Goal: Task Accomplishment & Management: Manage account settings

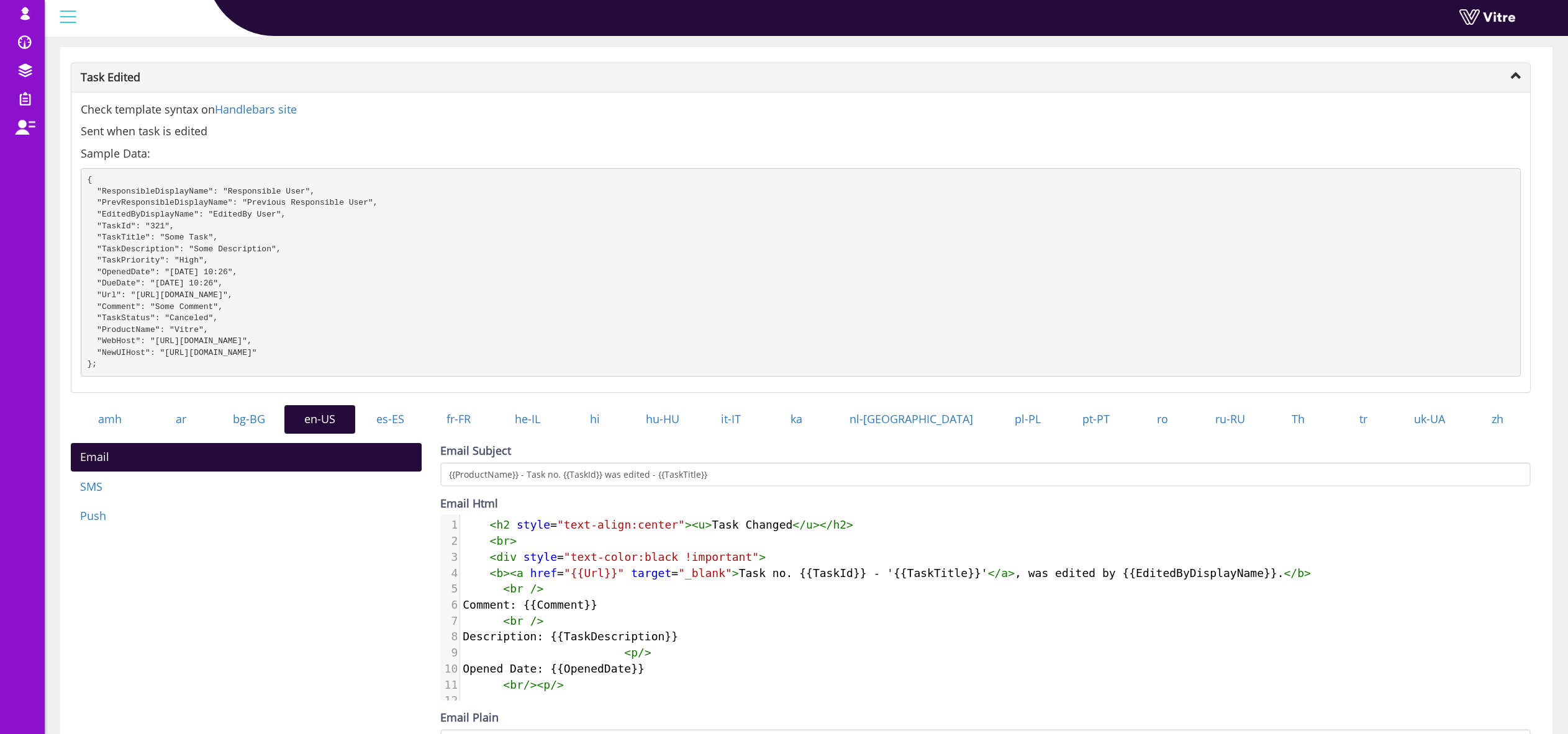
scroll to position [144, 0]
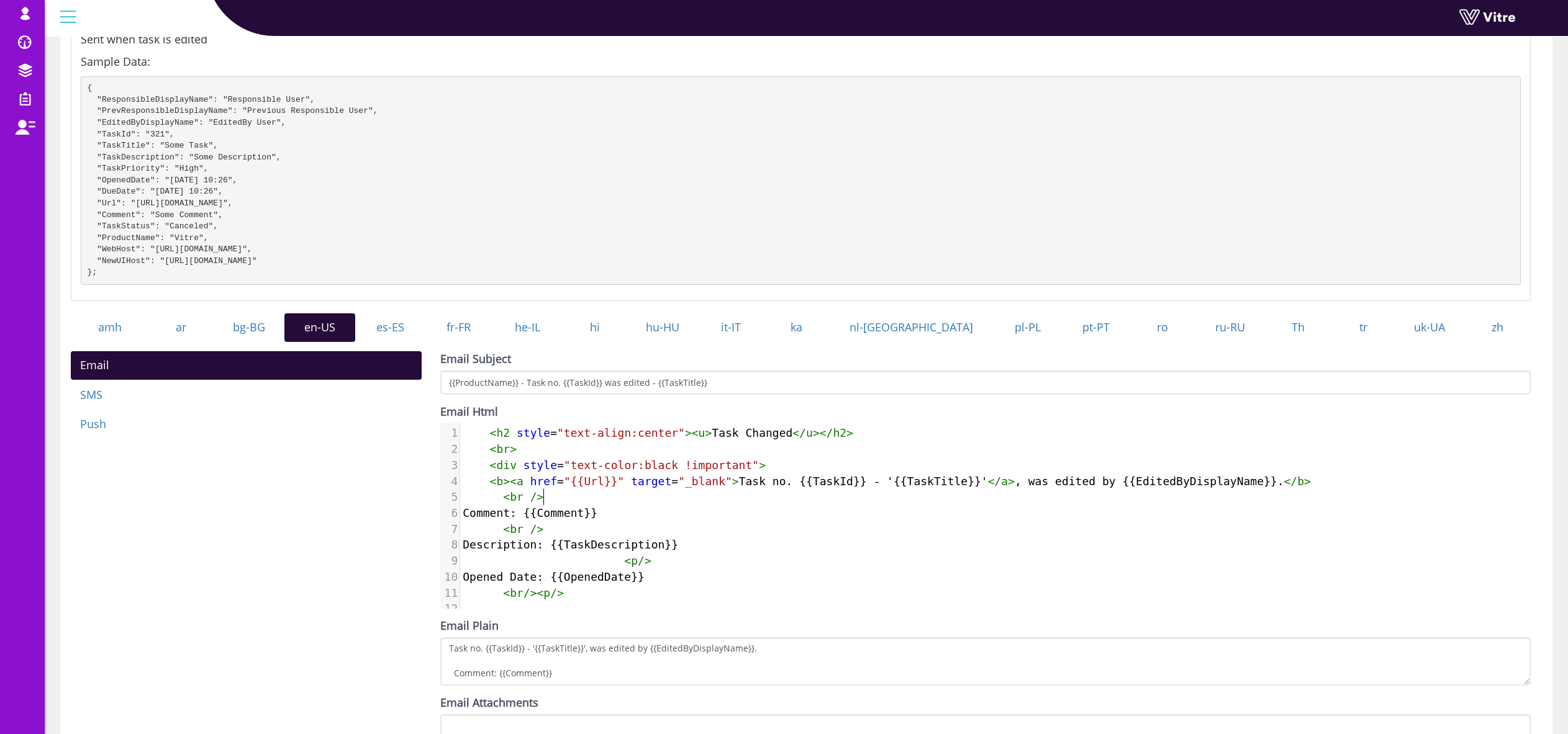
click at [593, 505] on pre "< br />" at bounding box center [996, 497] width 1071 height 16
type textarea "<h2 style="text-align:center"><u>Task Changed</u></h2> <br> <div style="text-co…"
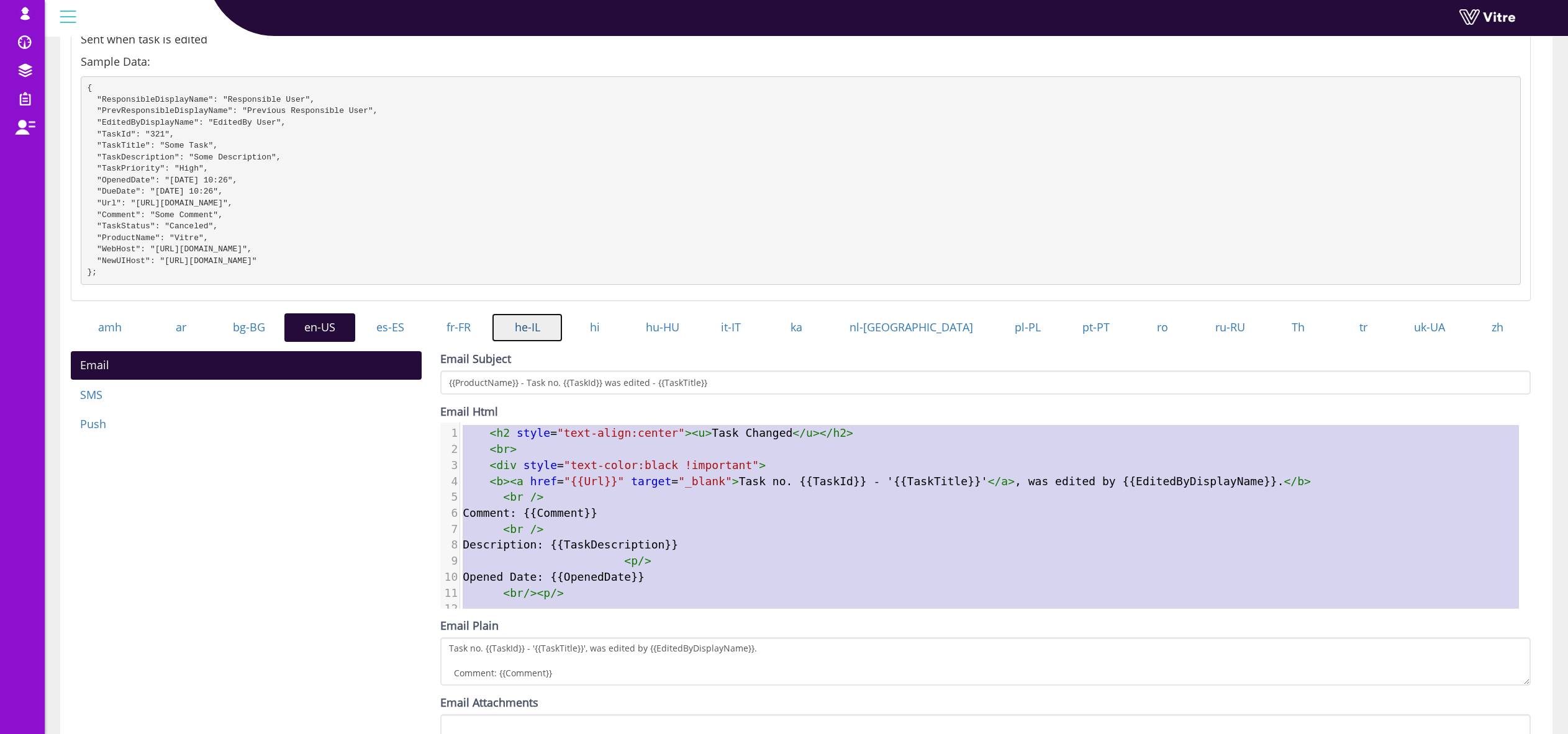
click at [553, 335] on link "he-IL" at bounding box center [527, 327] width 71 height 29
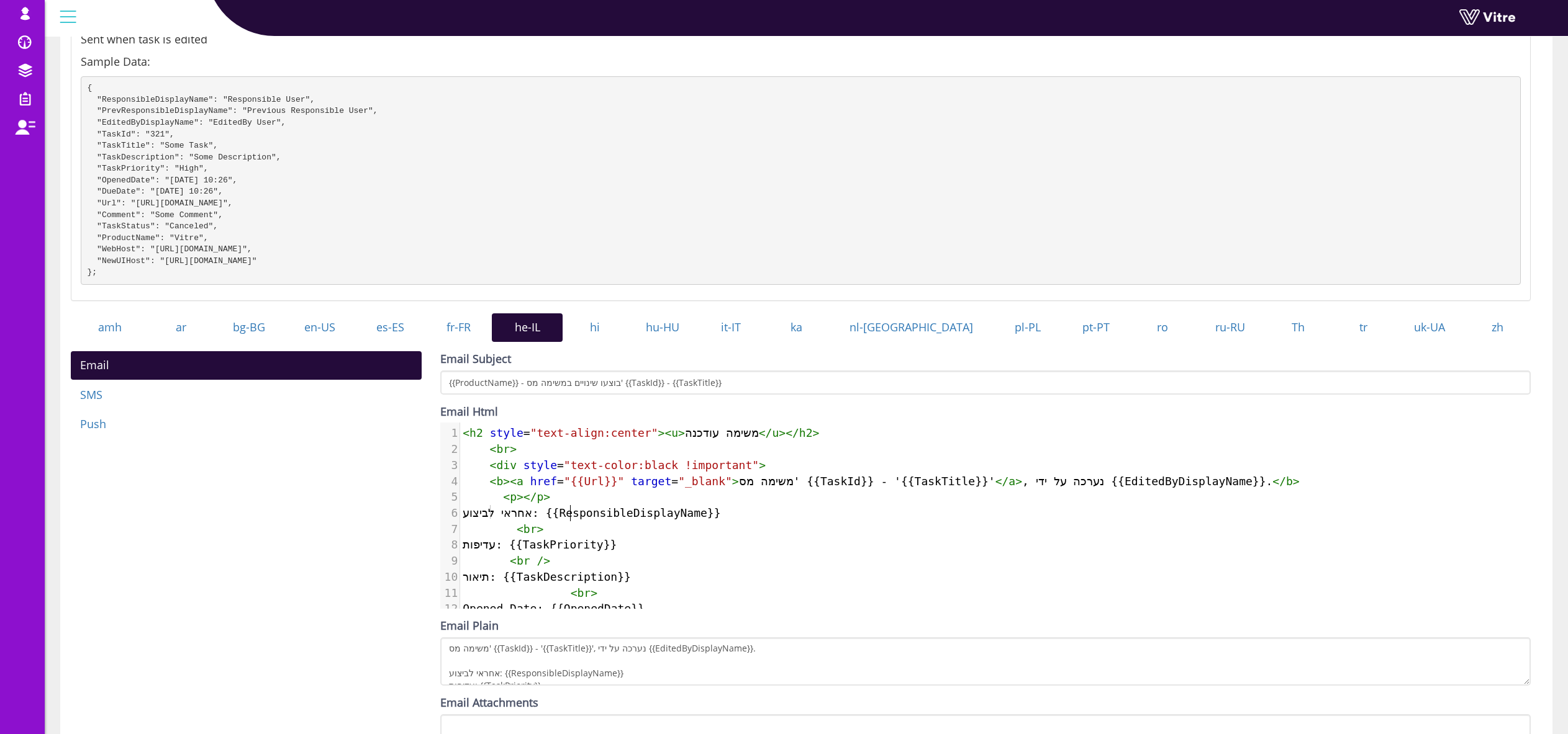
click at [568, 517] on pre "אחראי לביצוע: {{ResponsibleDisplayName}}" at bounding box center [996, 513] width 1071 height 16
type textarea "<h2 style="text-align:center"><u>משימה עודכנה</u></h2> <br> <div style="text-co…"
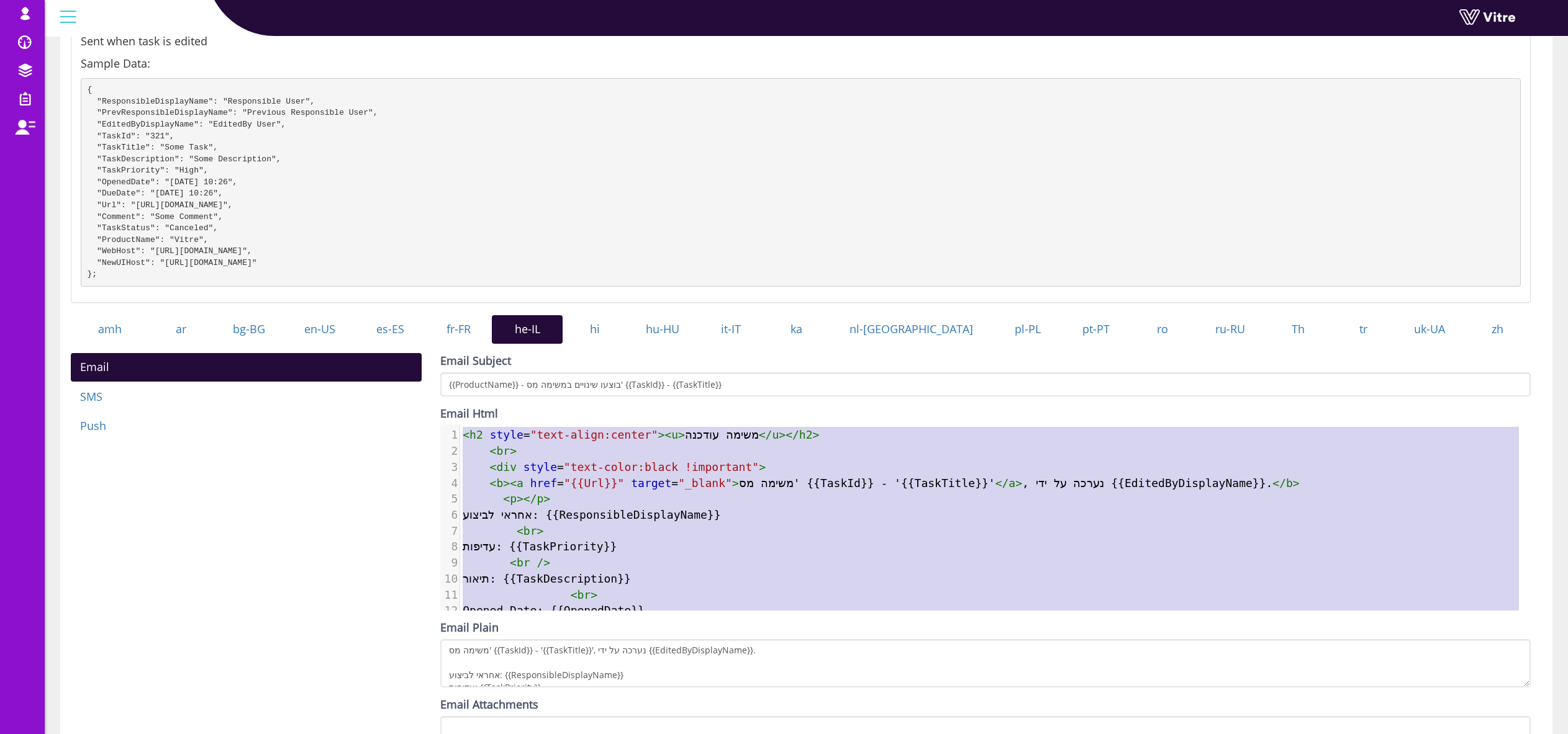
scroll to position [142, 0]
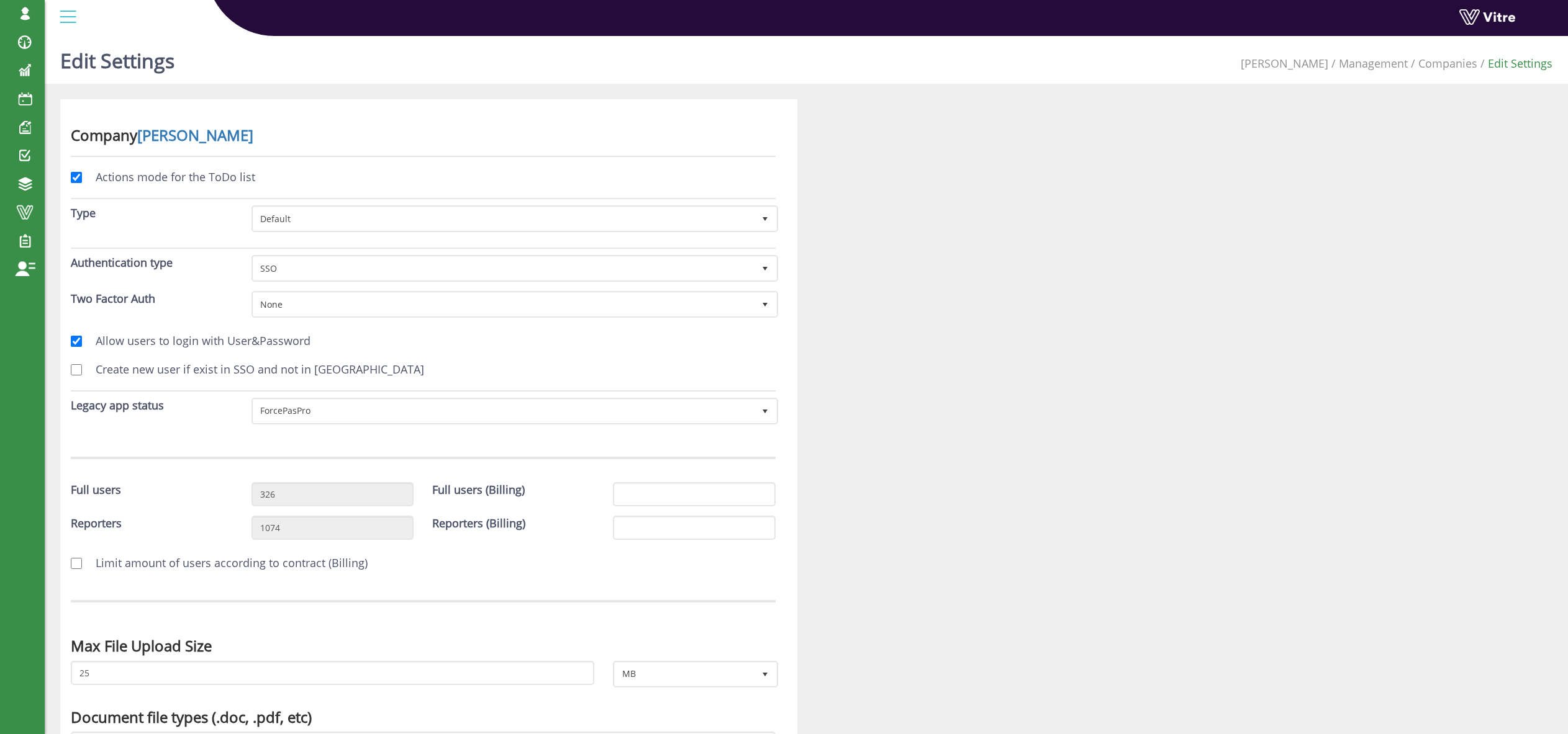
scroll to position [1905, 0]
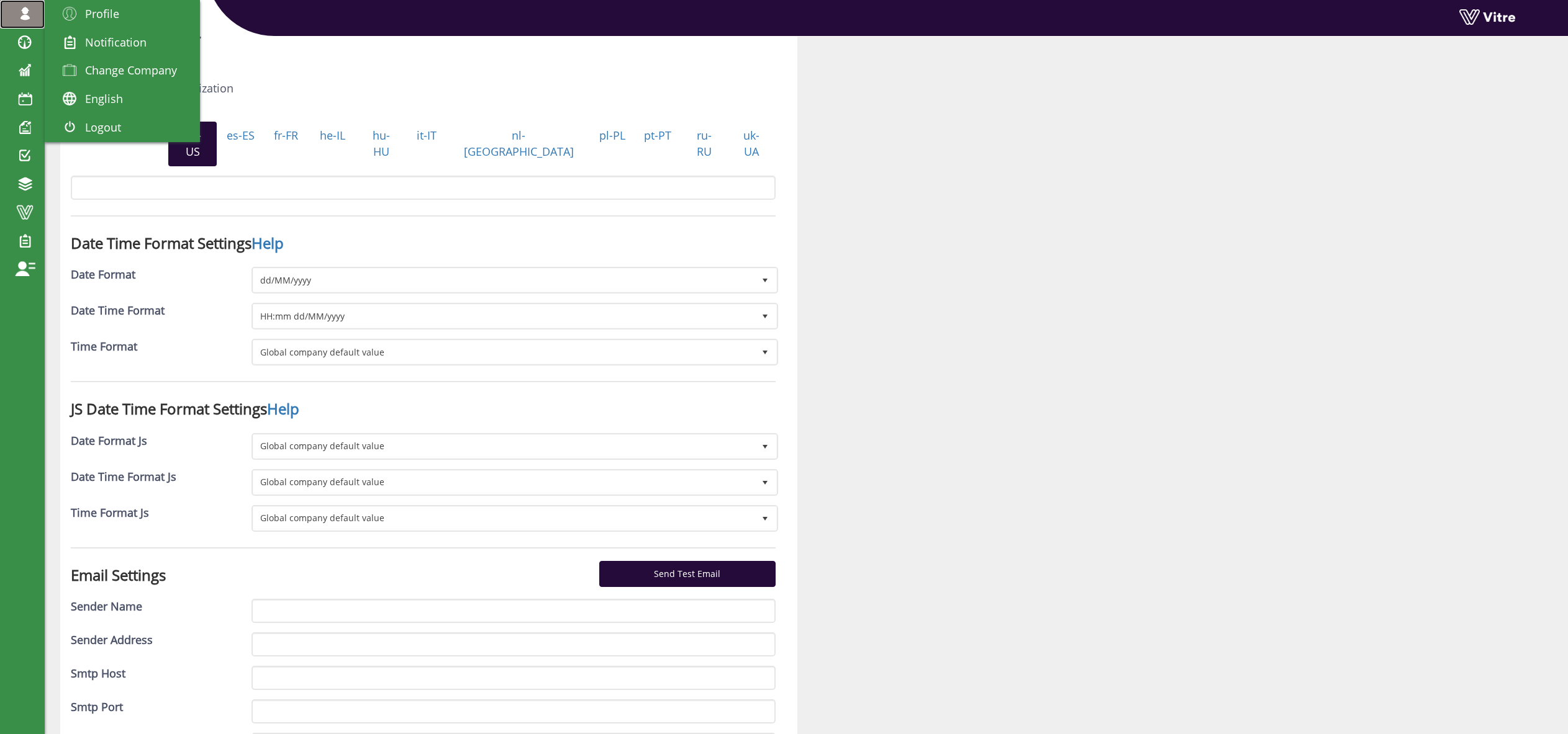
click at [24, 0] on link "[EMAIL_ADDRESS][DOMAIN_NAME]" at bounding box center [22, 14] width 45 height 29
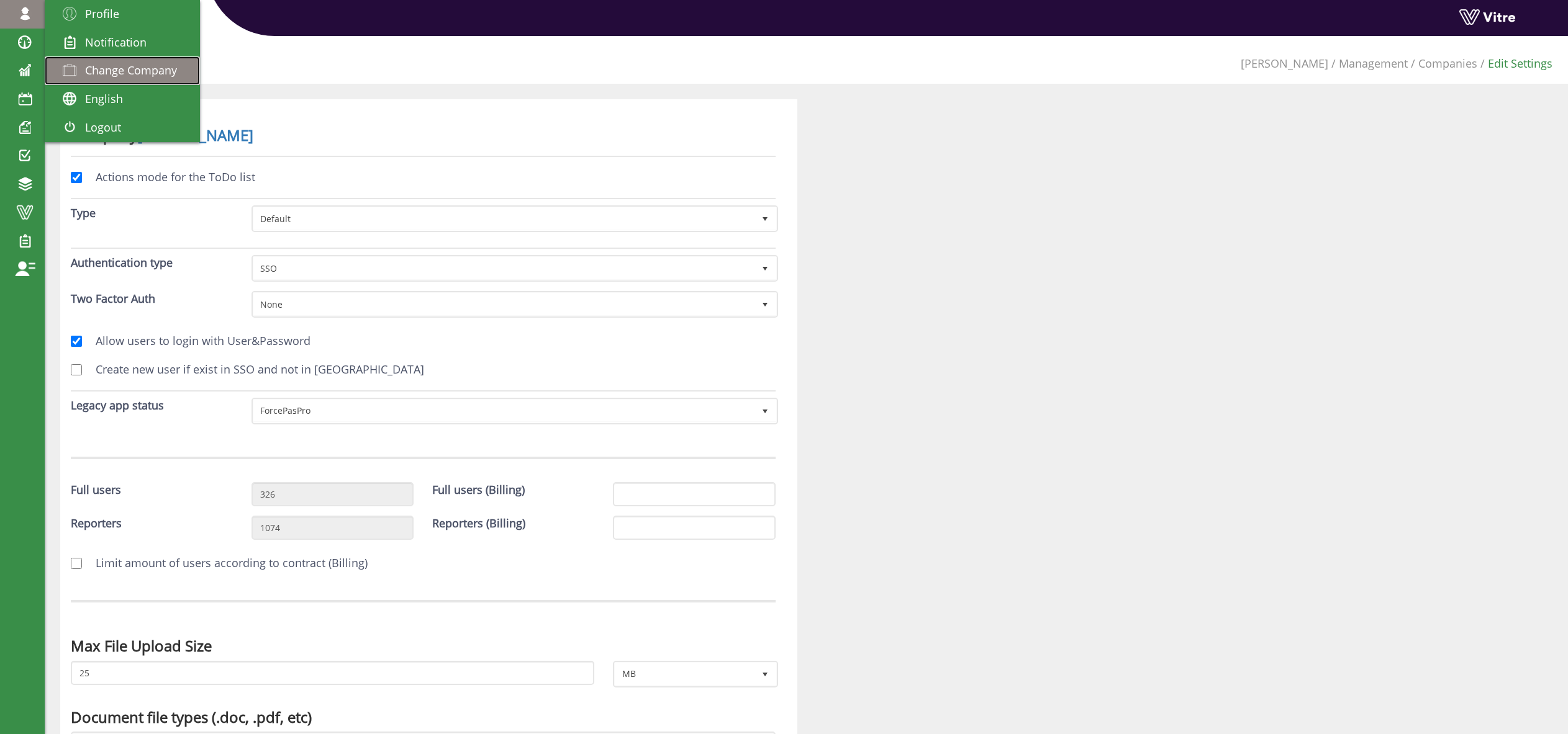
click at [132, 77] on span "Change Company" at bounding box center [131, 70] width 92 height 15
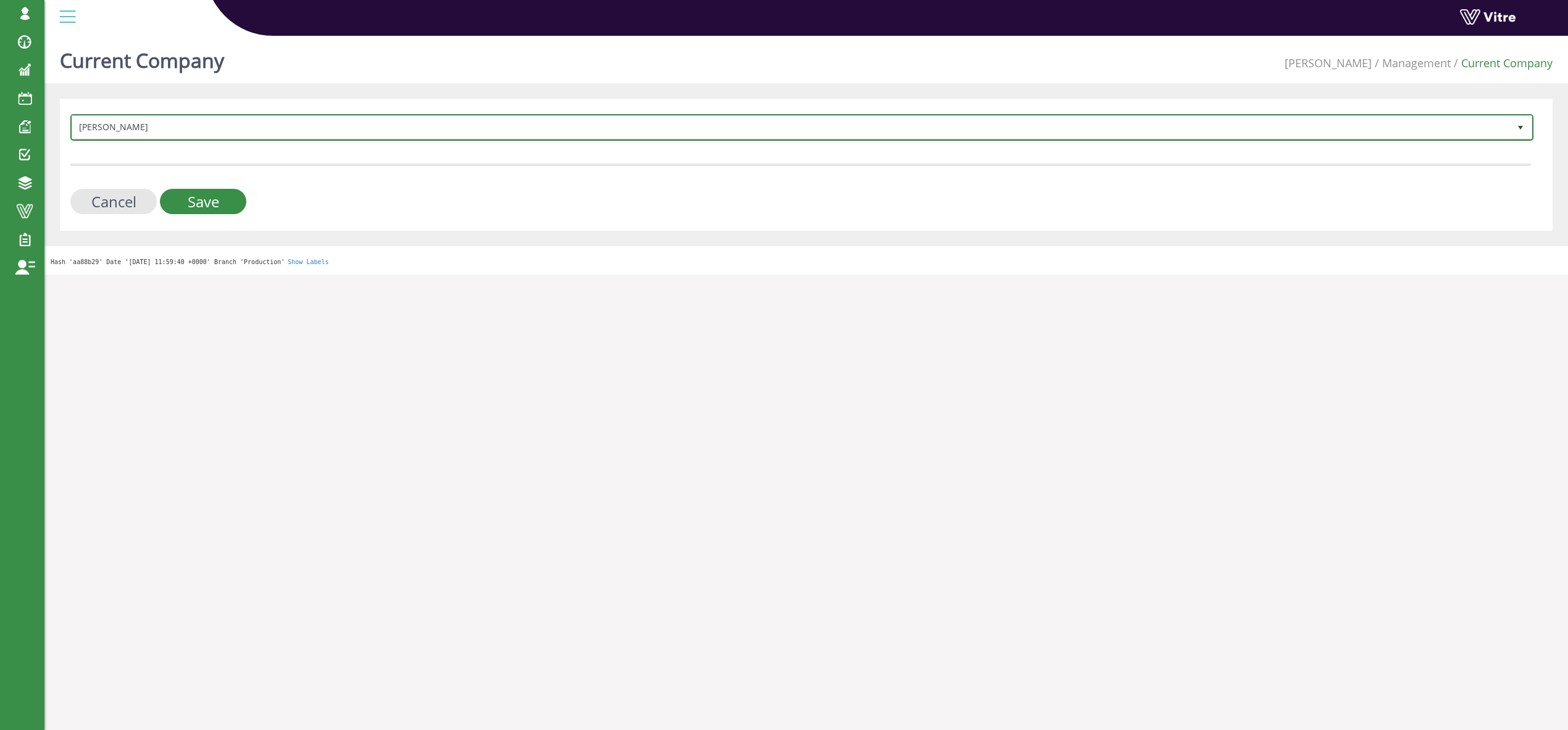
click at [182, 133] on span "[PERSON_NAME]" at bounding box center [791, 127] width 1437 height 22
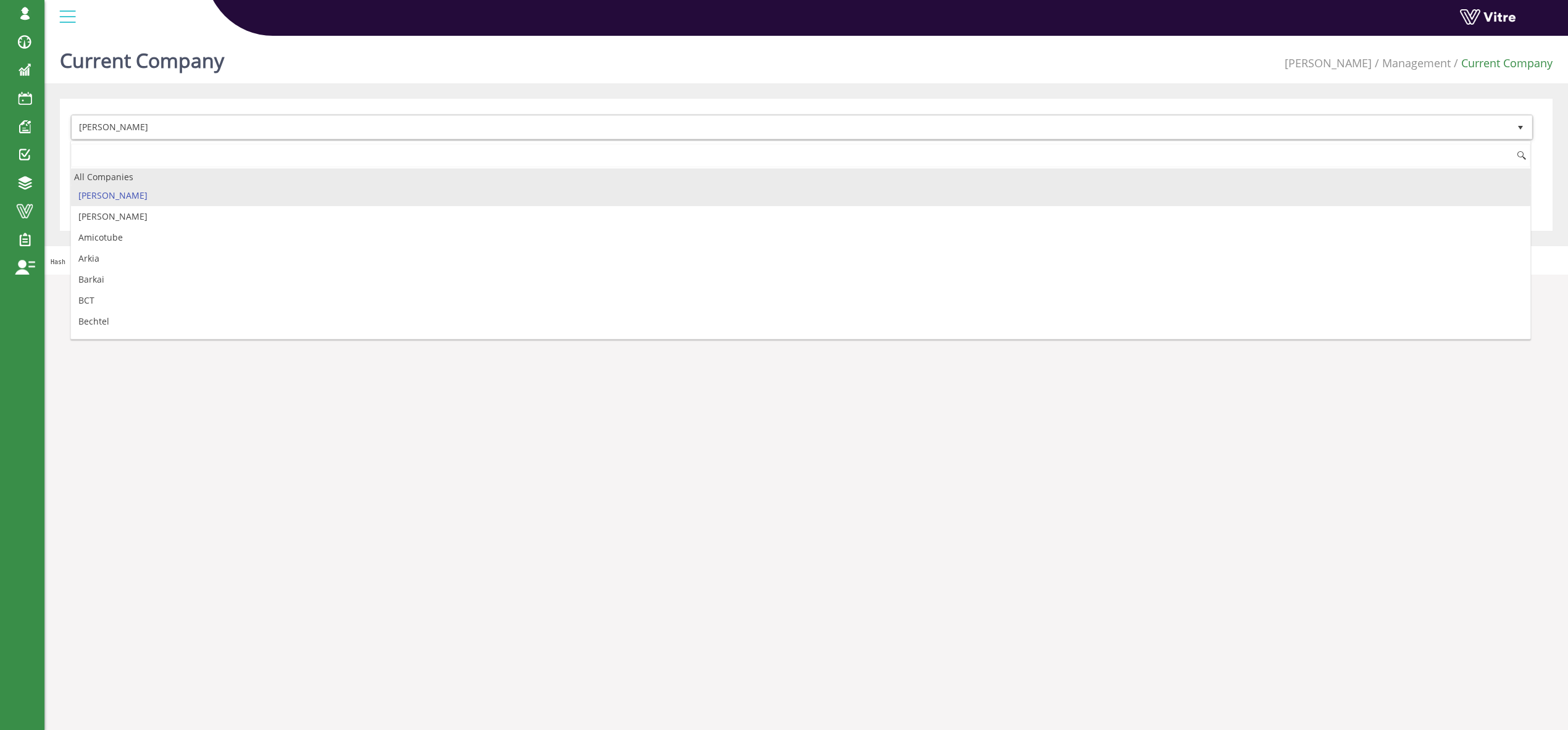
click at [130, 172] on div "All Companies" at bounding box center [800, 177] width 1459 height 17
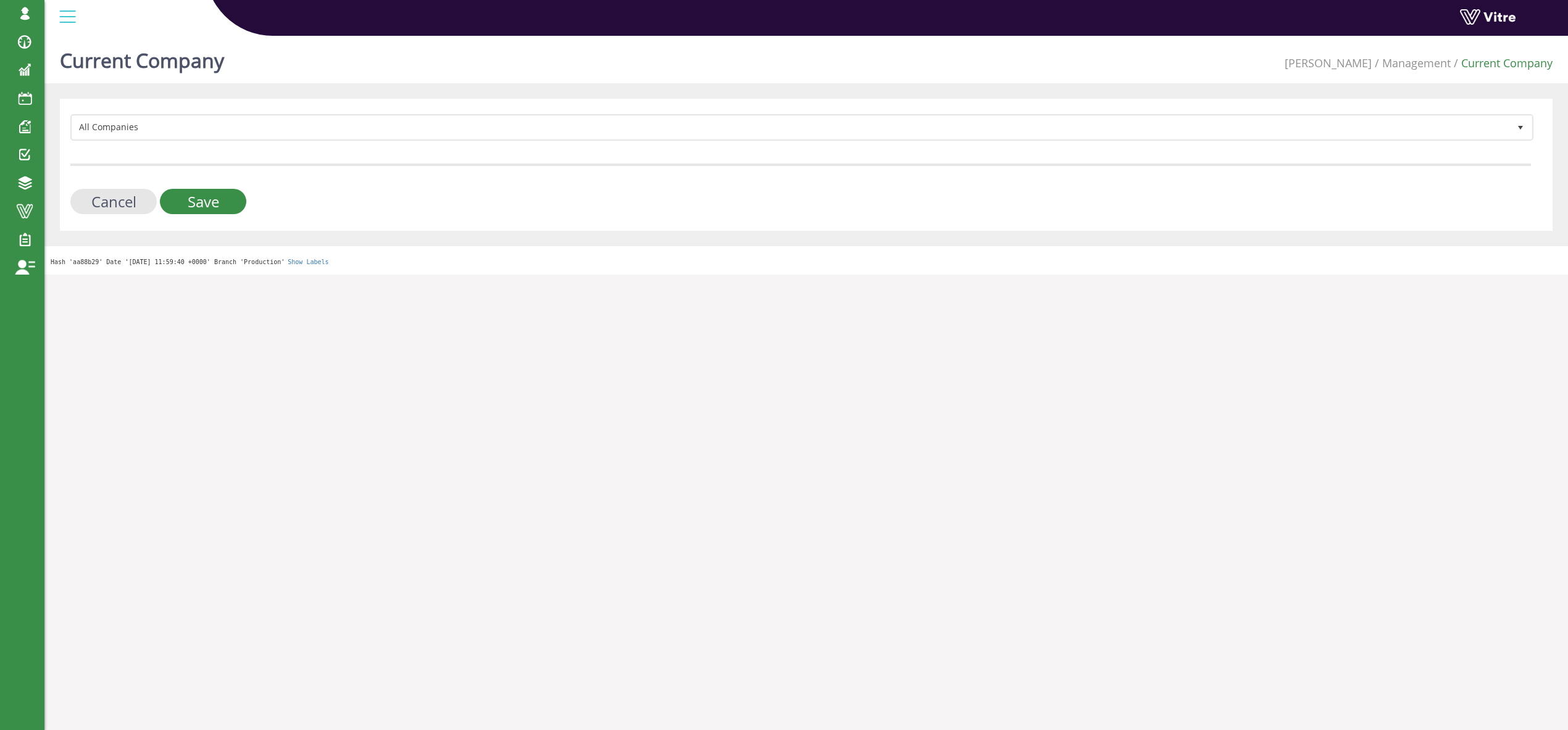
click at [251, 204] on div "Cancel Save" at bounding box center [800, 201] width 1461 height 26
click at [203, 204] on input "Save" at bounding box center [203, 201] width 86 height 26
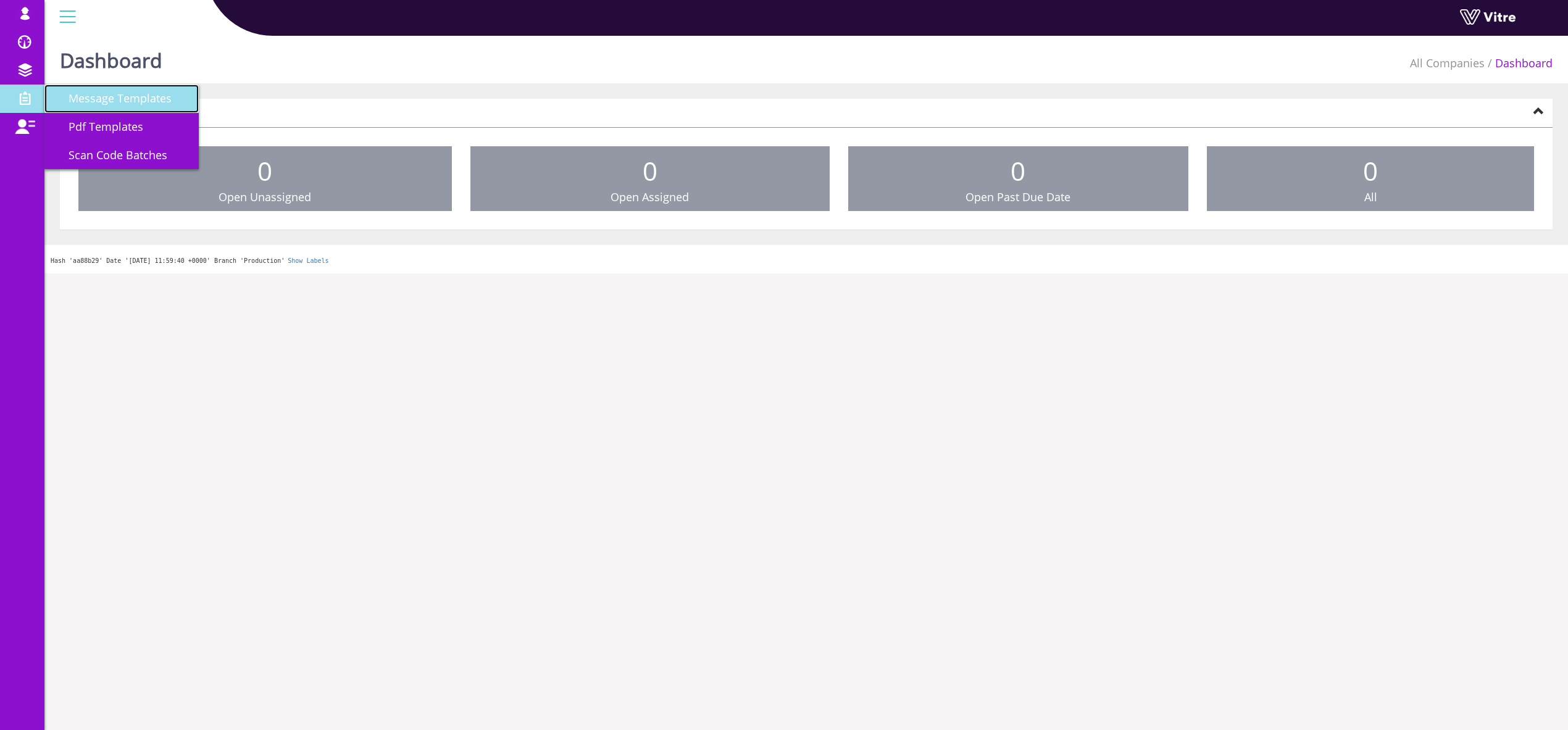
click at [112, 99] on span "Message Templates" at bounding box center [113, 98] width 118 height 15
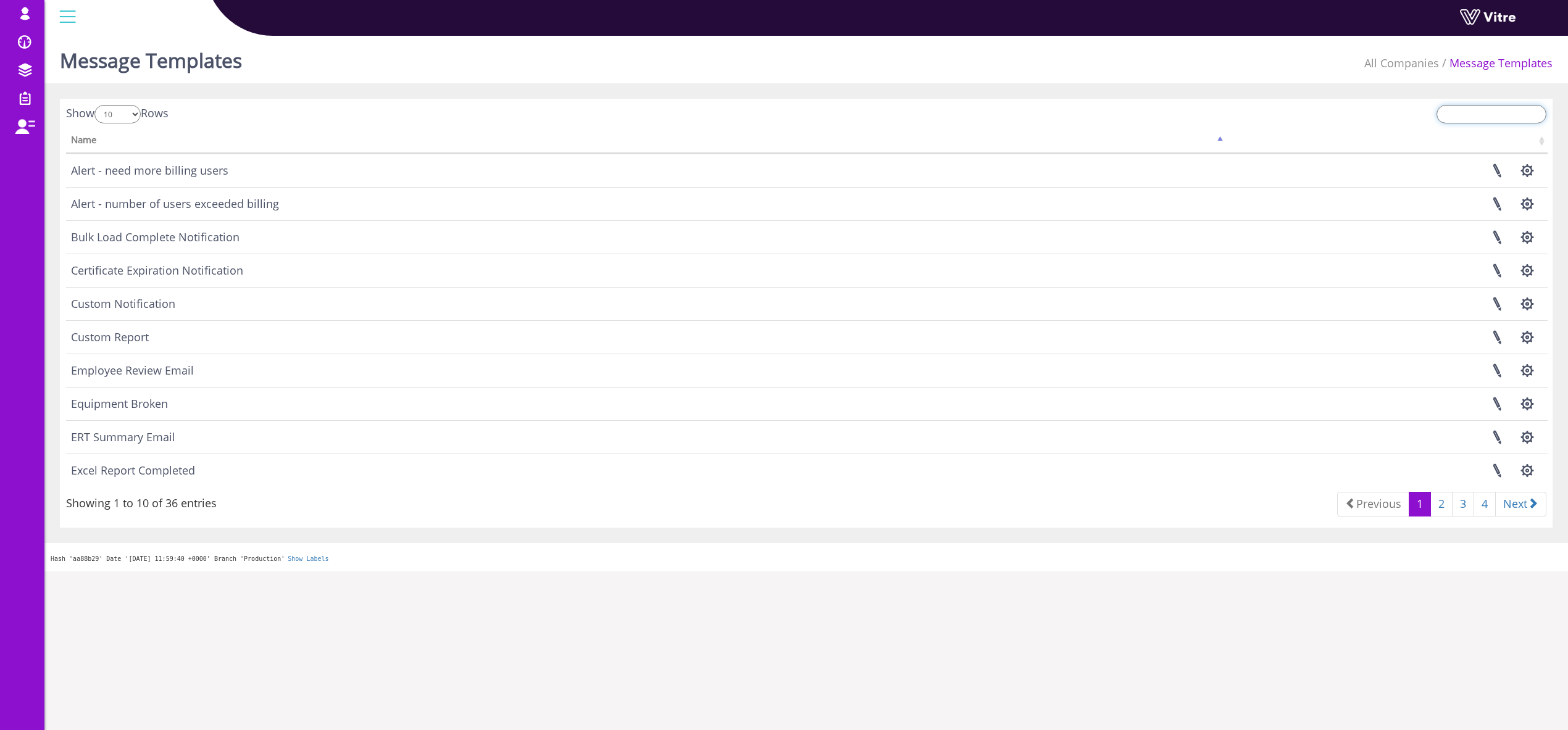
click at [1488, 112] on input "search" at bounding box center [1491, 114] width 110 height 18
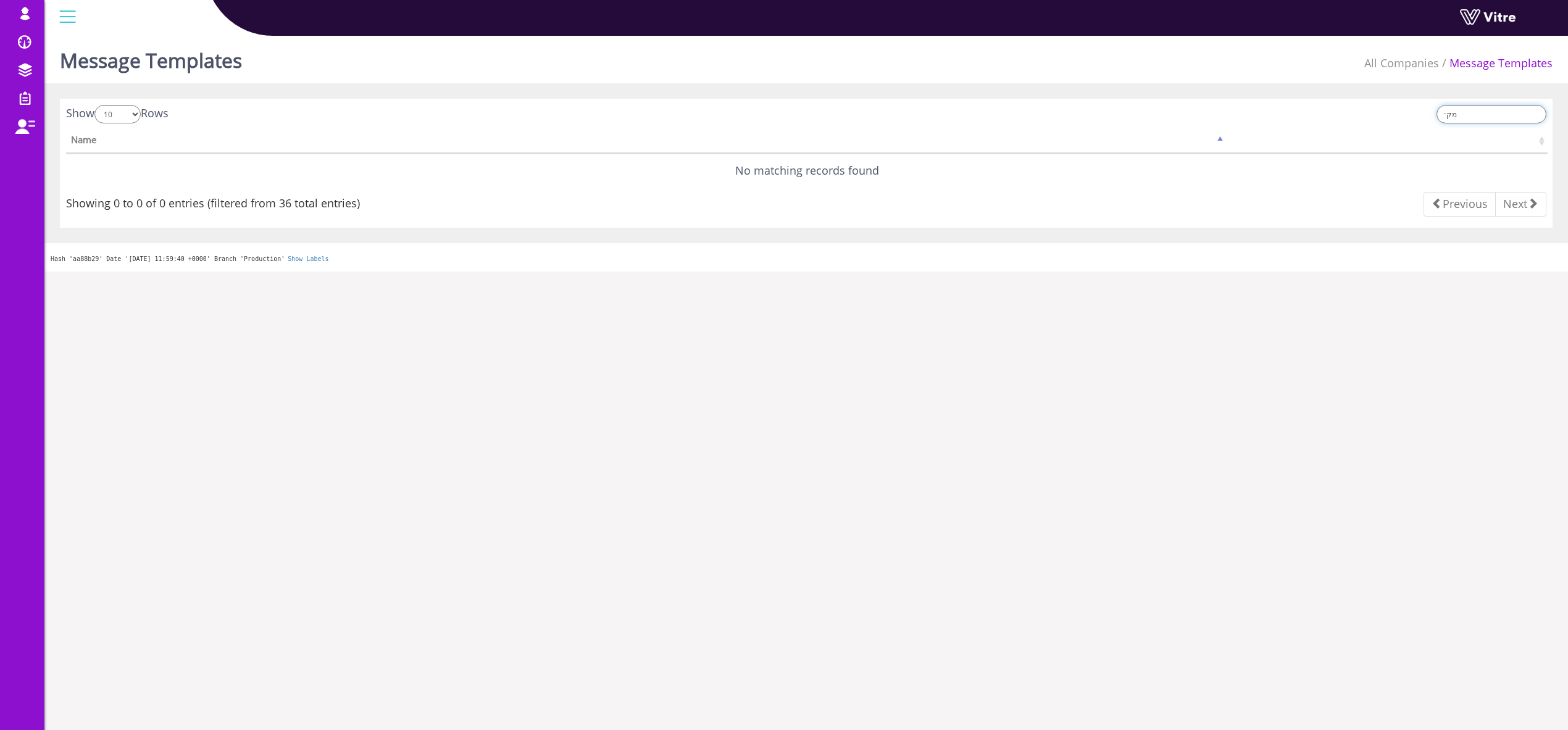
click at [1462, 112] on input "מק׳" at bounding box center [1491, 114] width 110 height 18
click at [1472, 115] on input "neew" at bounding box center [1491, 114] width 110 height 18
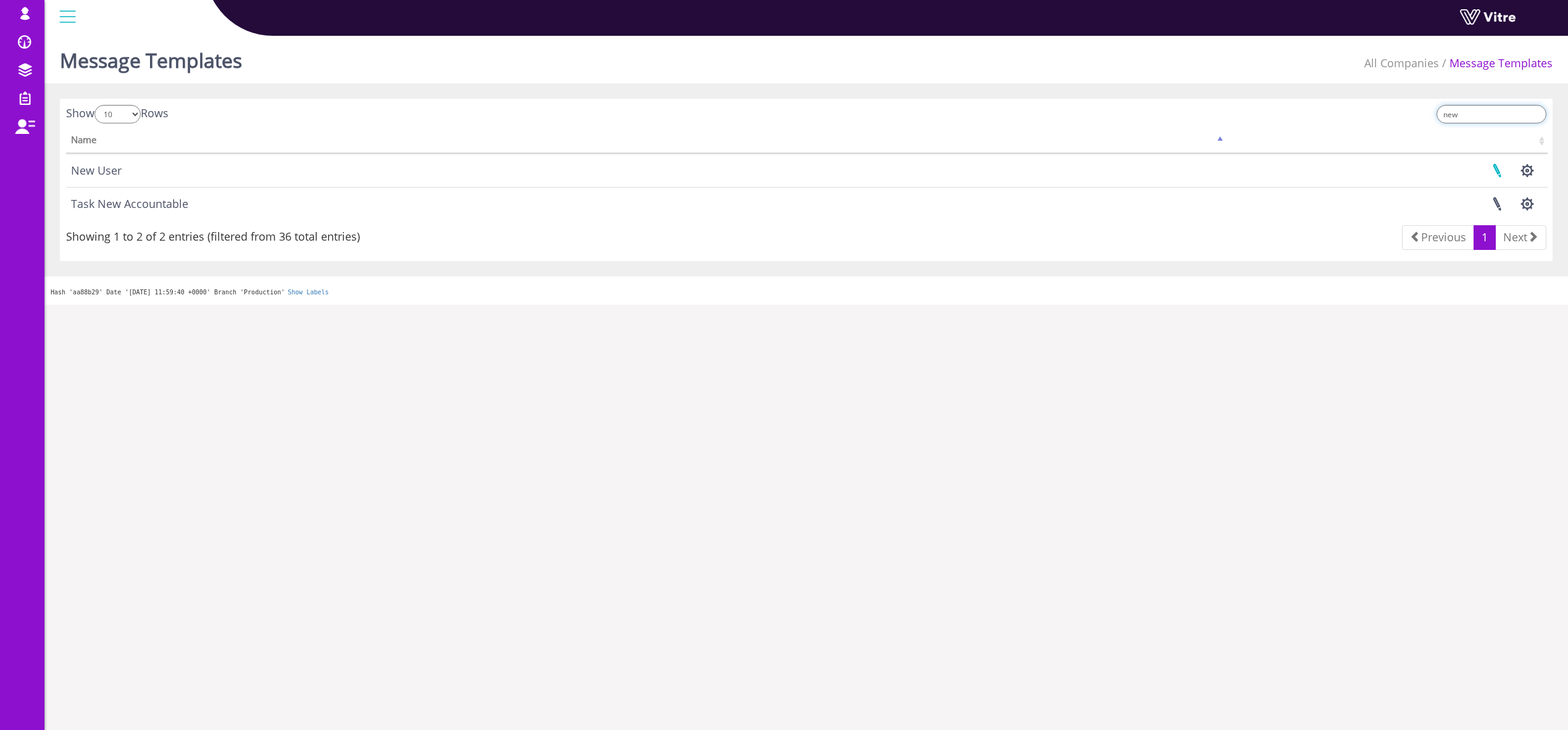
type input "new"
click at [1496, 170] on link at bounding box center [1497, 170] width 31 height 33
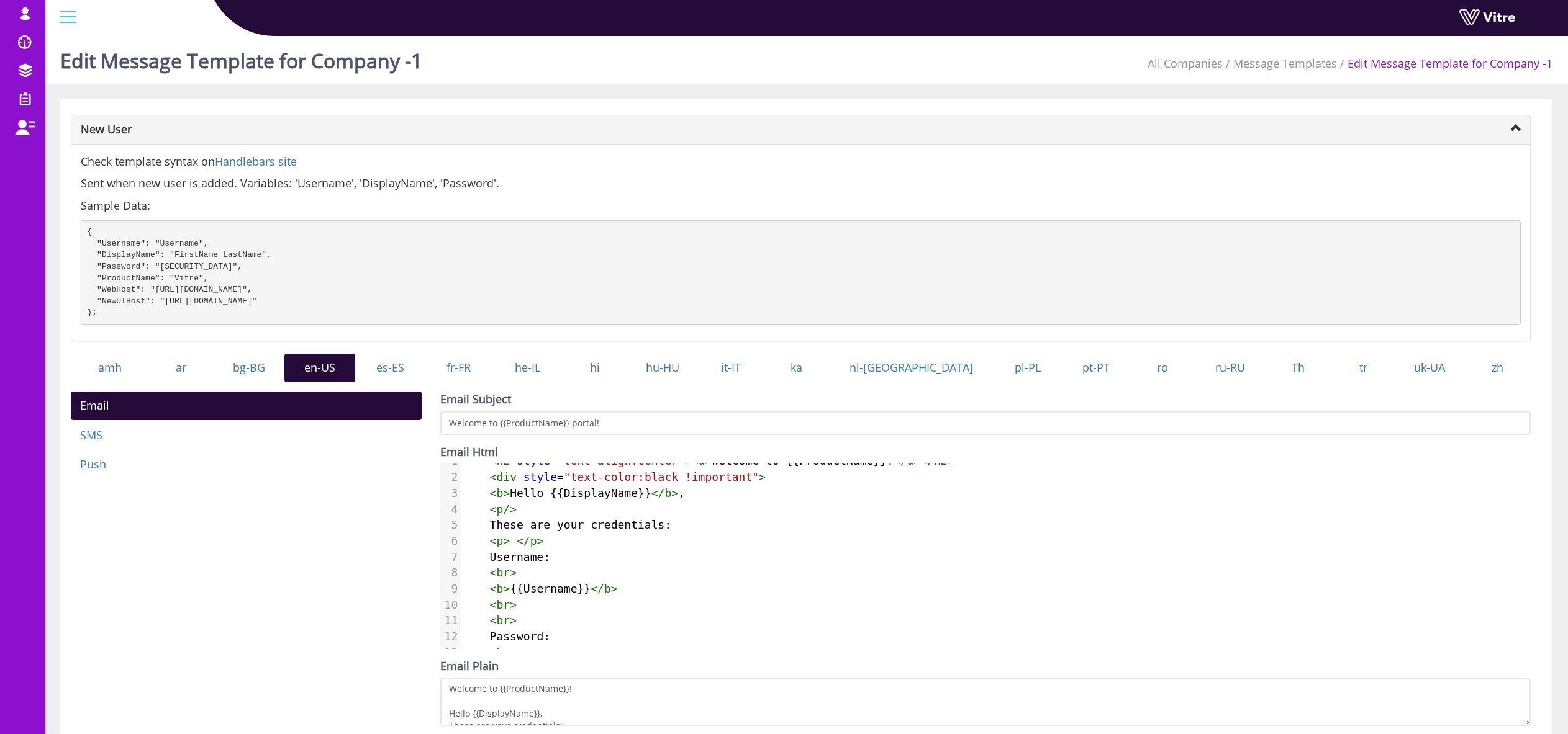
scroll to position [1, 0]
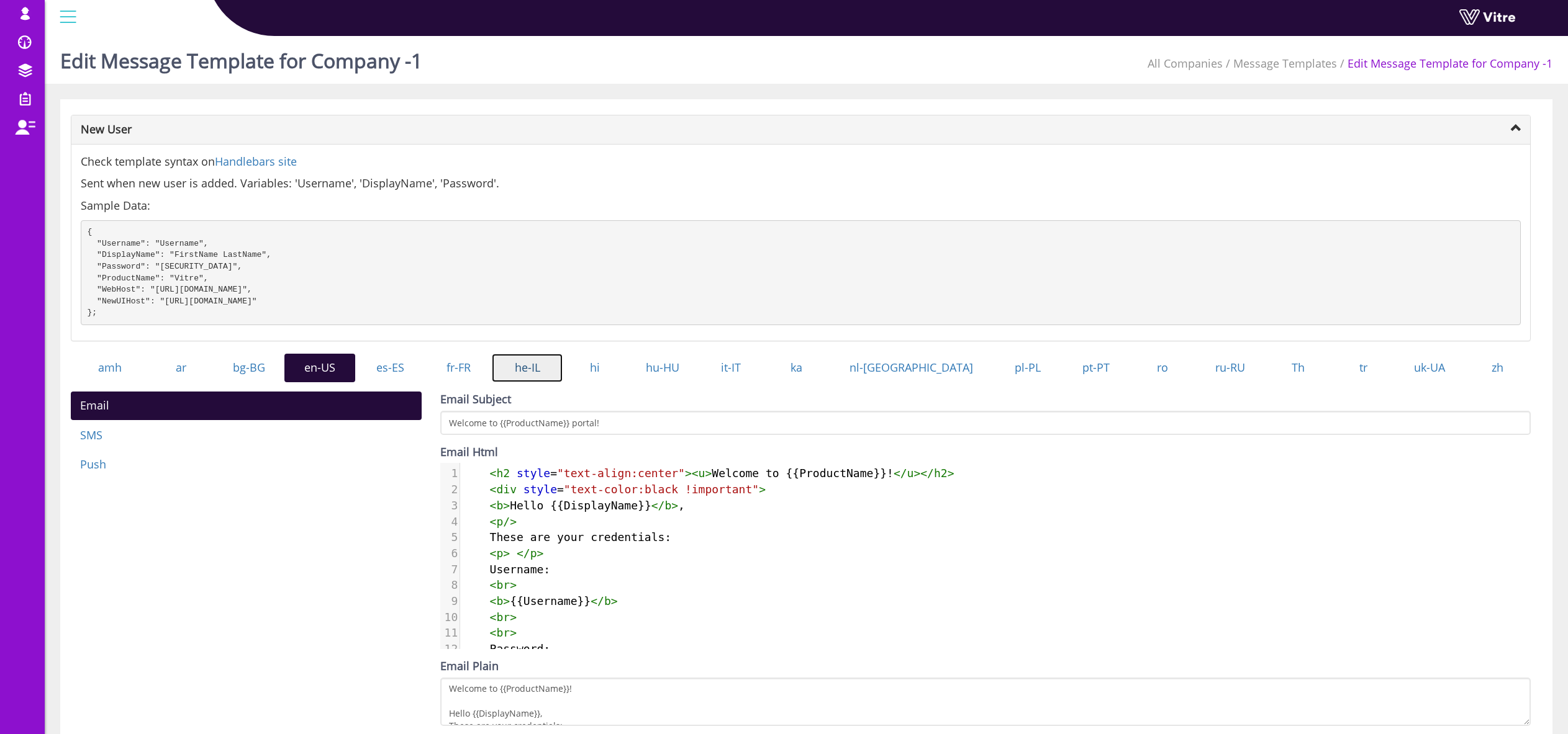
click at [557, 382] on link "he-IL" at bounding box center [527, 368] width 71 height 29
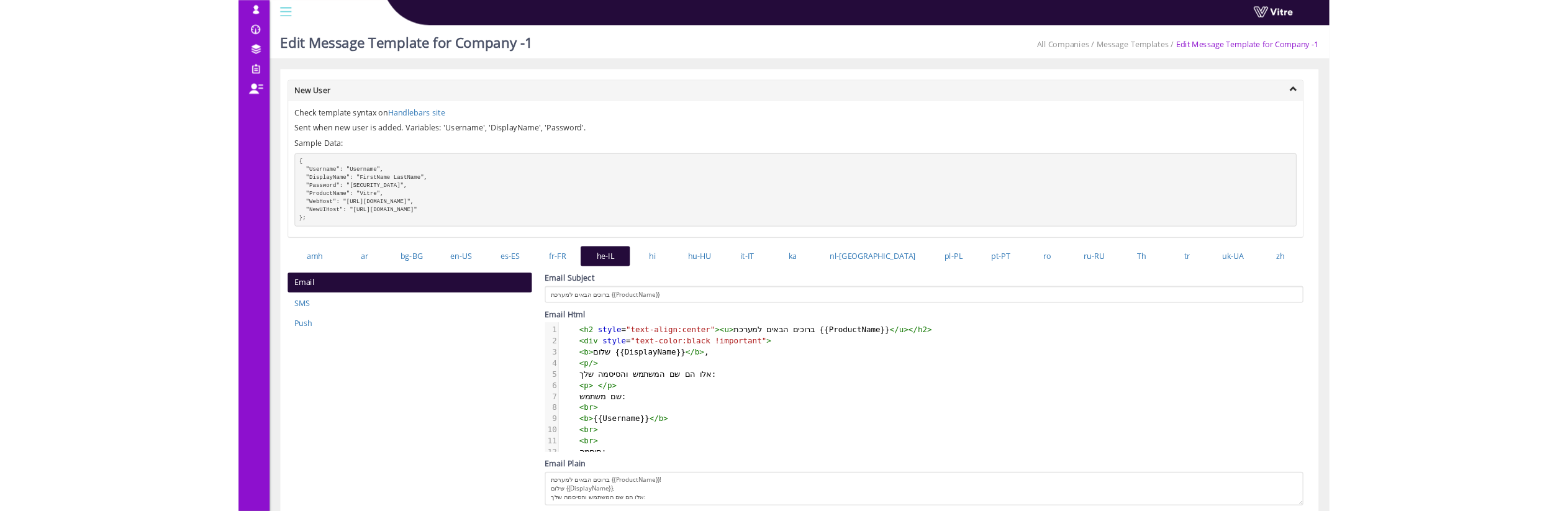
scroll to position [6, 0]
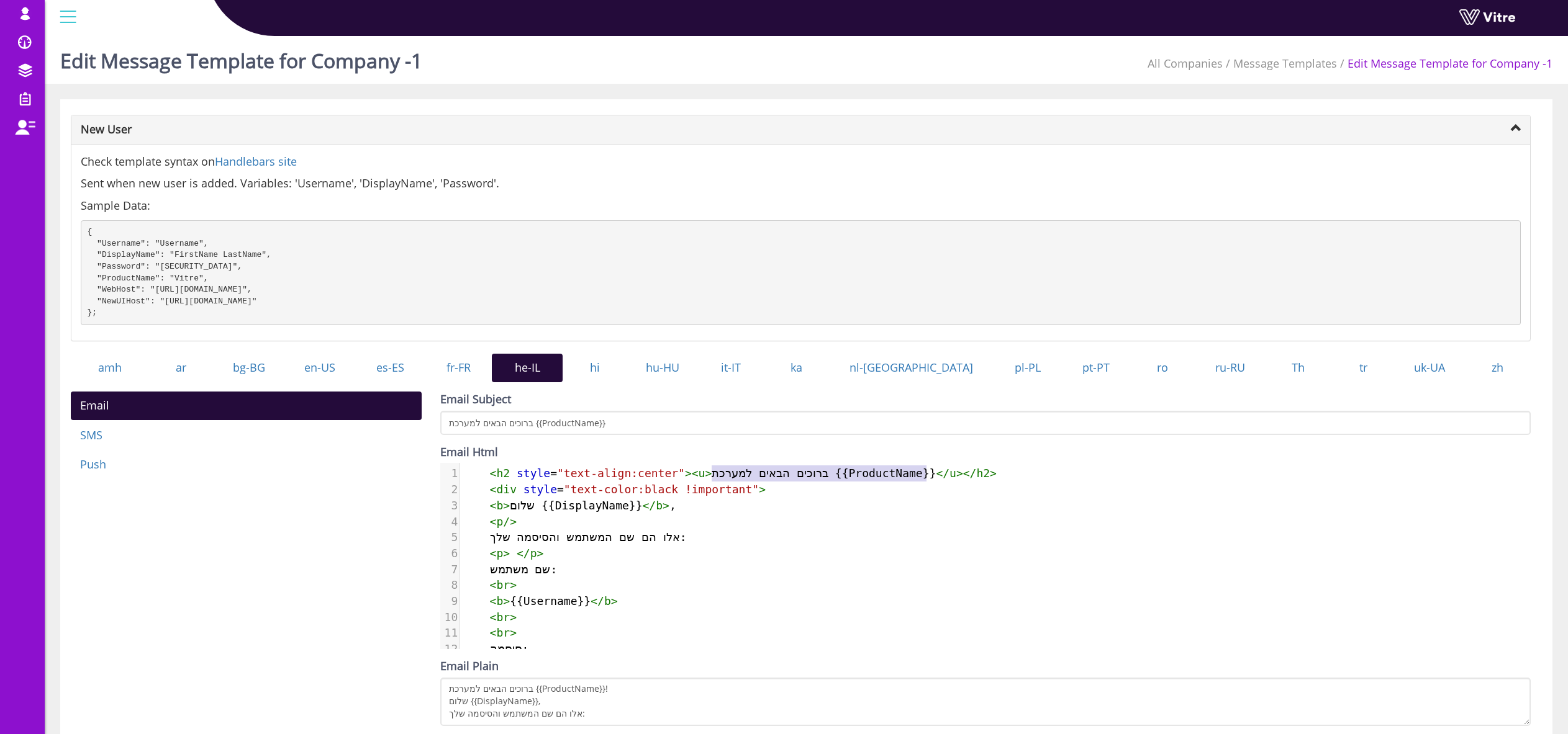
type textarea "ברוכים הבאים למערכת {{ProductName}}"
drag, startPoint x: 715, startPoint y: 489, endPoint x: 947, endPoint y: 490, distance: 232.0
click at [947, 480] on span "< h2 style = "text-align:center" >< u > ברוכים הבאים למערכת {{ProductName}} </ …" at bounding box center [729, 473] width 534 height 13
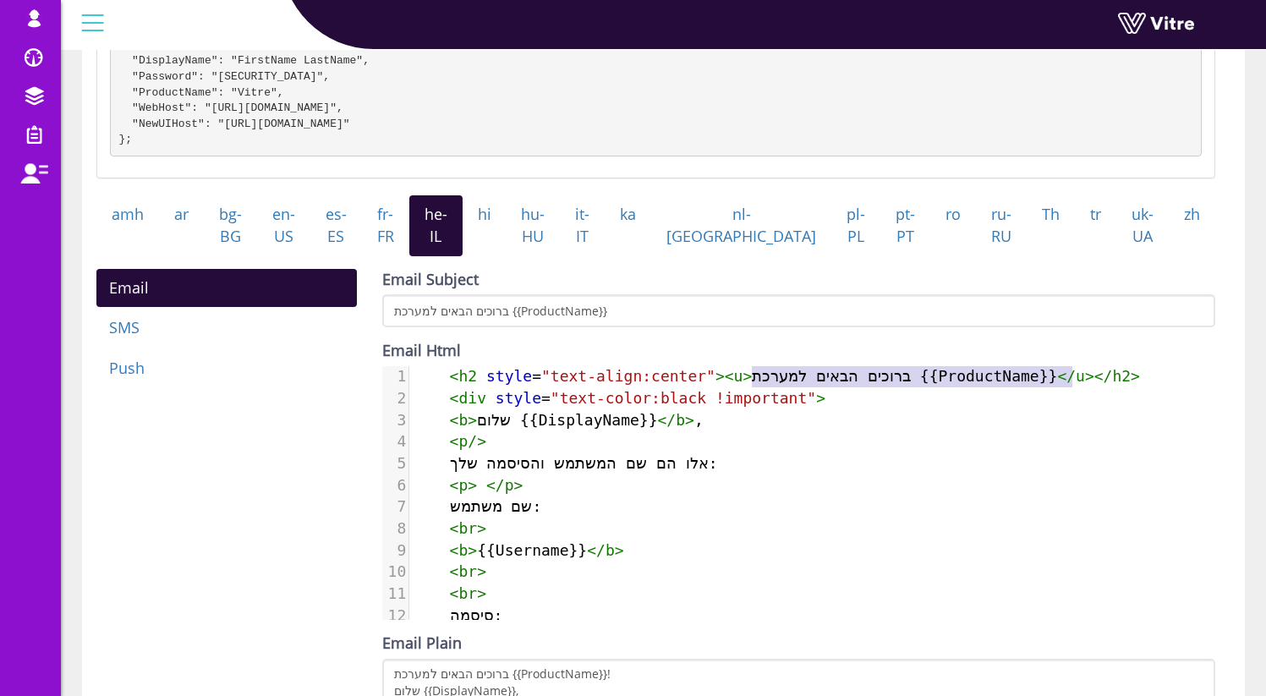
scroll to position [0, 0]
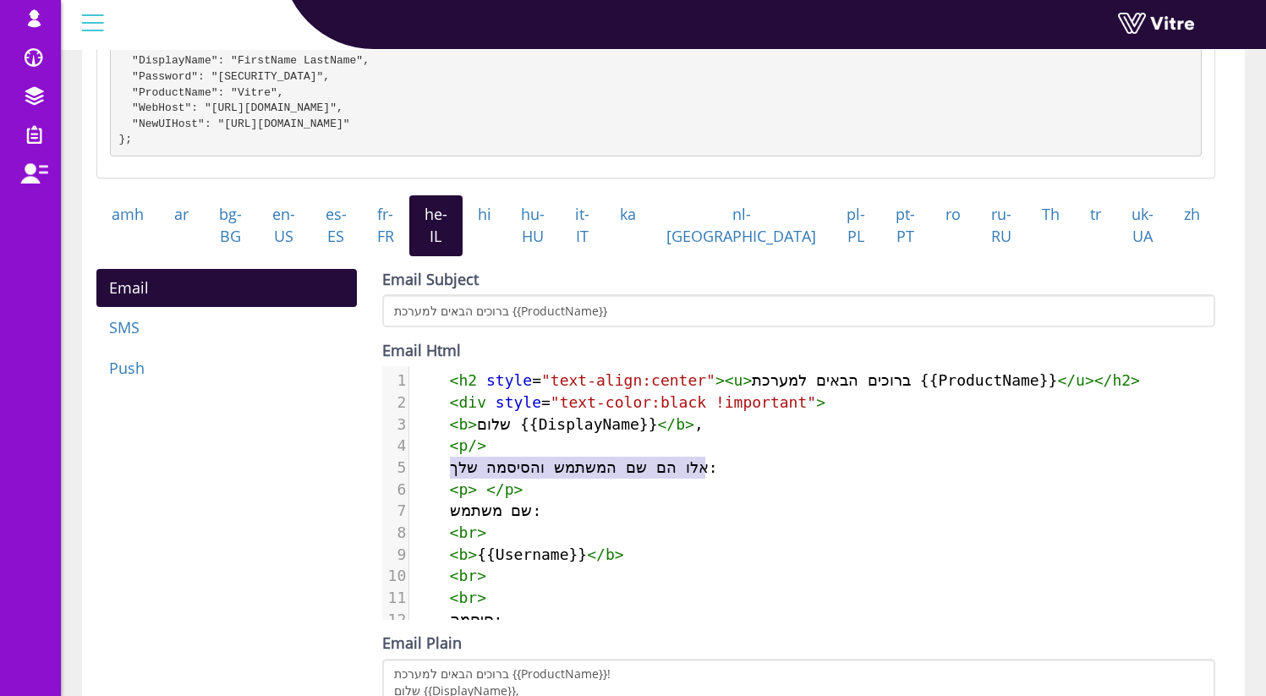
type textarea "אלו הם שם המשתמש והסיסמה שלך:"
drag, startPoint x: 451, startPoint y: 484, endPoint x: 713, endPoint y: 483, distance: 262.2
click at [713, 476] on span "אלו הם שם המשתמש והסיסמה שלך:" at bounding box center [579, 467] width 332 height 18
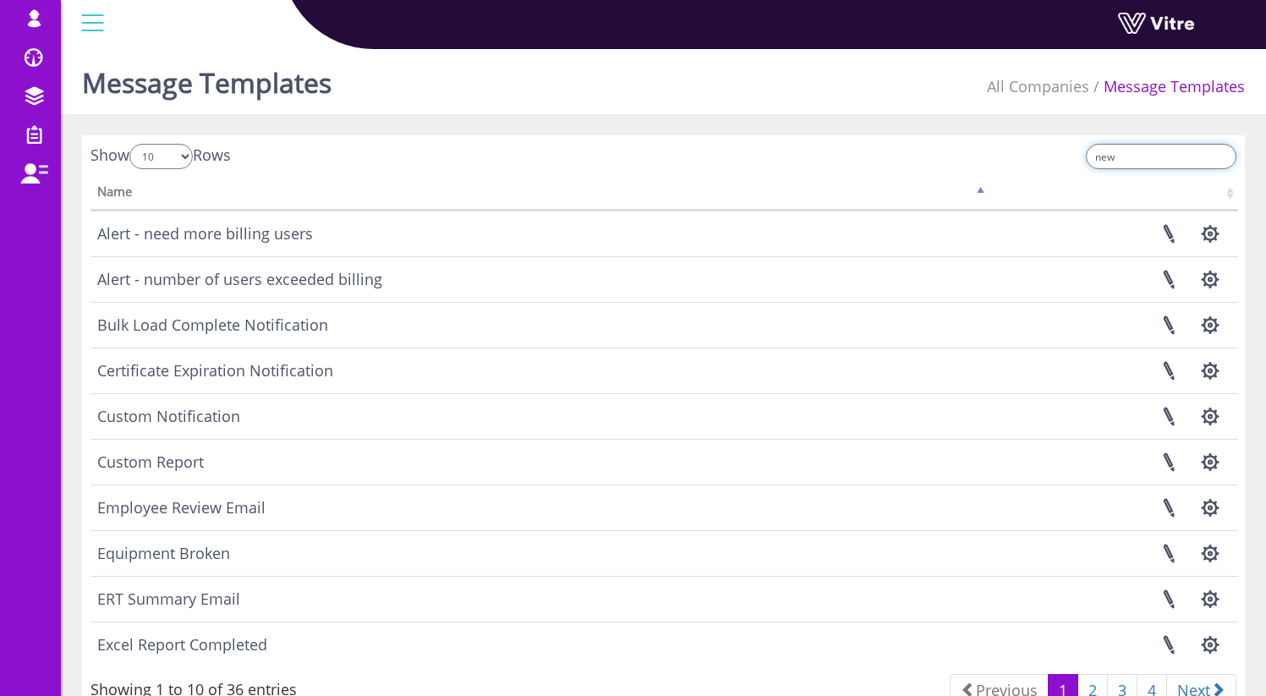
drag, startPoint x: 1150, startPoint y: 157, endPoint x: 986, endPoint y: 152, distance: 164.1
click at [987, 152] on div "new" at bounding box center [957, 159] width 561 height 30
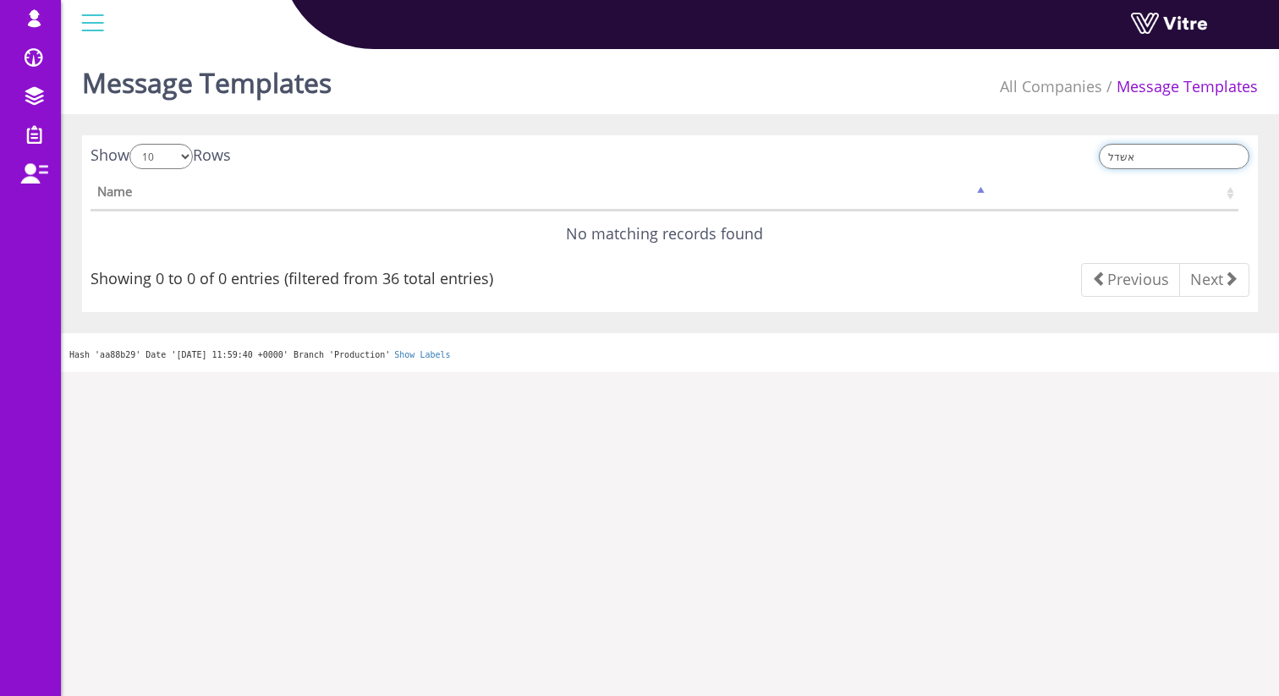
click at [1141, 163] on input "אשדל" at bounding box center [1174, 156] width 151 height 25
type input "א"
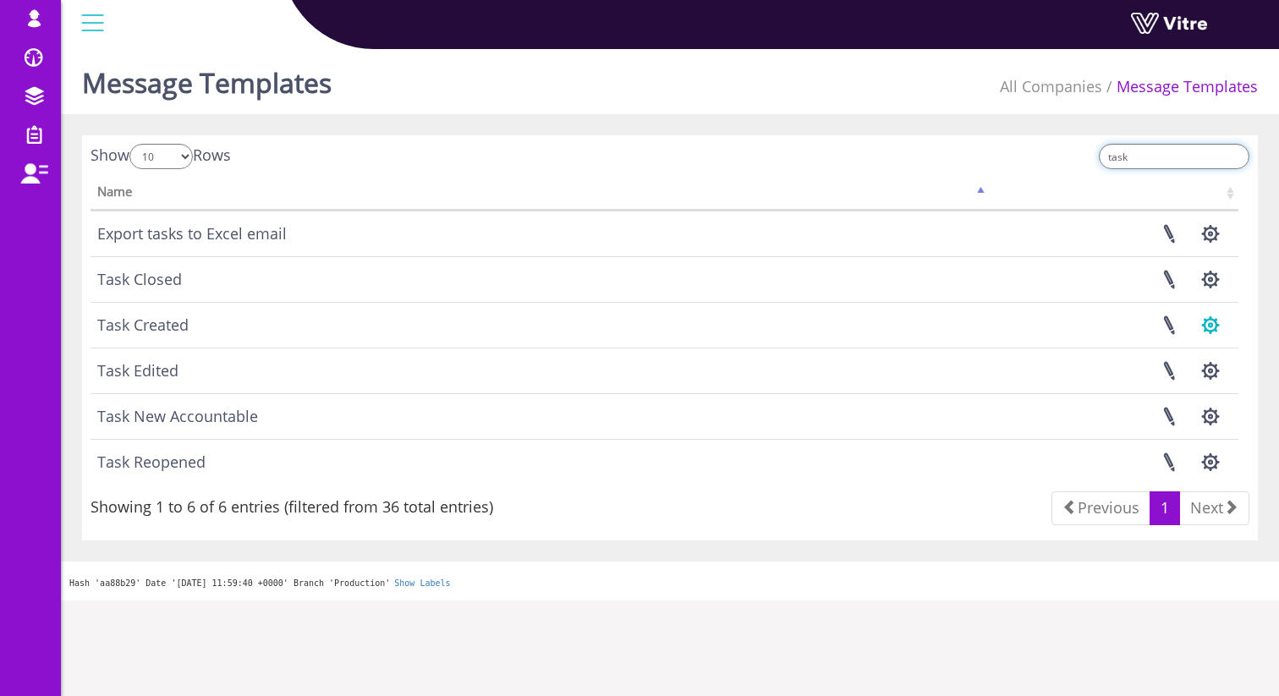
type input "task"
click at [1212, 324] on button "button" at bounding box center [1210, 325] width 42 height 45
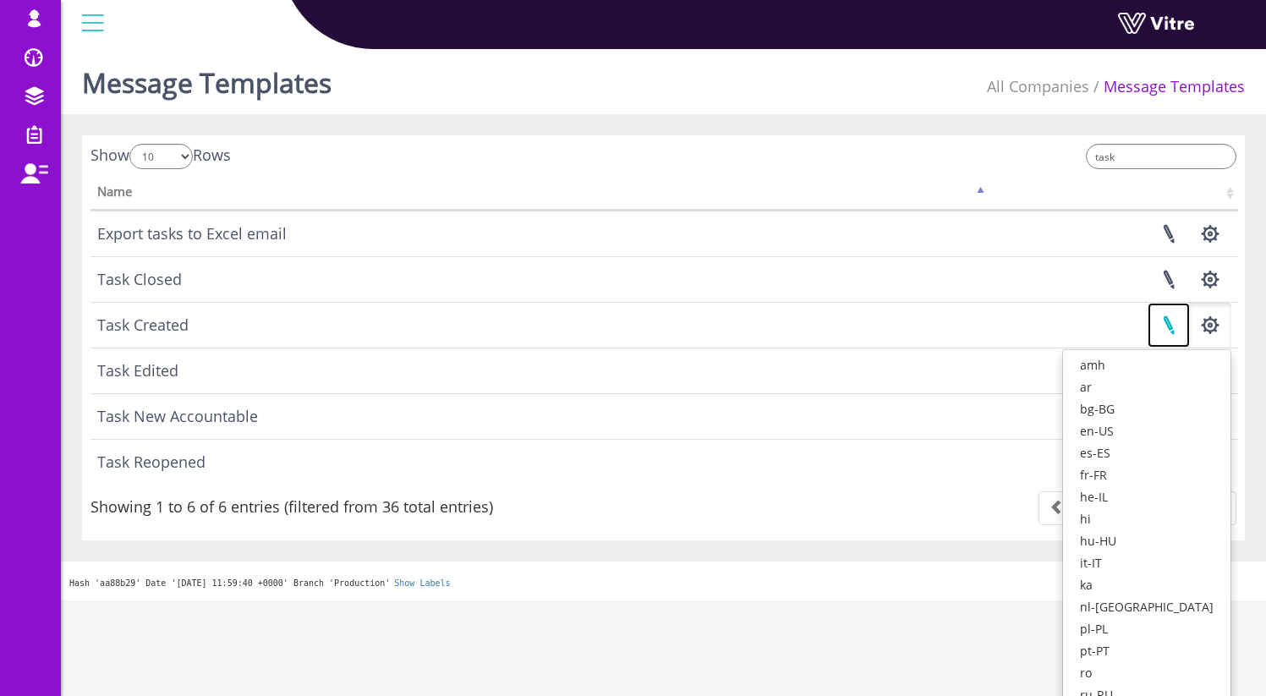
click at [1177, 329] on link at bounding box center [1169, 325] width 42 height 45
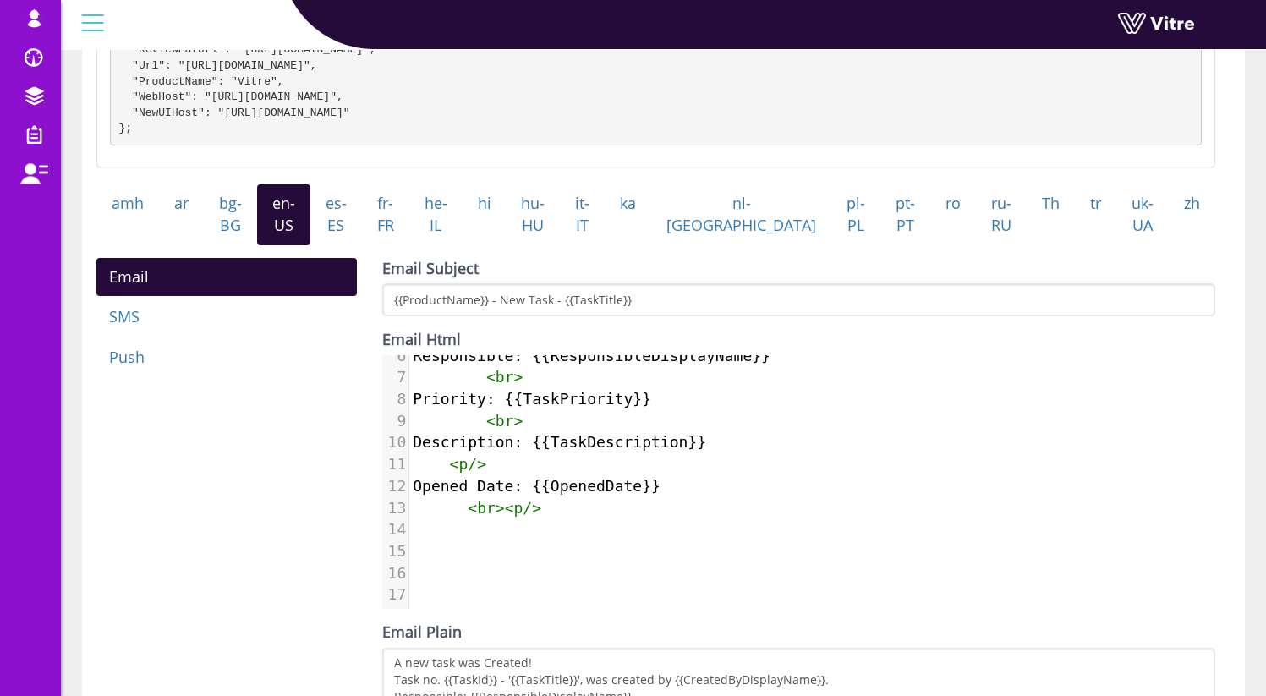
scroll to position [135, 0]
click at [463, 238] on link "he-IL" at bounding box center [435, 214] width 53 height 60
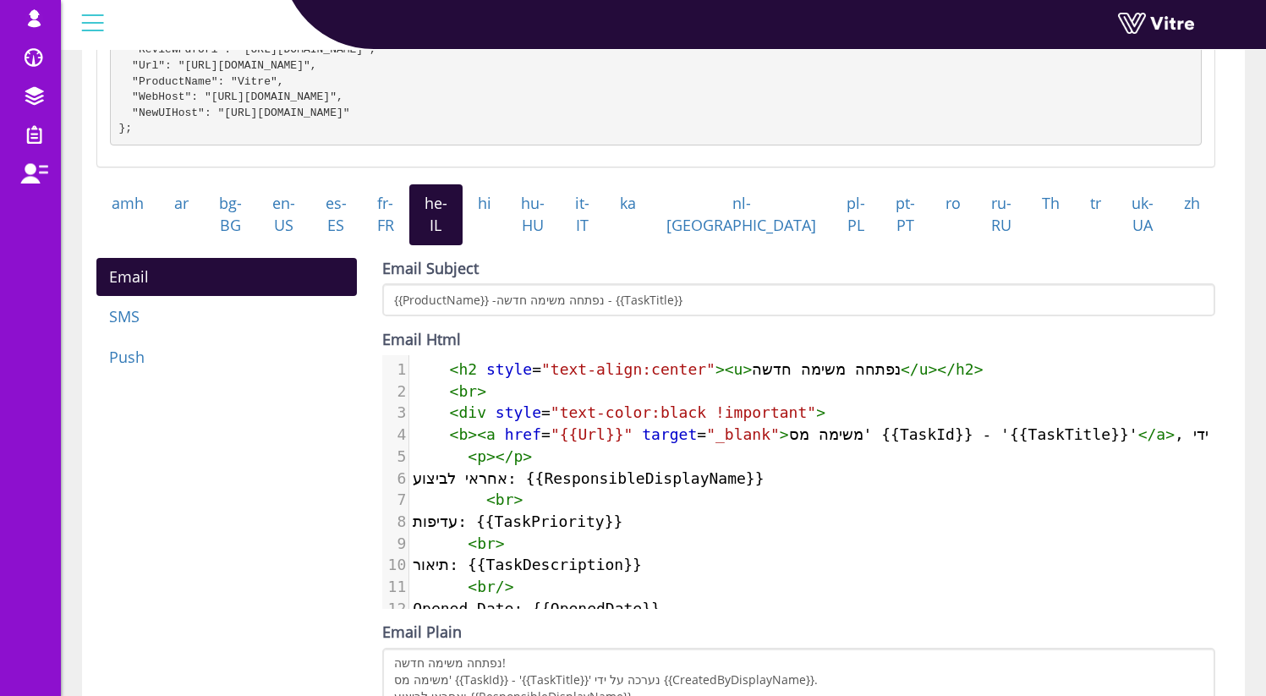
scroll to position [8, 0]
click at [600, 555] on pre "< br >" at bounding box center [994, 544] width 1170 height 22
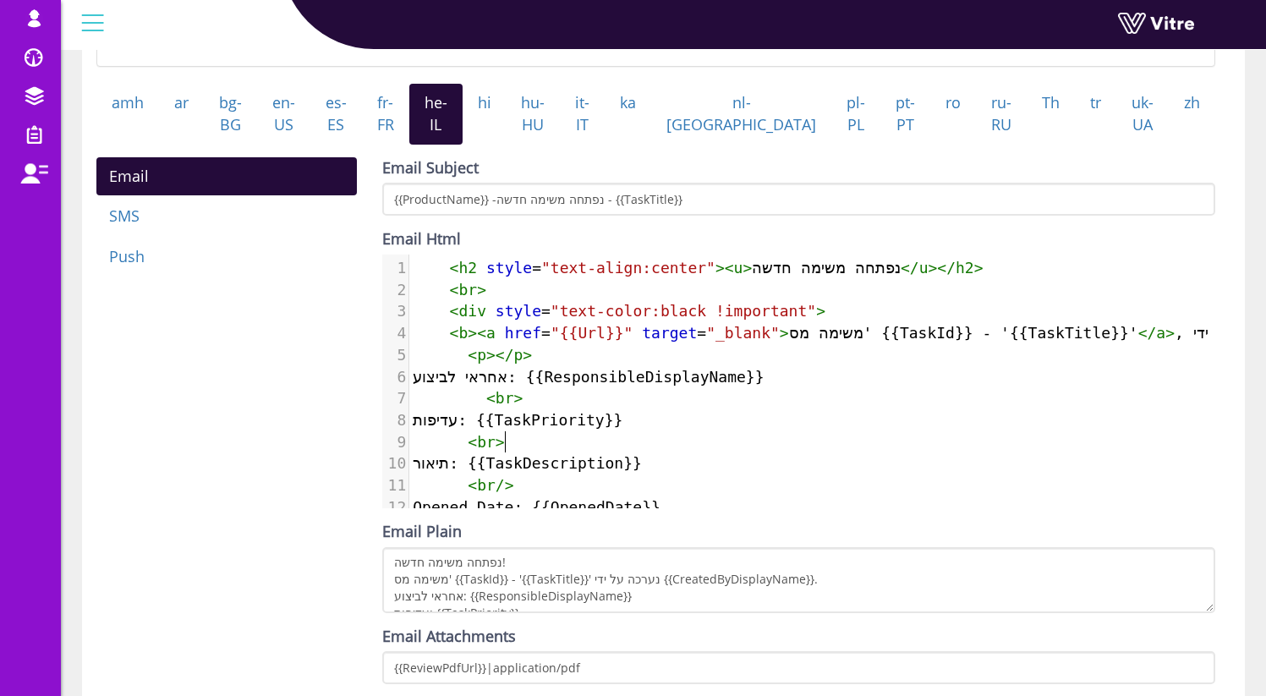
scroll to position [0, 0]
type textarea "חדש"
drag, startPoint x: 759, startPoint y: 288, endPoint x: 789, endPoint y: 287, distance: 29.6
click at [789, 277] on span "< h2 style = "text-align:center" >< u > נפתחה משימה חדשה </ u ></ h2 >" at bounding box center [698, 269] width 570 height 18
type textarea "נפתחה משימה חדשה"
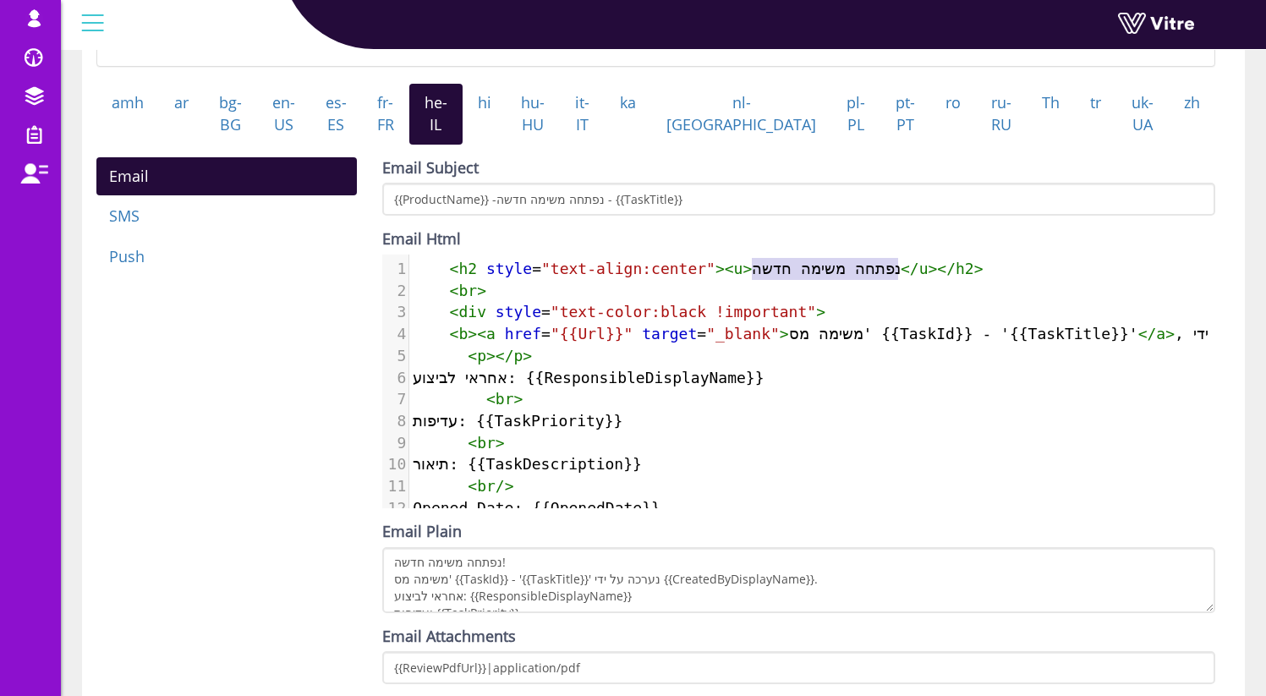
drag, startPoint x: 899, startPoint y: 286, endPoint x: 756, endPoint y: 285, distance: 142.9
click at [756, 277] on span "< h2 style = "text-align:center" >< u > נפתחה משימה חדשה </ u ></ h2 >" at bounding box center [698, 269] width 570 height 18
type textarea "' {{TaskId}} -"
drag, startPoint x: 861, startPoint y: 352, endPoint x: 993, endPoint y: 355, distance: 132.0
click at [996, 343] on span "< b >< a href = "{{Url}}" target = "_blank" > משימה מס' {{TaskId}} - '{{TaskTit…" at bounding box center [987, 334] width 1148 height 18
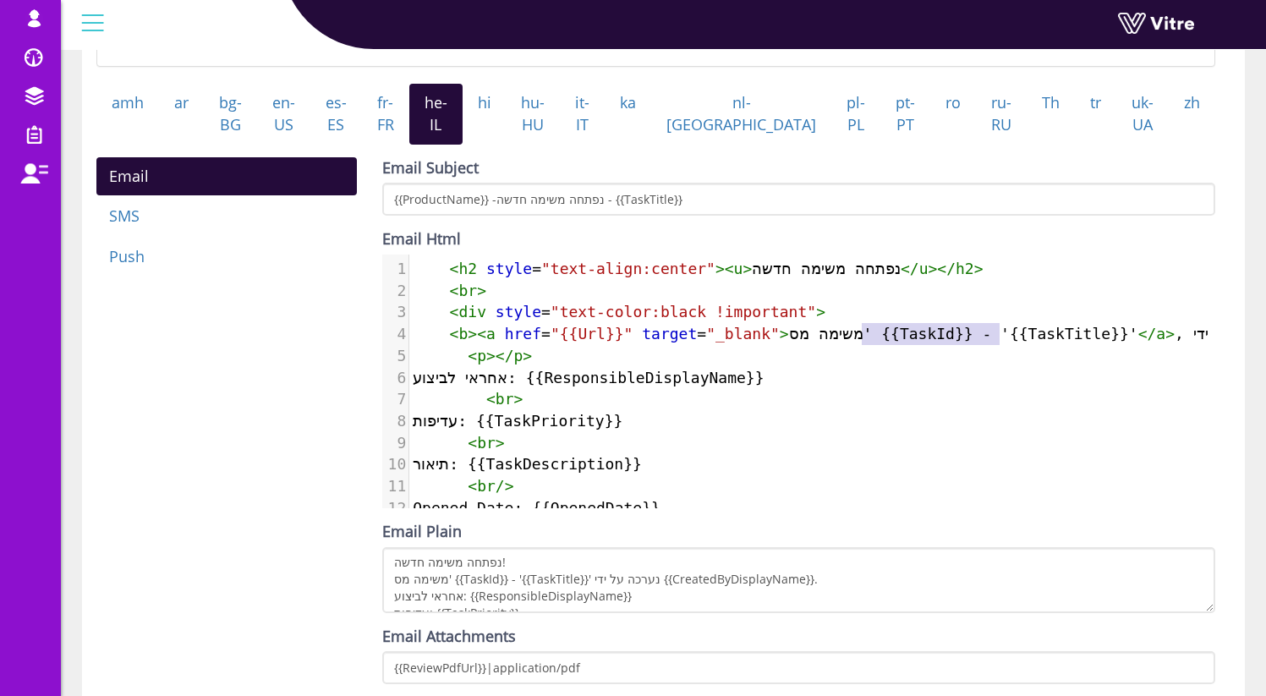
click at [847, 343] on span "< b >< a href = "{{Url}}" target = "_blank" > משימה מס' {{TaskId}} - '{{TaskTit…" at bounding box center [987, 334] width 1148 height 18
type textarea "מ"
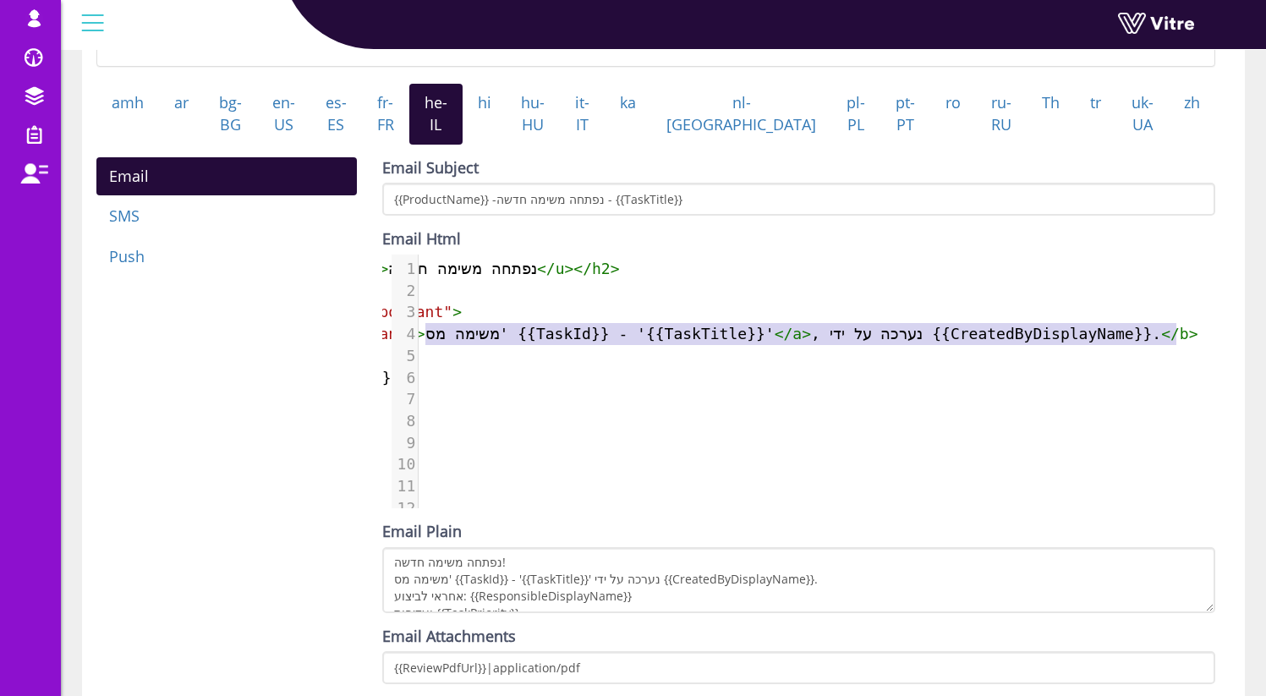
drag, startPoint x: 860, startPoint y: 349, endPoint x: 1169, endPoint y: 358, distance: 308.8
click at [1169, 345] on pre "< b >< a href = "{{Url}}" target = "_blank" > משימה מס' {{TaskId}} - '{{TaskTit…" at bounding box center [631, 334] width 1170 height 22
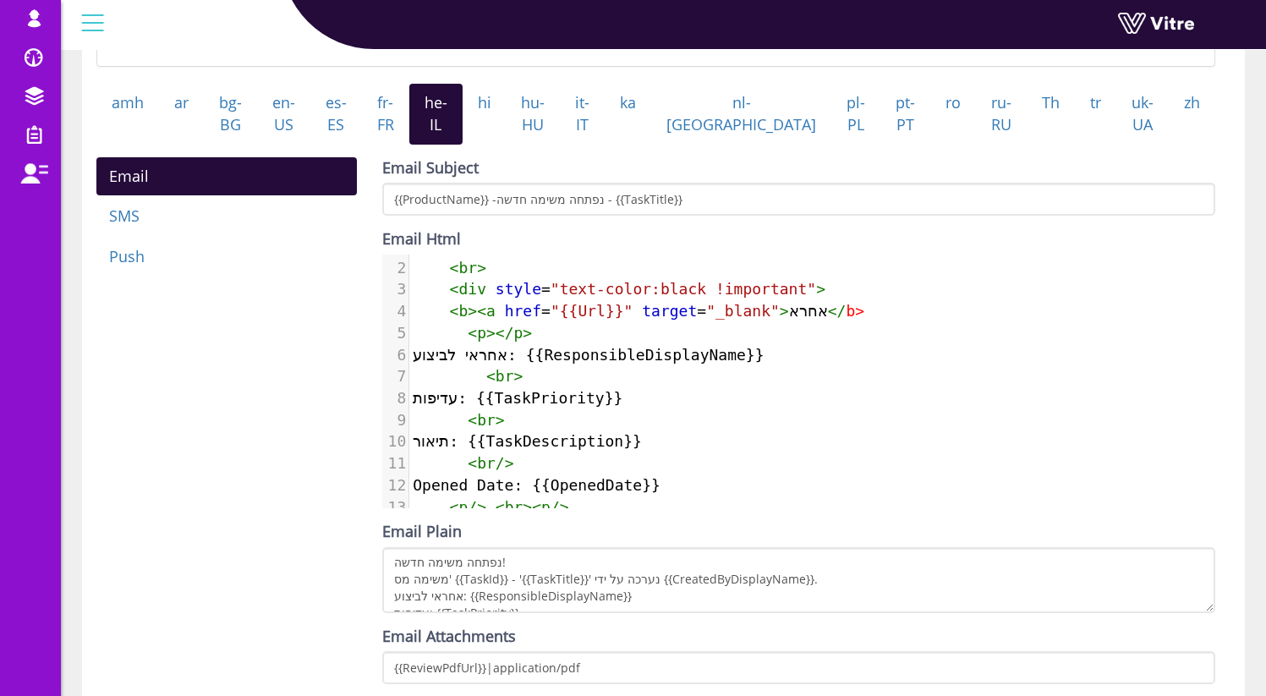
type textarea "אחרא"
click at [316, 432] on div "Email SMS Push Email Subject {{ProductName}} -נפתחה משימה חדשה - {{TaskTitle}} …" at bounding box center [656, 427] width 1144 height 540
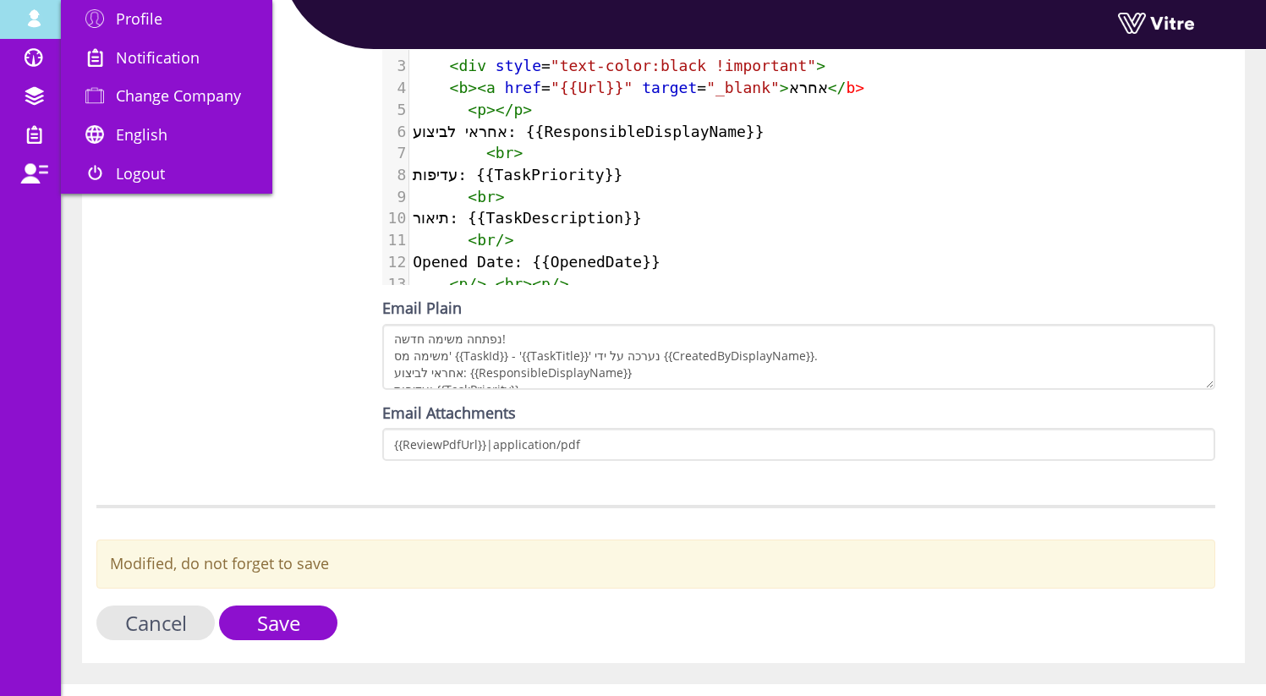
scroll to position [774, 0]
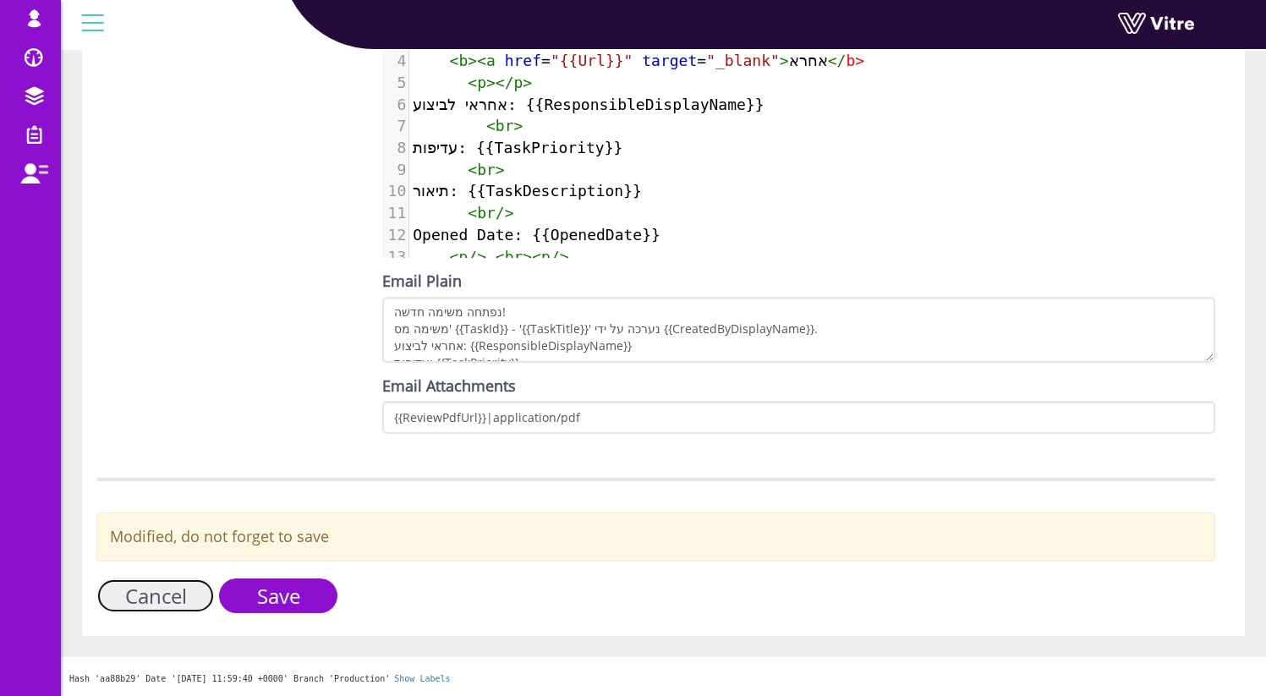
click at [146, 599] on link "Cancel" at bounding box center [155, 595] width 118 height 35
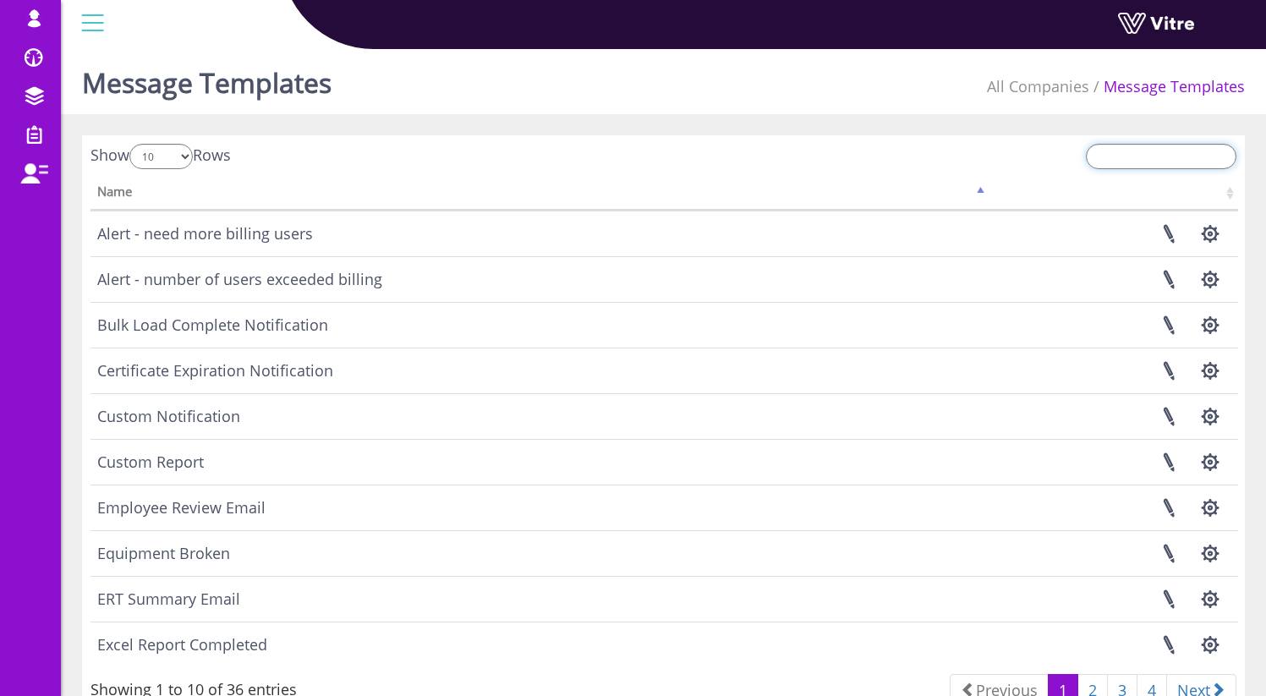
click at [1187, 159] on input "search" at bounding box center [1161, 156] width 151 height 25
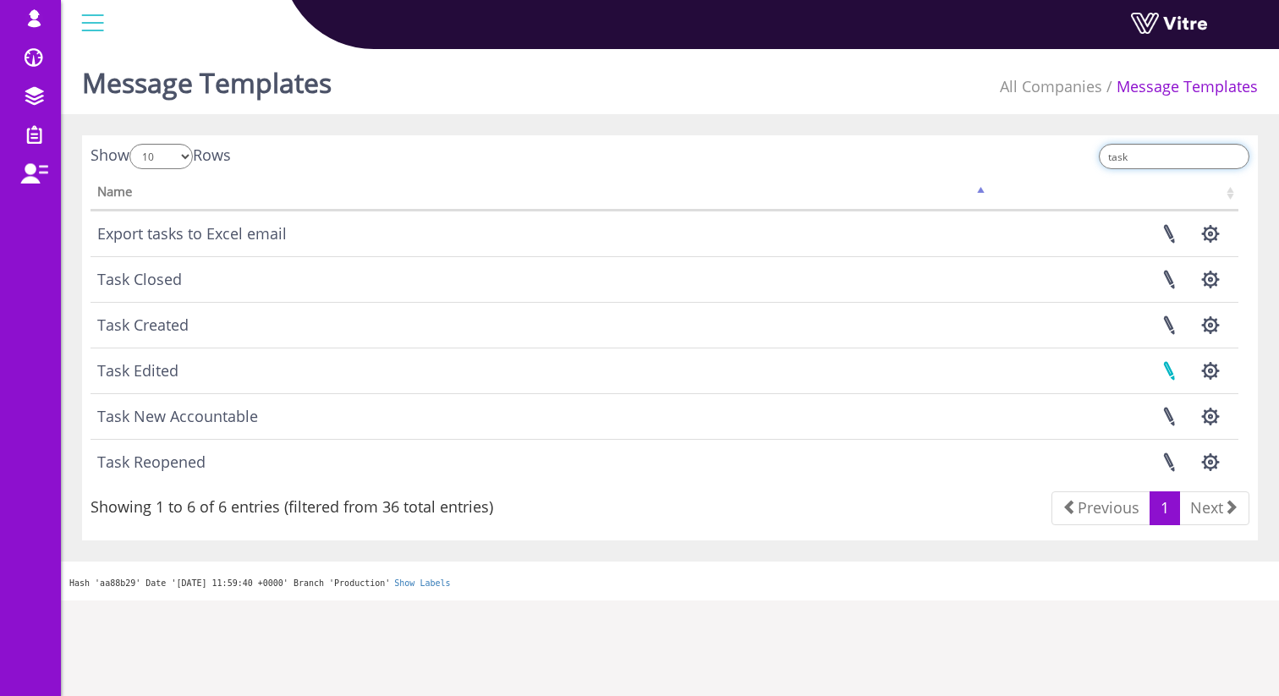
type input "task"
click at [1171, 231] on link at bounding box center [1169, 233] width 42 height 45
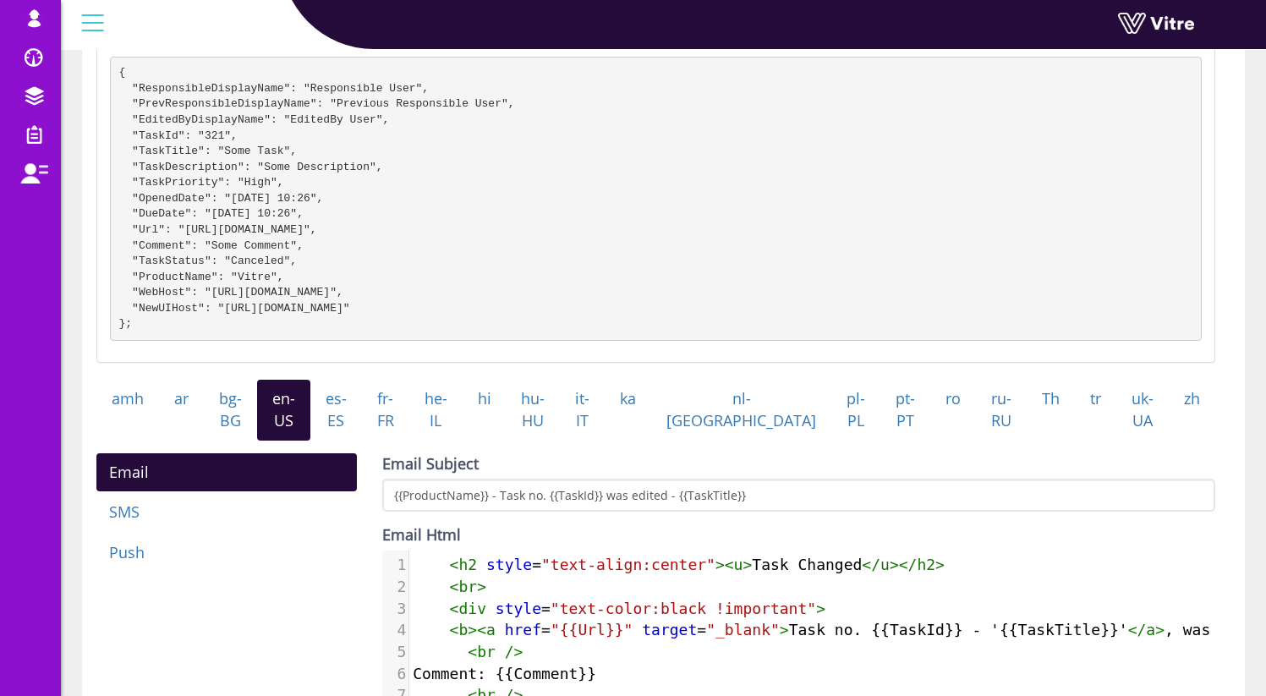
scroll to position [371, 0]
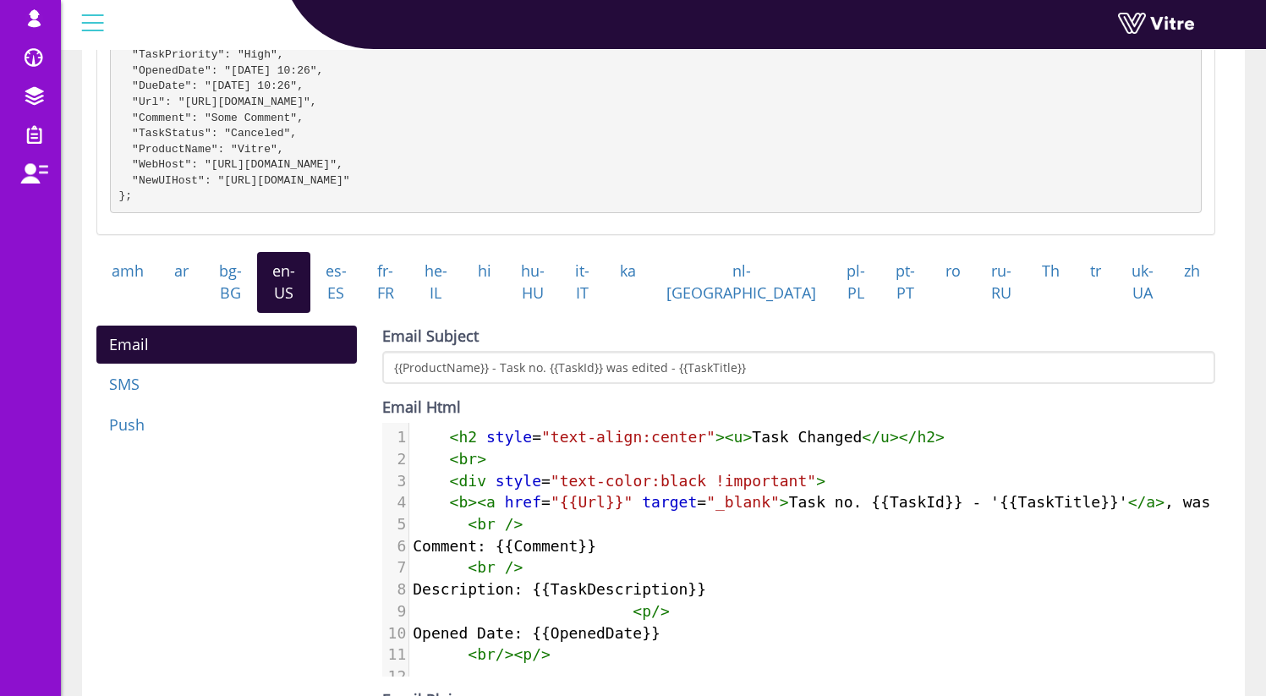
click at [306, 625] on div "Email SMS Push Email Subject {{ProductName}} - Task no. {{TaskId}} was edited -…" at bounding box center [656, 596] width 1144 height 540
click at [1231, 413] on div "Task Edited Check template syntax on Handlebars site Sent when task is edited S…" at bounding box center [663, 376] width 1163 height 1225
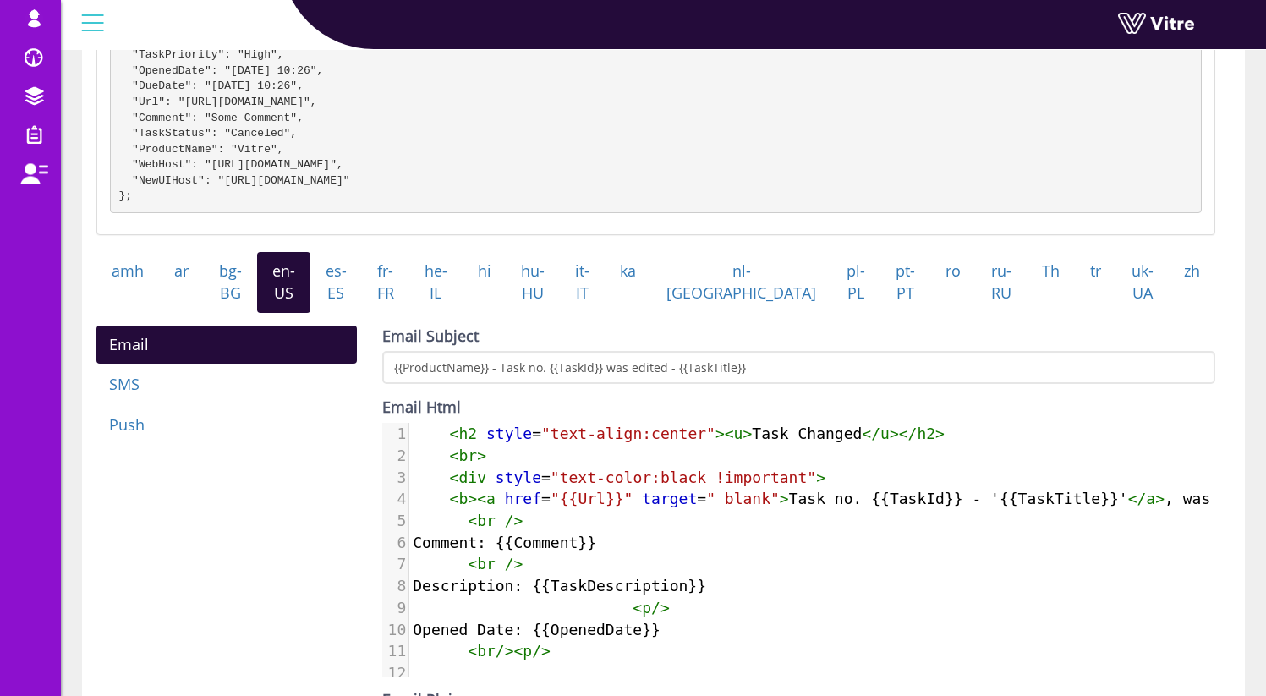
click at [1242, 368] on div "Task Edited Check template syntax on Handlebars site Sent when task is edited S…" at bounding box center [663, 376] width 1163 height 1225
click at [1228, 383] on div "Task Edited Check template syntax on Handlebars site Sent when task is edited S…" at bounding box center [663, 376] width 1163 height 1225
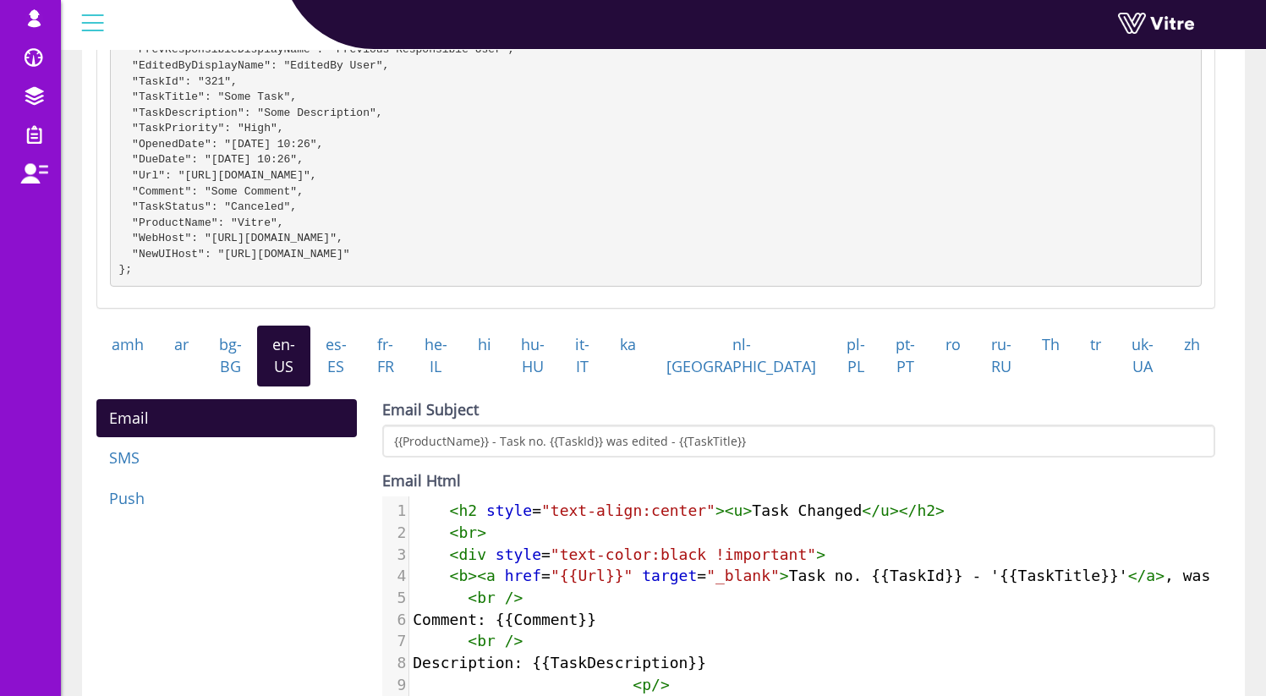
scroll to position [370, 0]
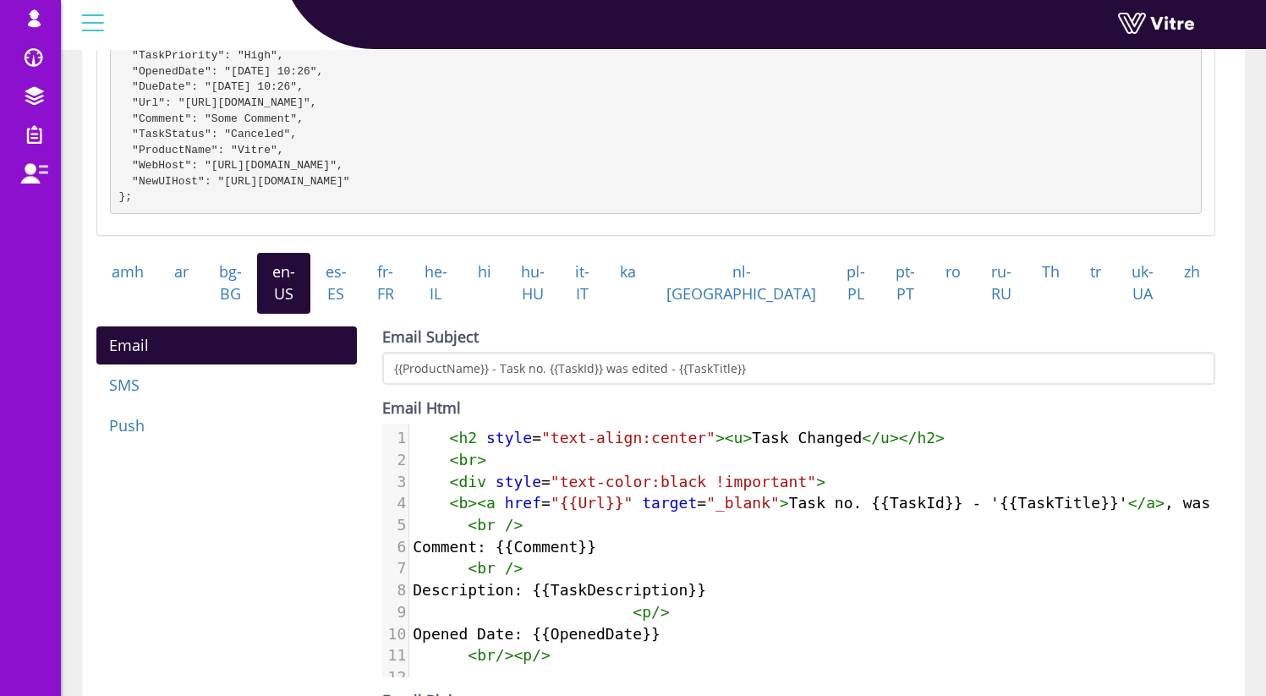
click at [338, 598] on div "Email SMS Push Email Subject {{ProductName}} - Task no. {{TaskId}} was edited -…" at bounding box center [656, 596] width 1144 height 540
click at [704, 596] on pre "Description: {{TaskDescription}}" at bounding box center [989, 590] width 1161 height 22
click at [612, 623] on span at bounding box center [614, 612] width 36 height 22
click at [1233, 374] on div "Task Edited Check template syntax on Handlebars site Sent when task is edited S…" at bounding box center [663, 377] width 1163 height 1225
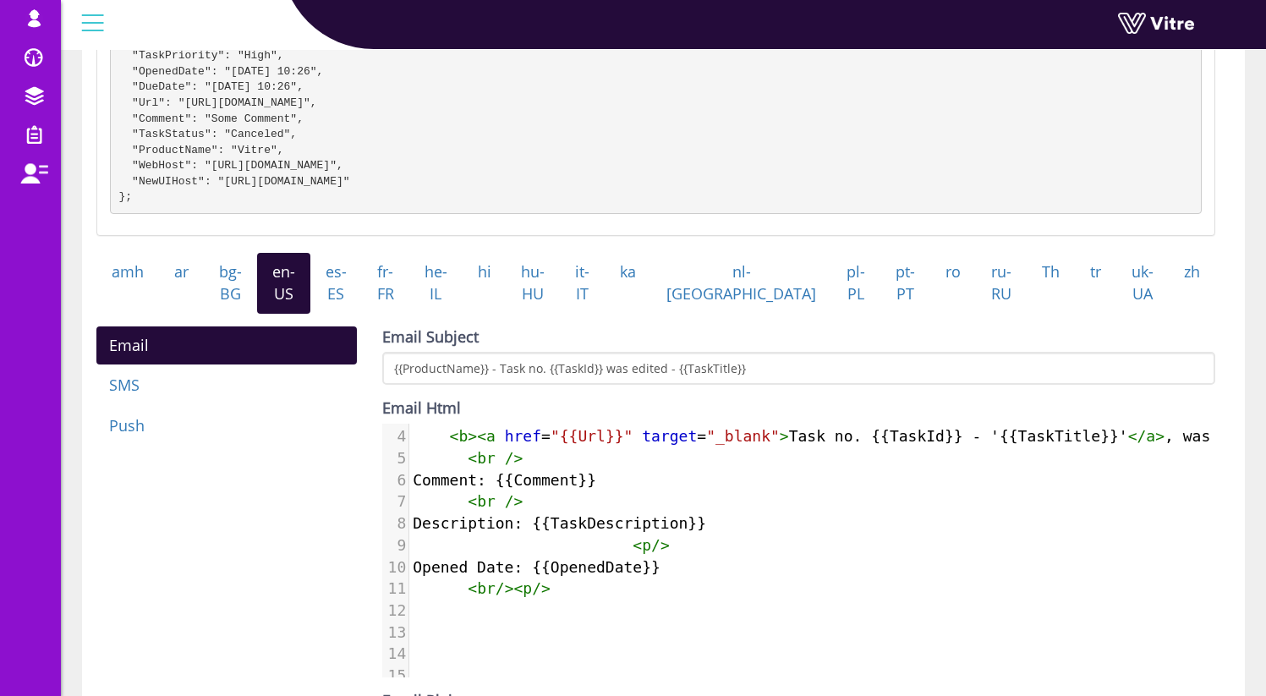
scroll to position [67, 0]
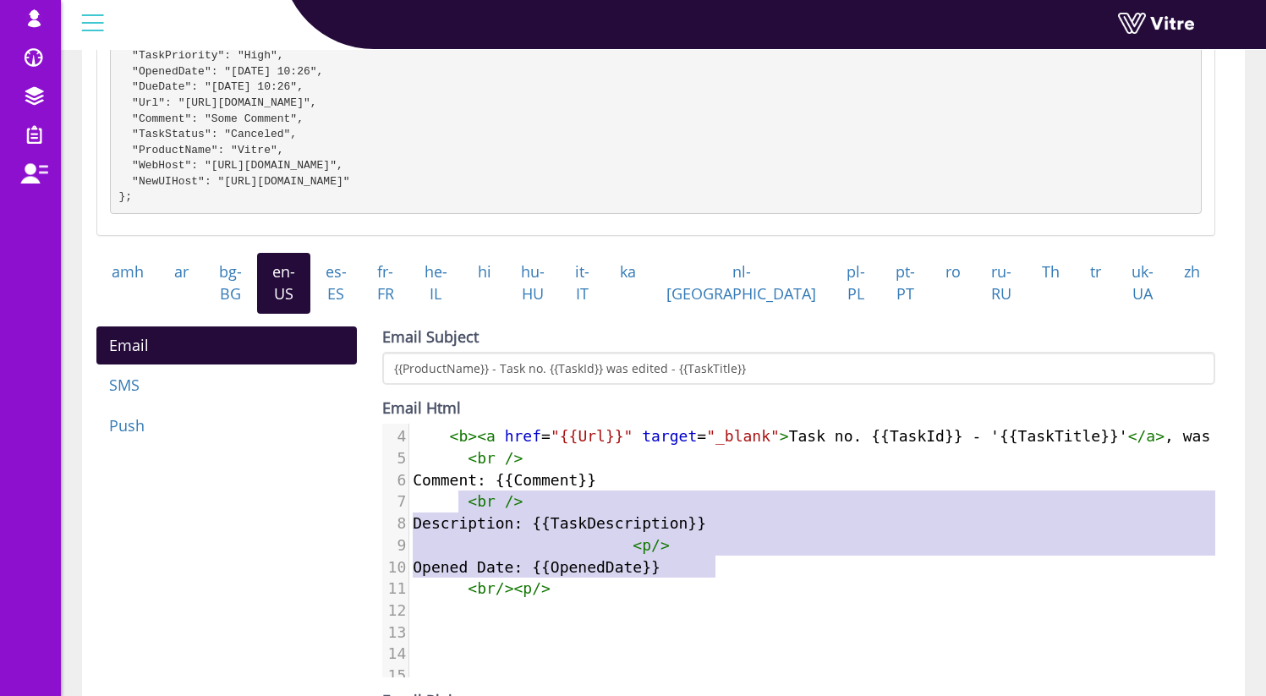
type textarea "Comment: {{Comment}} <br /> Description: {{TaskDescription}} <p/> Opened Date: …"
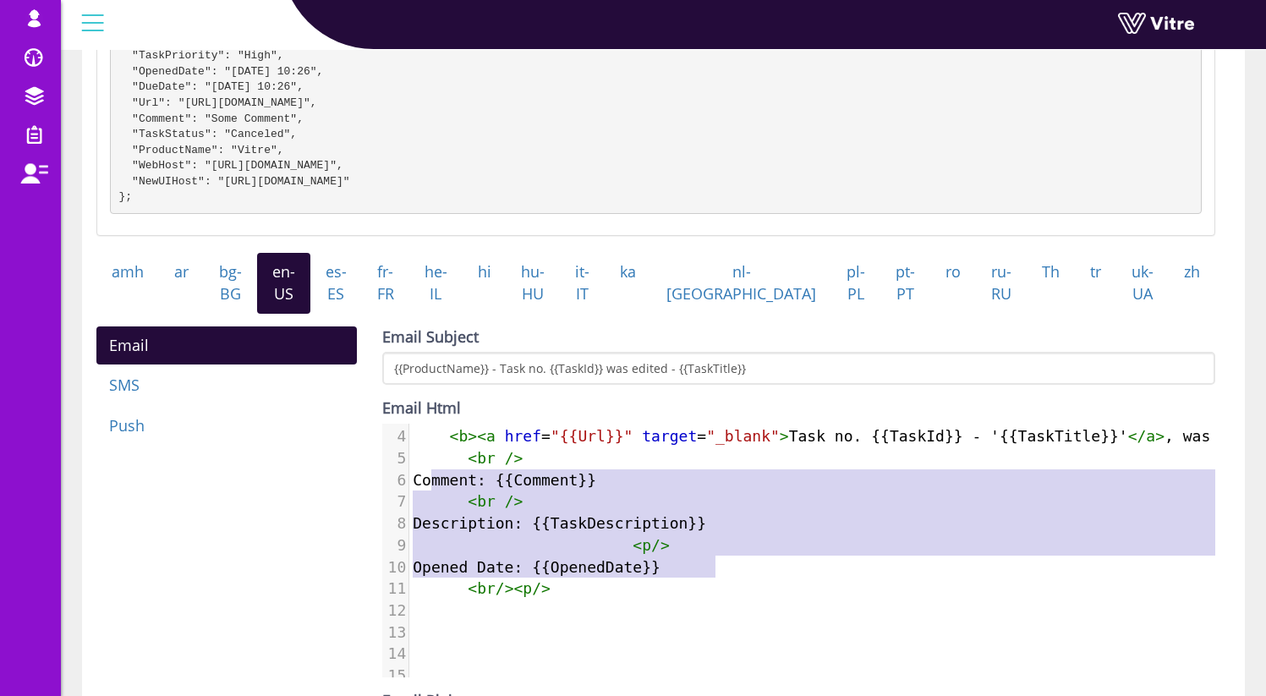
drag, startPoint x: 718, startPoint y: 581, endPoint x: 431, endPoint y: 496, distance: 298.9
click at [431, 496] on div "1 < h2 style = "text-align:center" >< u > Task Changed </ u ></ h2 > 2 < br > 3…" at bounding box center [989, 523] width 1161 height 326
click at [531, 513] on pre "< br />" at bounding box center [989, 502] width 1161 height 22
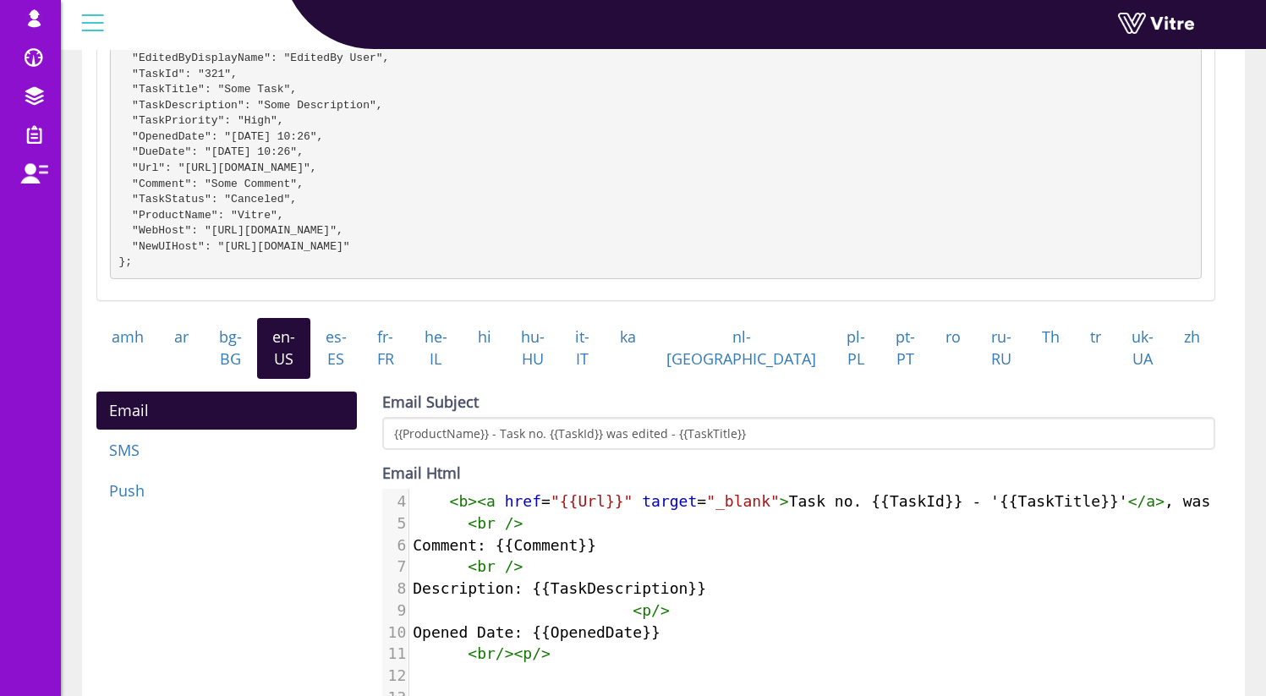
scroll to position [449, 0]
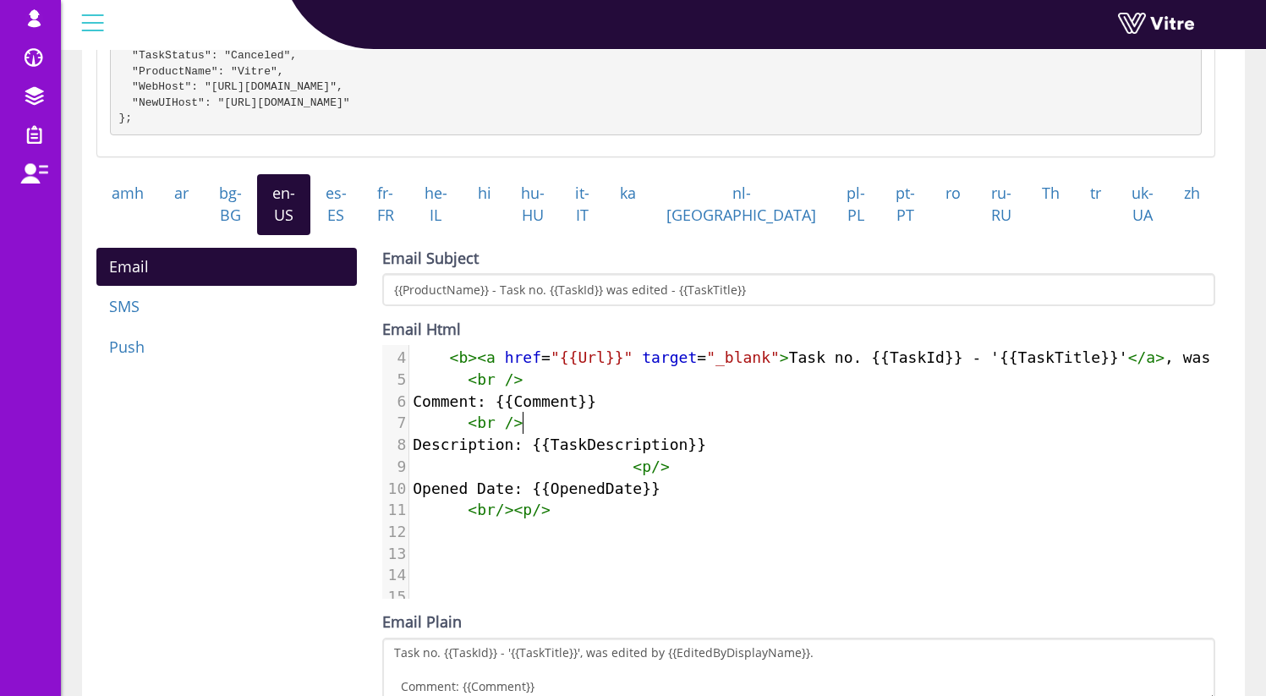
click at [567, 537] on pre "​" at bounding box center [989, 532] width 1161 height 22
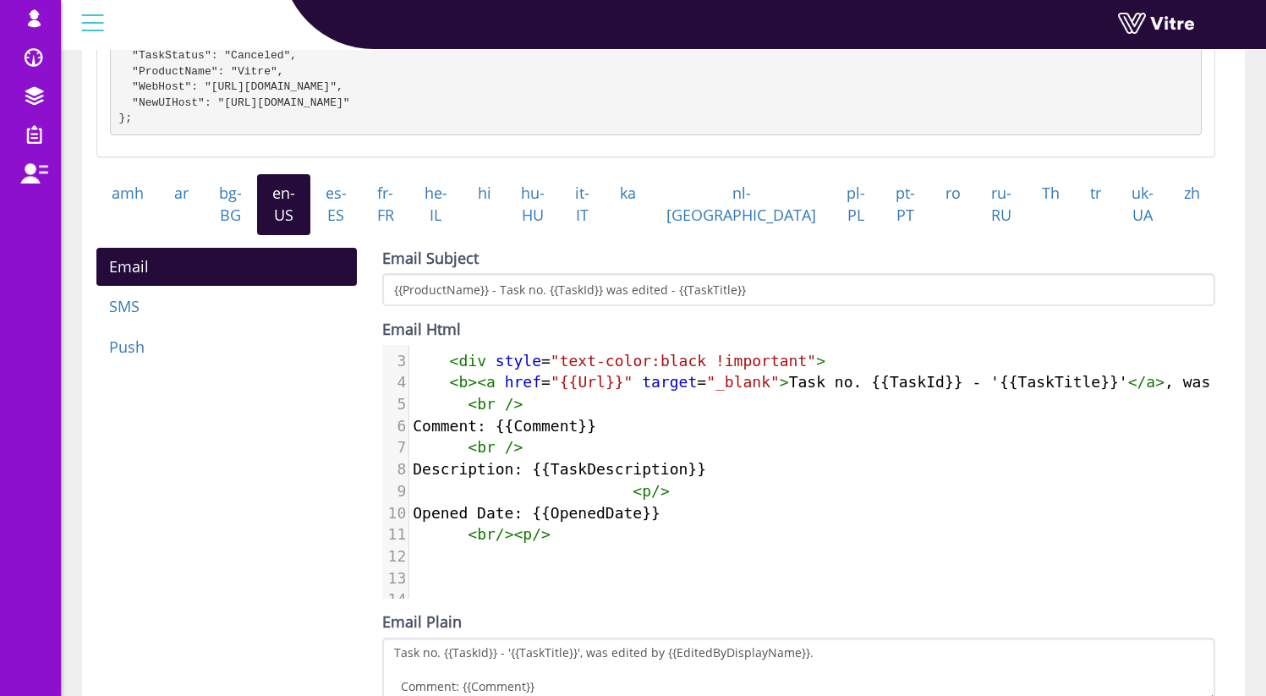
scroll to position [42, 0]
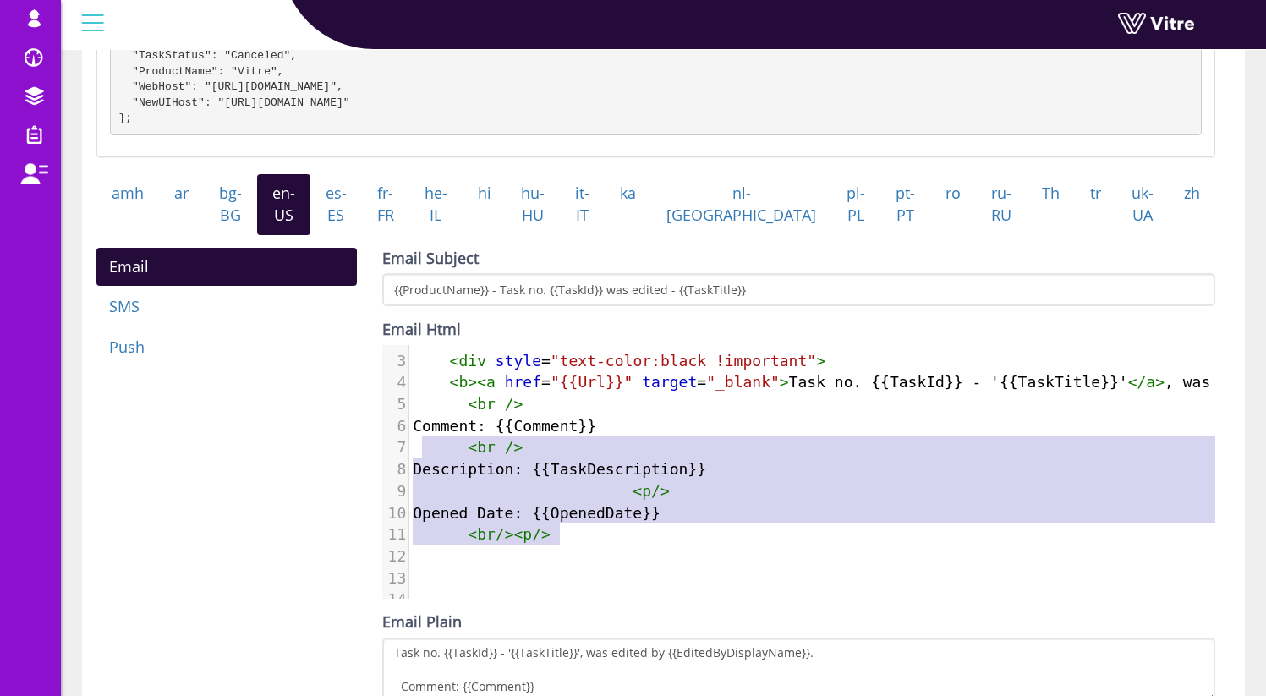
type textarea "Comment: {{Comment}} <br /> Description: {{TaskDescription}} <p/> Opened Date: …"
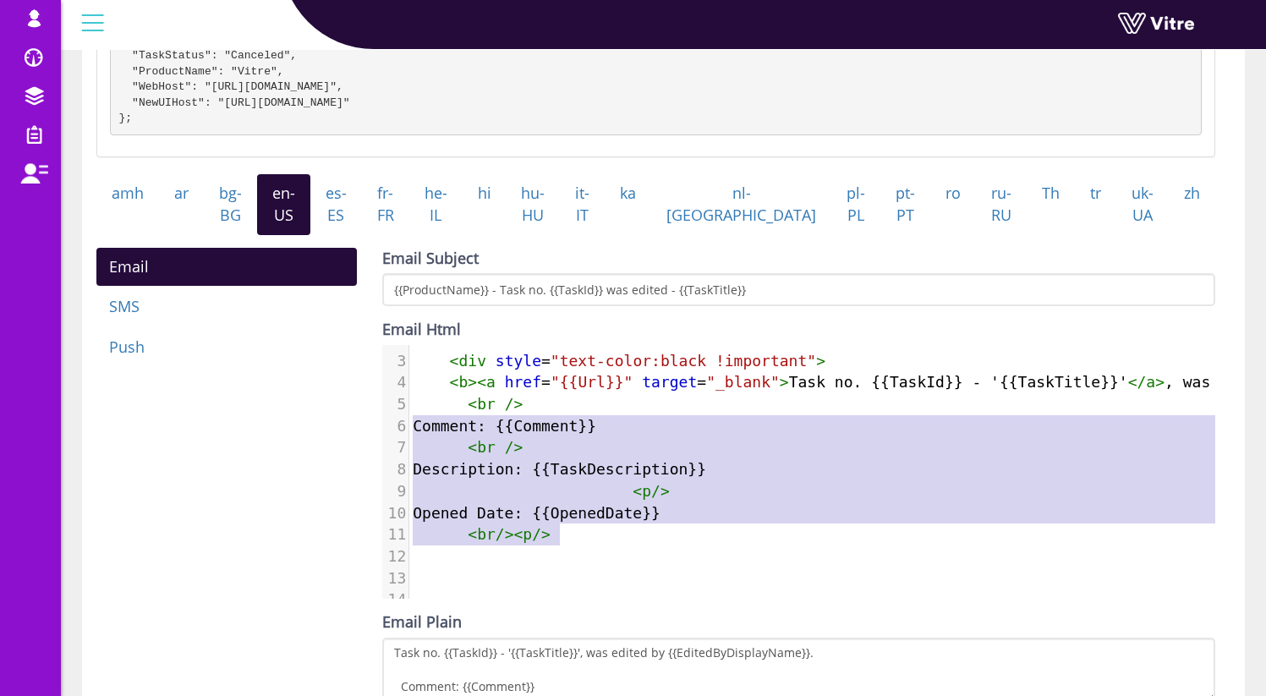
drag, startPoint x: 558, startPoint y: 550, endPoint x: 411, endPoint y: 444, distance: 181.2
click at [411, 444] on div "1 < h2 style = "text-align:center" >< u > Task Changed </ u ></ h2 > 2 < br > 3…" at bounding box center [989, 469] width 1161 height 326
click at [519, 478] on span "Description: {{TaskDescription}}" at bounding box center [559, 469] width 293 height 18
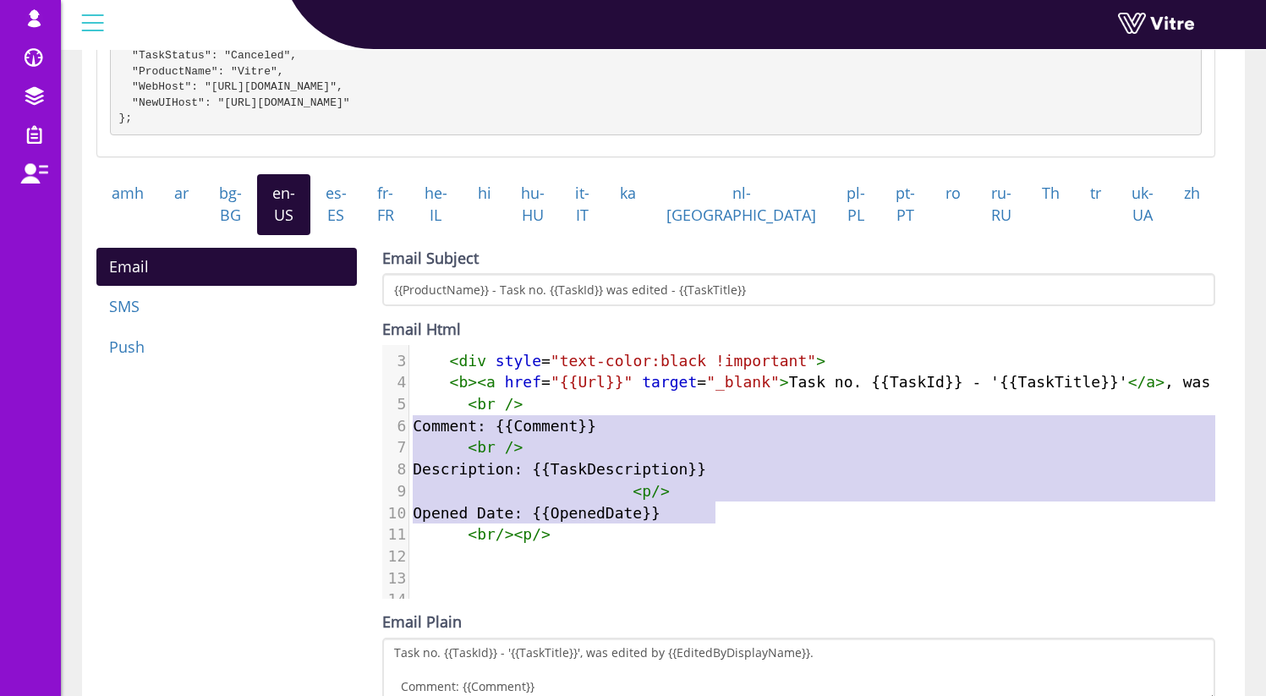
drag, startPoint x: 721, startPoint y: 528, endPoint x: 413, endPoint y: 444, distance: 319.8
click at [413, 444] on div "1 < h2 style = "text-align:center" >< u > Task Changed </ u ></ h2 > 2 < br > 3…" at bounding box center [989, 469] width 1161 height 326
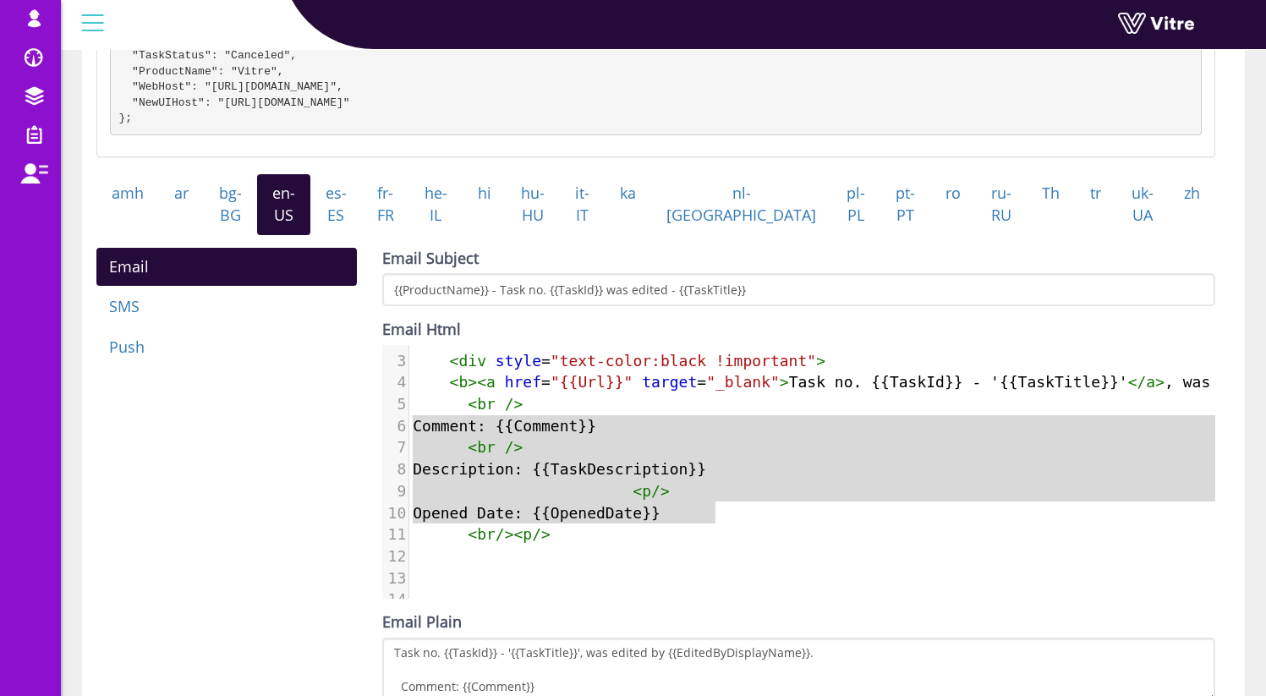
type textarea "Comment: {{Comment}} <br /> Description: {{TaskDescription}} <p/> Opened Date: …"
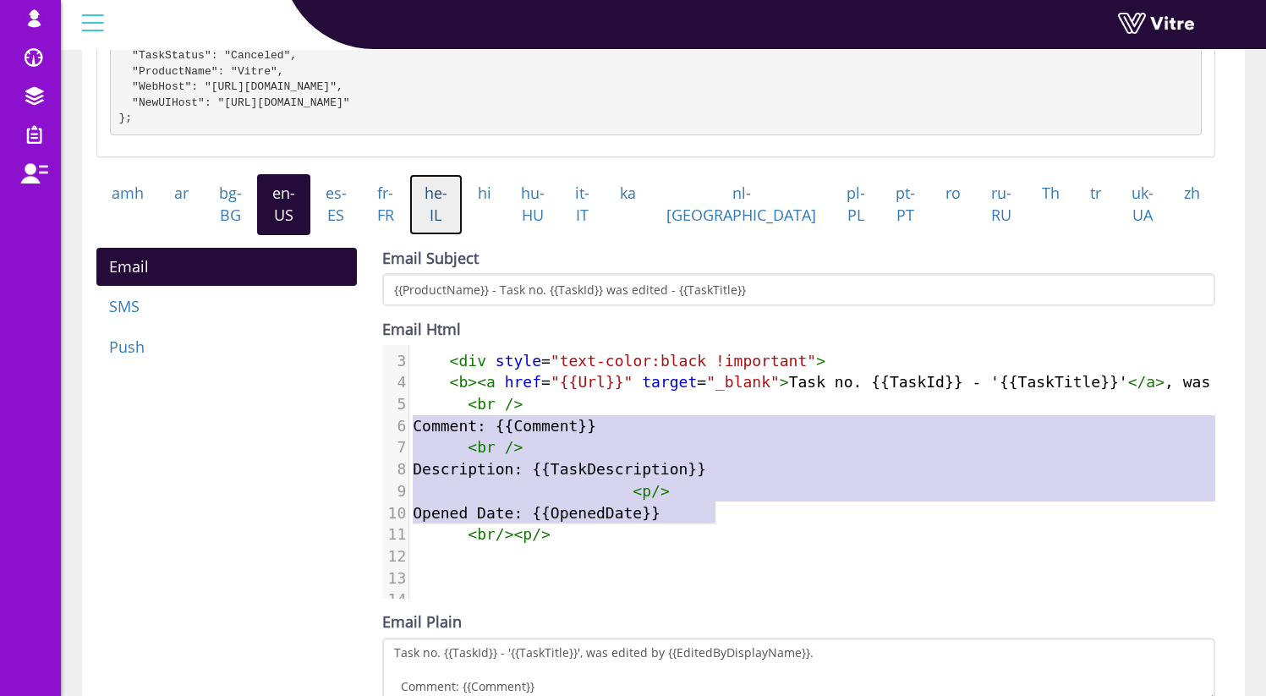
click at [463, 230] on link "he-IL" at bounding box center [435, 204] width 53 height 60
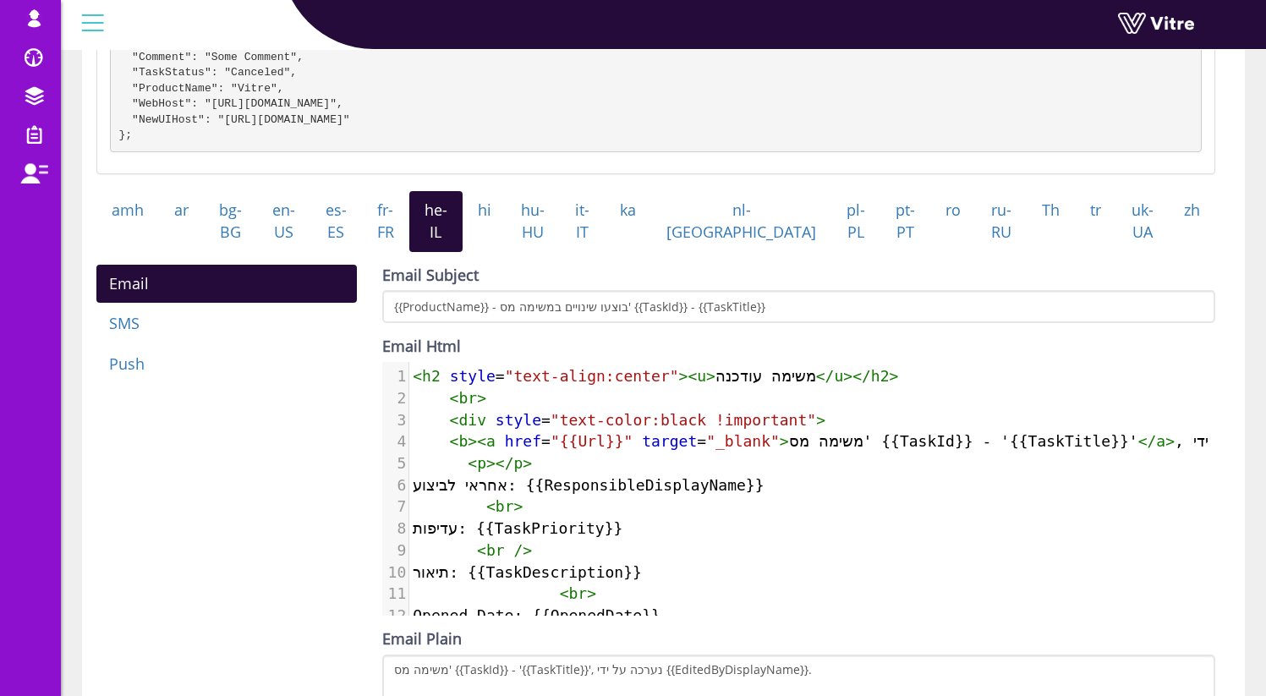
scroll to position [8, 0]
type textarea "משימה עודכנה"
drag, startPoint x: 718, startPoint y: 396, endPoint x: 821, endPoint y: 388, distance: 103.5
click at [821, 385] on span "< h2 style = "text-align:center" >< u > משימה עודכנה </ u ></ h2 >" at bounding box center [655, 376] width 485 height 18
type textarea "משימה מס'"
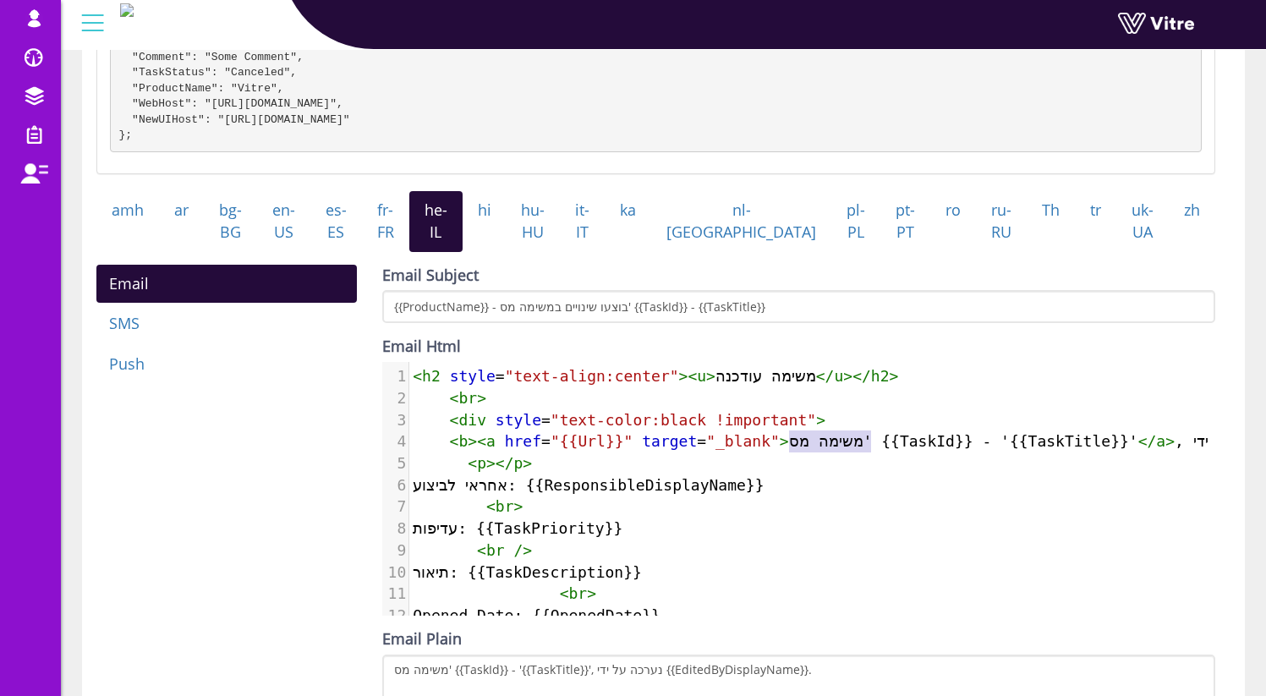
drag, startPoint x: 787, startPoint y: 461, endPoint x: 869, endPoint y: 455, distance: 81.4
click at [869, 450] on span "< b >< a href = "{{Url}}" target = "_blank" > משימה מס' {{TaskId}} - '{{TaskTit…" at bounding box center [983, 441] width 1140 height 18
click at [872, 450] on span "< b >< a href = "{{Url}}" target = "_blank" > משימה מס' {{TaskId}} - '{{TaskTit…" at bounding box center [983, 441] width 1140 height 18
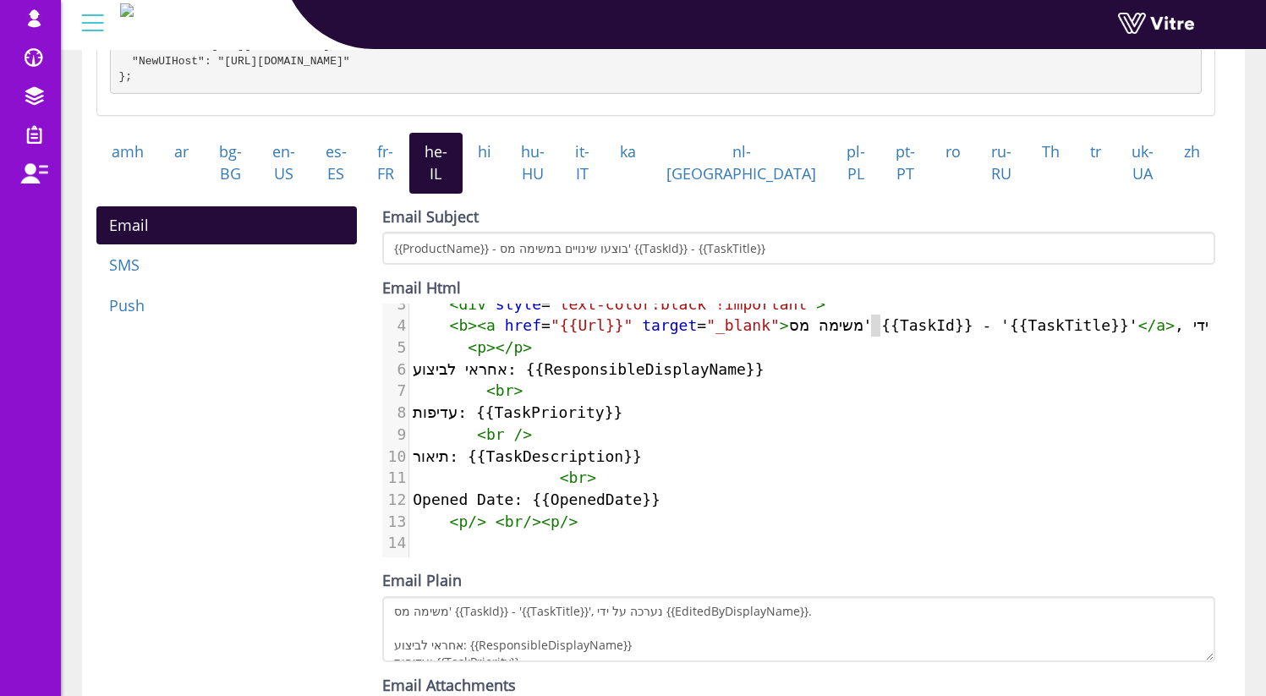
scroll to position [500, 0]
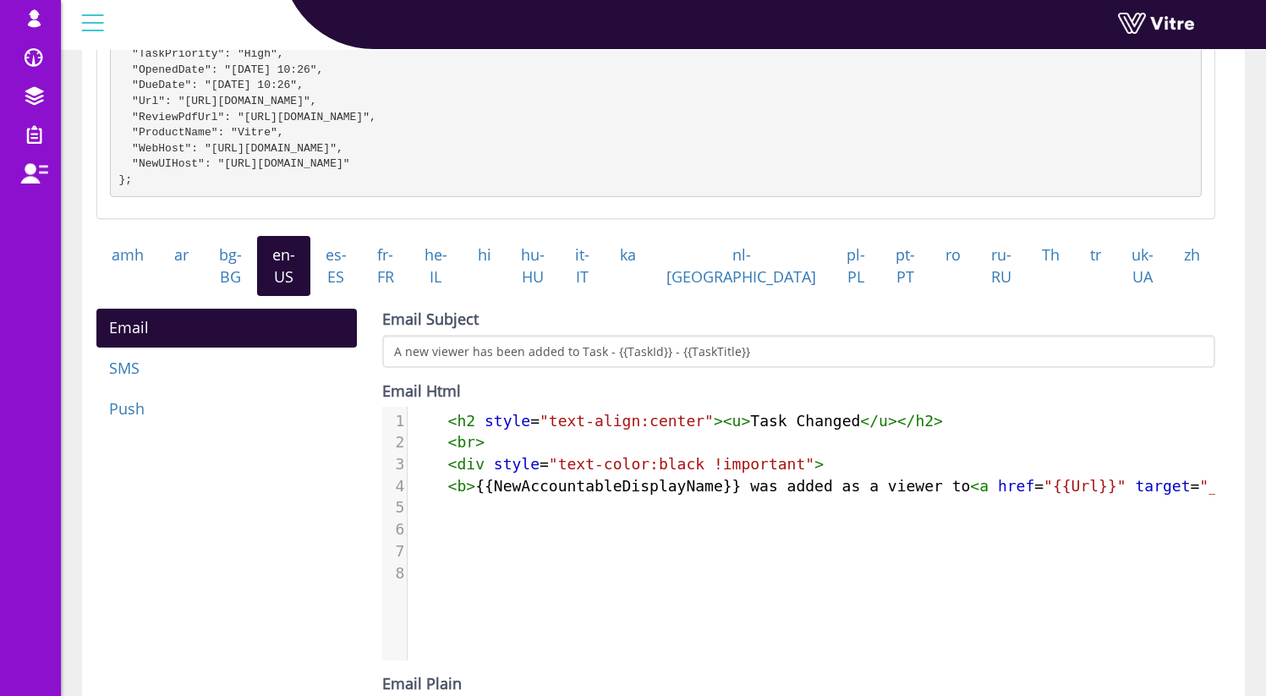
scroll to position [8, 0]
type textarea "Task [PERSON_NAME]"
click at [781, 518] on pre "​" at bounding box center [1057, 507] width 1298 height 22
click at [847, 497] on pre "< b > {{NewAccountableDisplayName}} was added as a viewer to < a href = "{{Url}…" at bounding box center [1057, 486] width 1298 height 22
click at [684, 540] on pre "​" at bounding box center [1057, 529] width 1298 height 22
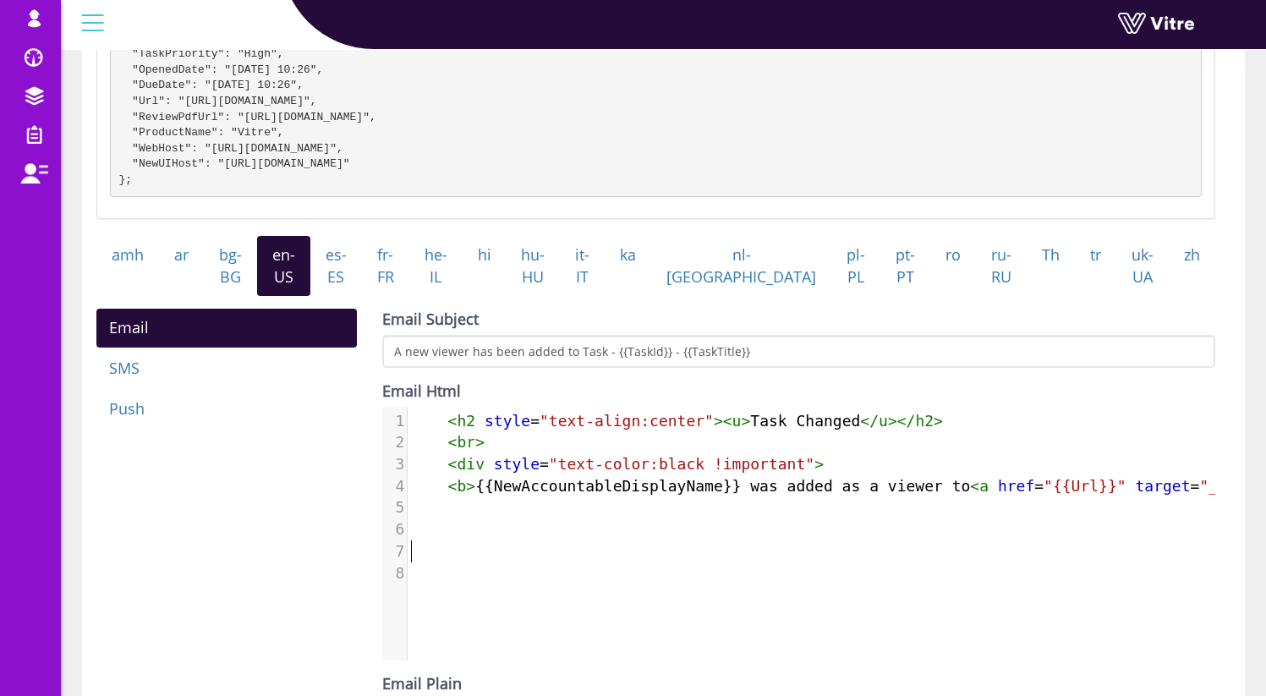
click at [661, 559] on pre "​" at bounding box center [1057, 551] width 1298 height 22
click at [1242, 483] on div "Task New Accountable Check template syntax on Handlebars site Sent to new accou…" at bounding box center [663, 367] width 1163 height 1209
type textarea "Task Changed"
drag, startPoint x: 754, startPoint y: 440, endPoint x: 862, endPoint y: 441, distance: 107.4
click at [862, 430] on span "< h2 style = "text-align:center" >< u > Task Changed </ u ></ h2 >" at bounding box center [677, 421] width 532 height 18
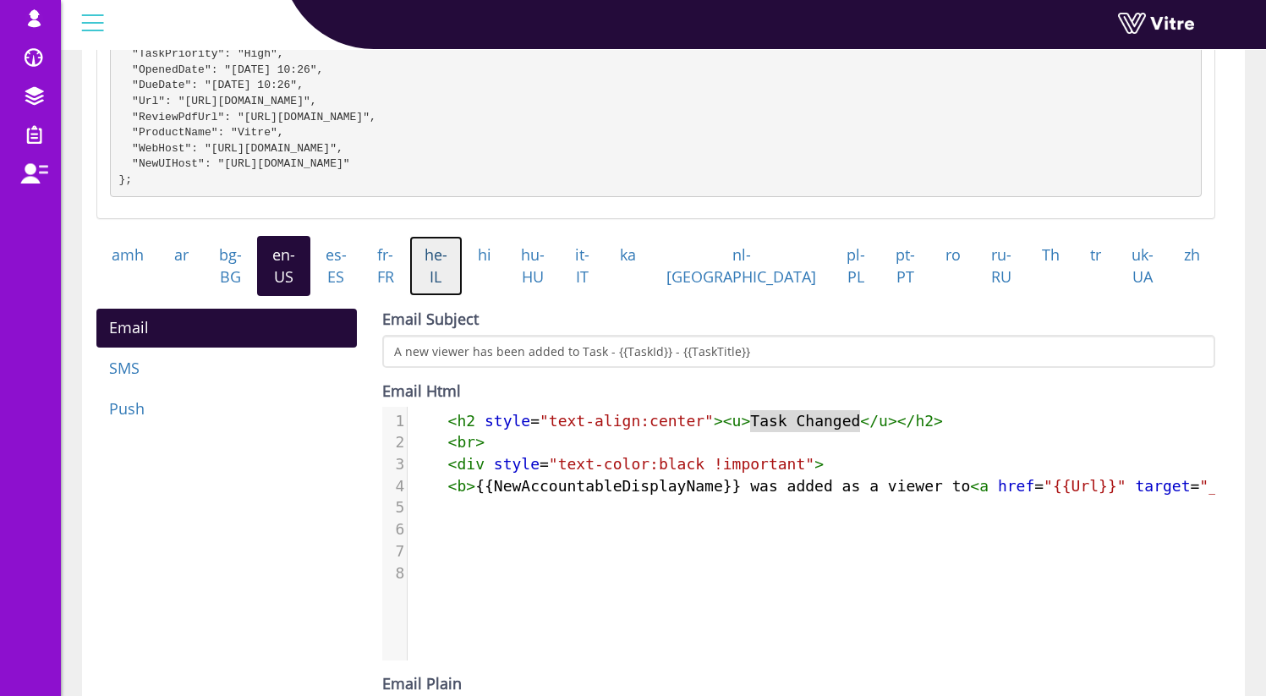
click at [463, 296] on link "he-IL" at bounding box center [435, 266] width 53 height 60
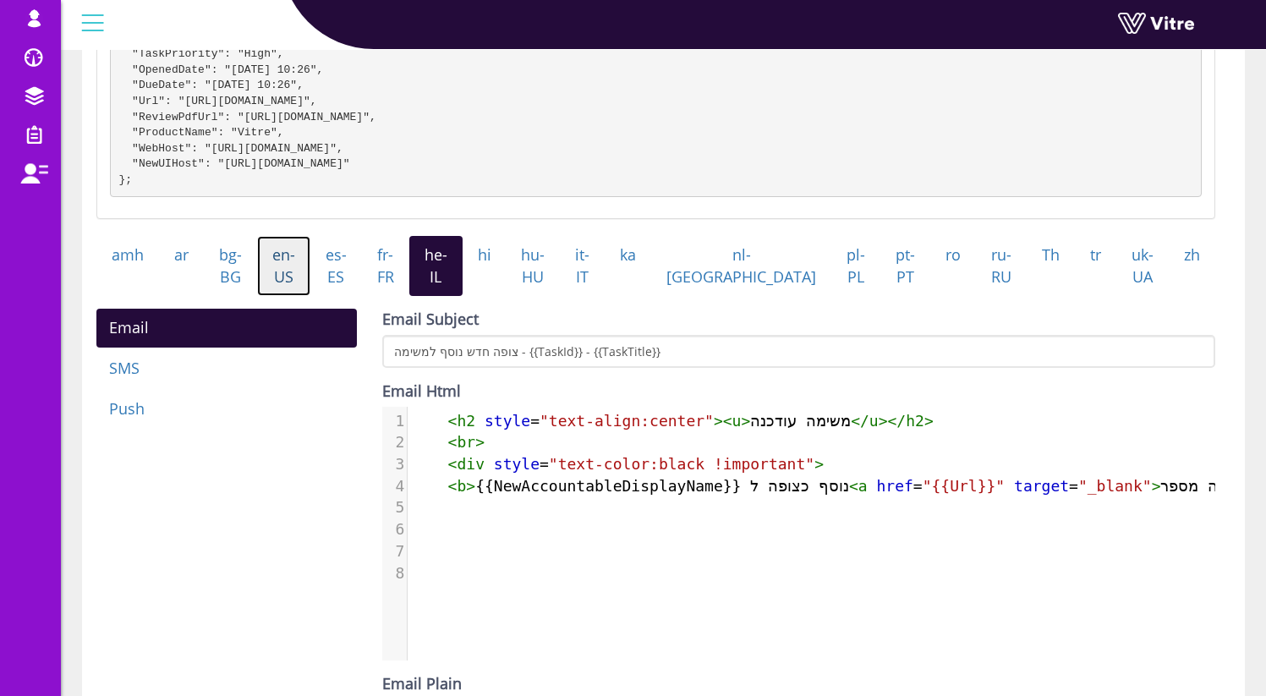
click at [307, 291] on link "en-US" at bounding box center [283, 266] width 53 height 60
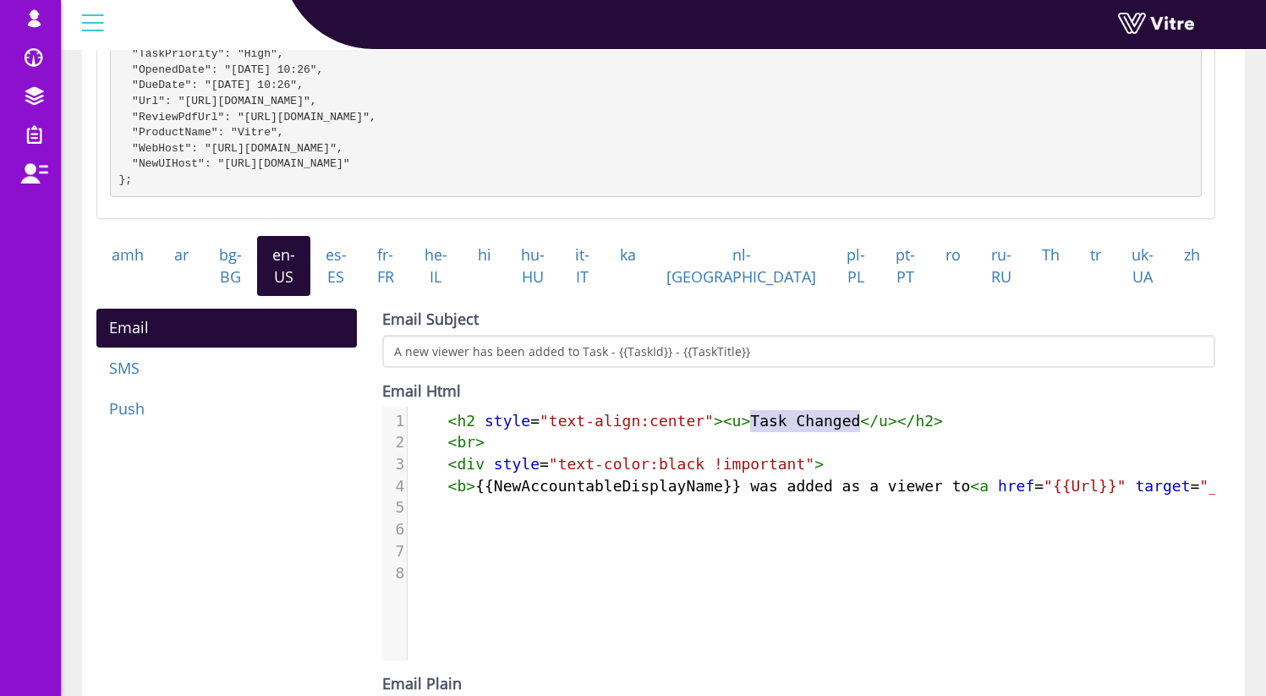
click at [794, 430] on span "< h2 style = "text-align:center" >< u > Task Changed </ u ></ h2 >" at bounding box center [677, 421] width 532 height 18
type textarea "Task Changed"
drag, startPoint x: 753, startPoint y: 437, endPoint x: 860, endPoint y: 441, distance: 107.5
click at [860, 430] on span "< h2 style = "text-align:center" >< u > Task Changed </ u ></ h2 >" at bounding box center [677, 421] width 532 height 18
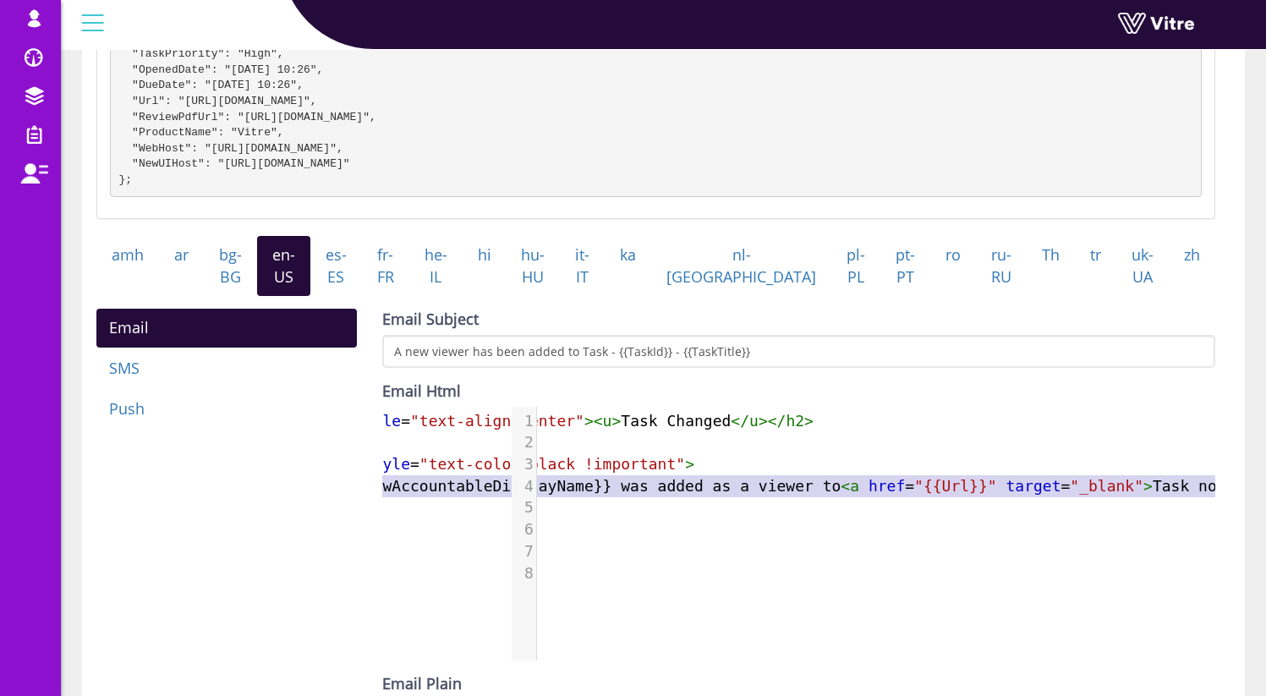
scroll to position [0, 386]
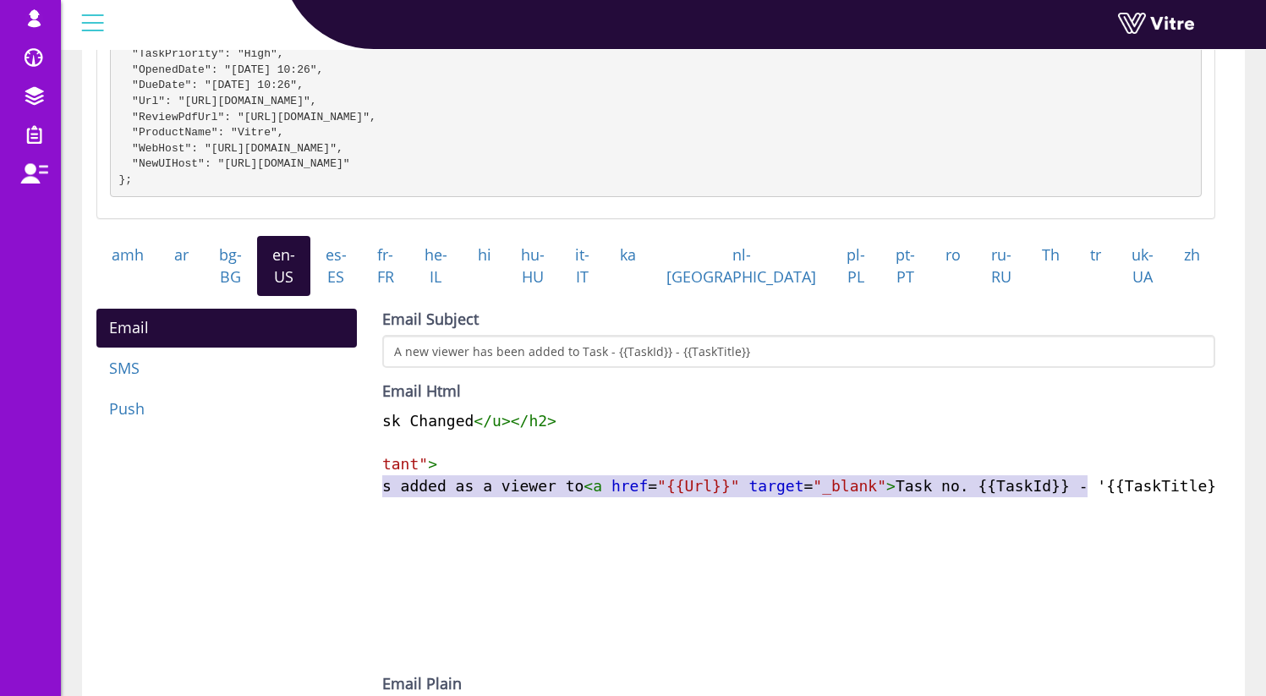
type textarea "{{NewAccountableDisplayName}} was added as a viewer to <a href="{{Url}}" target…"
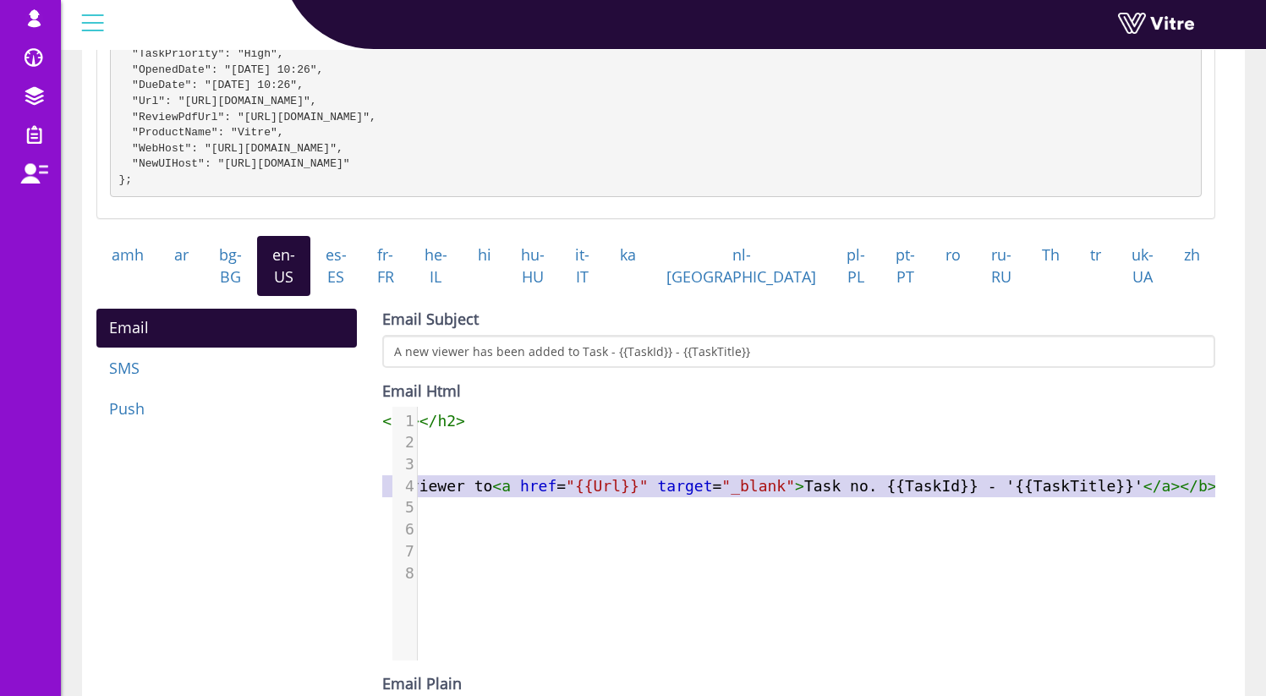
drag, startPoint x: 478, startPoint y: 507, endPoint x: 1278, endPoint y: 495, distance: 800.1
click at [1265, 495] on html "osher@hbinov.com Profile Notification Change Company English English Español Fr…" at bounding box center [633, 330] width 1266 height 1405
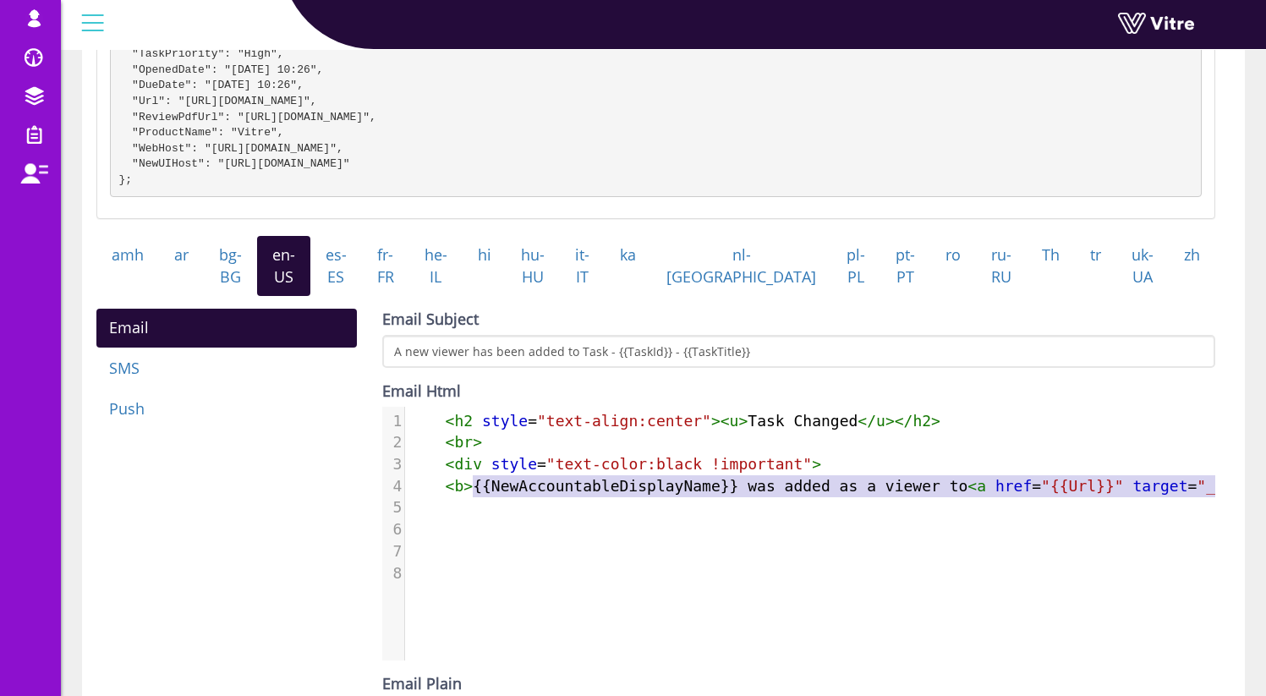
scroll to position [0, 0]
click at [493, 495] on span "< b > {{NewAccountableDisplayName}} was added as a viewer to < a href = "{{Url}…" at bounding box center [1052, 486] width 1283 height 18
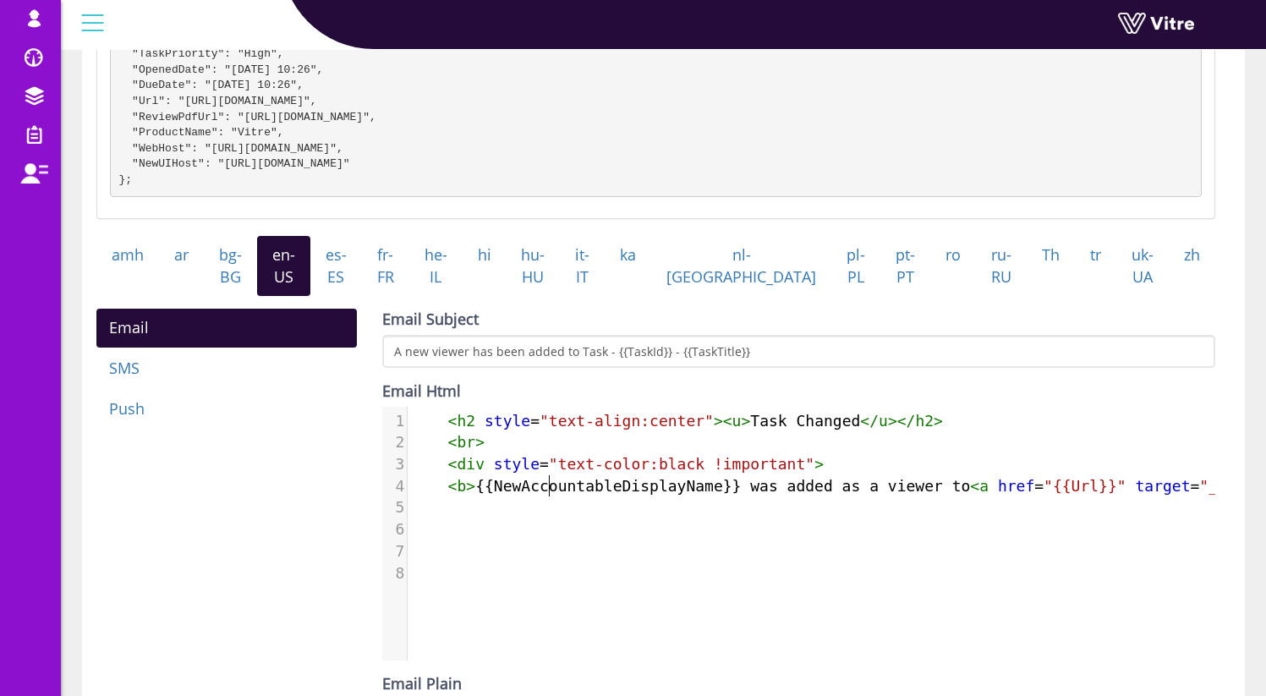
click at [553, 495] on span "< b > {{NewAccountableDisplayName}} was added as a viewer to < a href = "{{Url}…" at bounding box center [1052, 486] width 1283 height 18
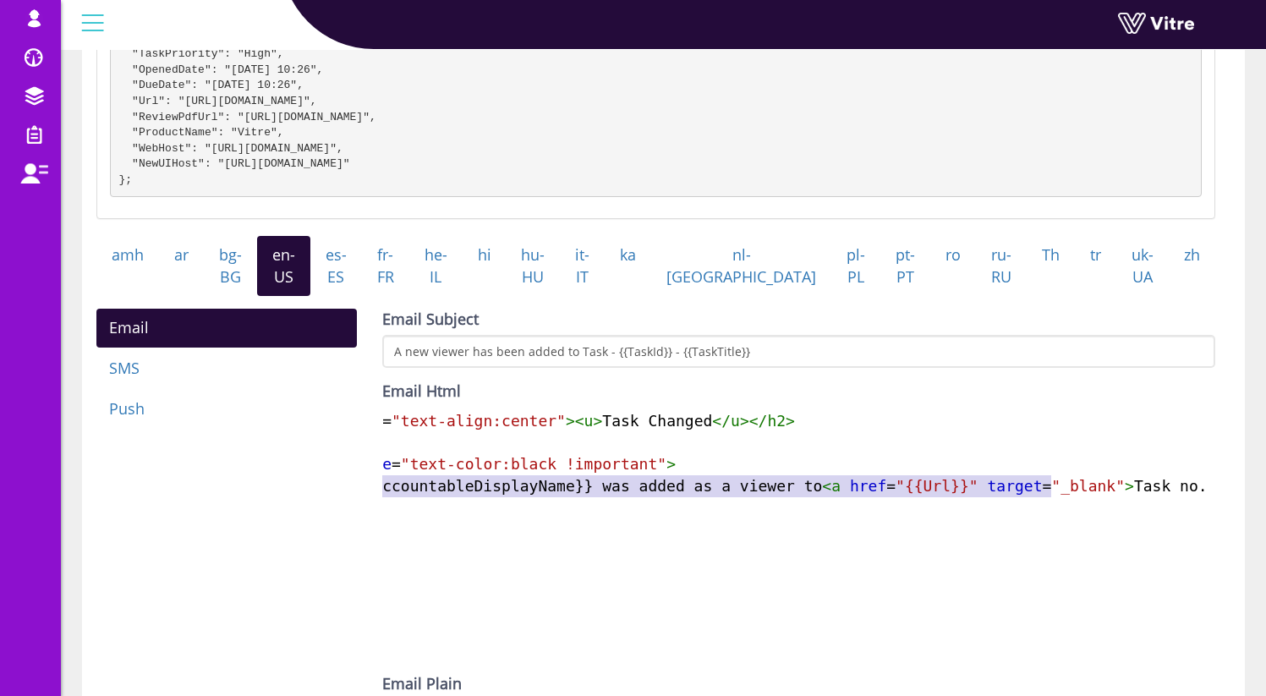
scroll to position [0, 487]
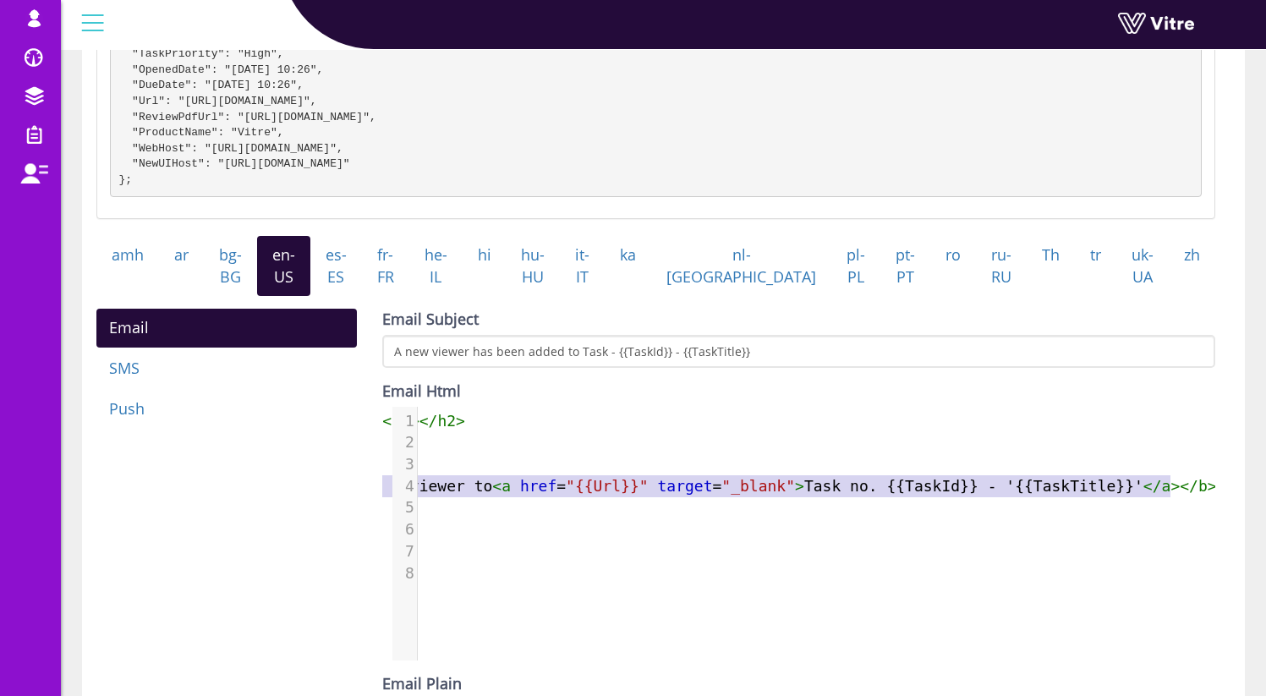
type textarea "{{NewAccountableDisplayName}} was added as a viewer to <a href="{{Url}}" target…"
drag, startPoint x: 476, startPoint y: 502, endPoint x: 1141, endPoint y: 503, distance: 664.7
click at [1143, 495] on span "< b > {{NewAccountableDisplayName}} was added as a viewer to < a href = "{{Url}…" at bounding box center [574, 486] width 1283 height 18
click at [1179, 497] on pre "< b > {{NewAccountableDisplayName}} was added as a viewer to < a href = "{{Url}…" at bounding box center [579, 486] width 1298 height 22
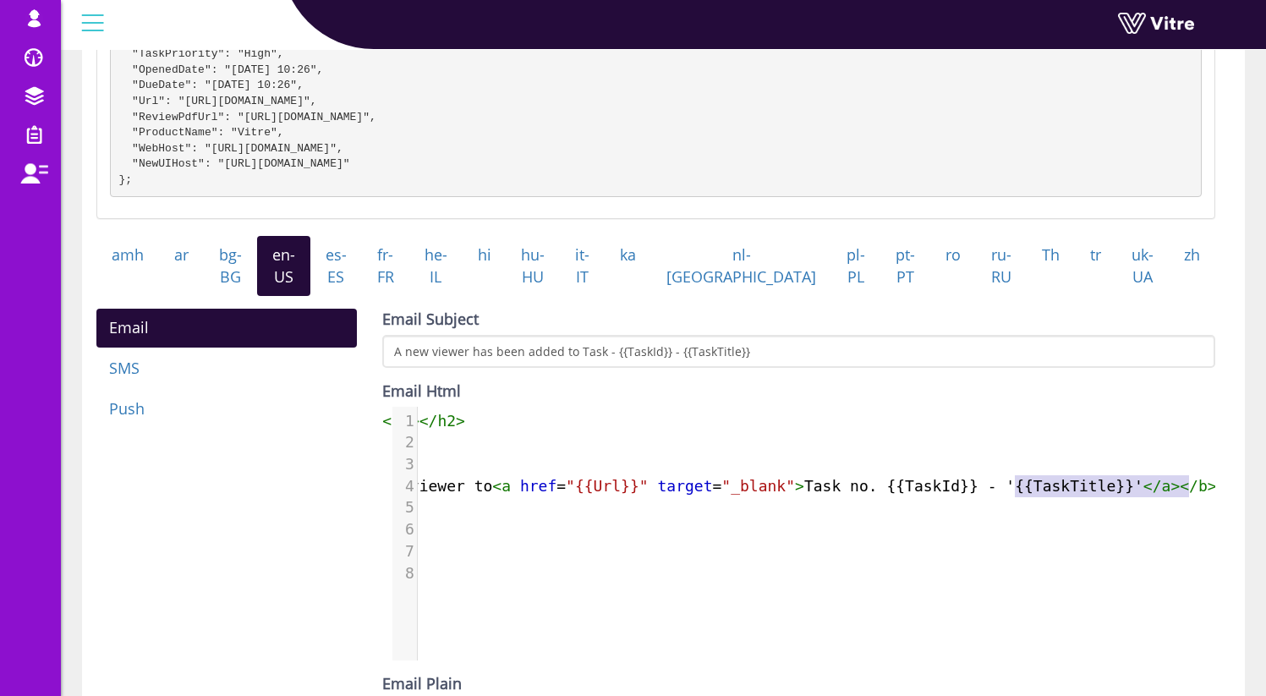
scroll to position [0, 0]
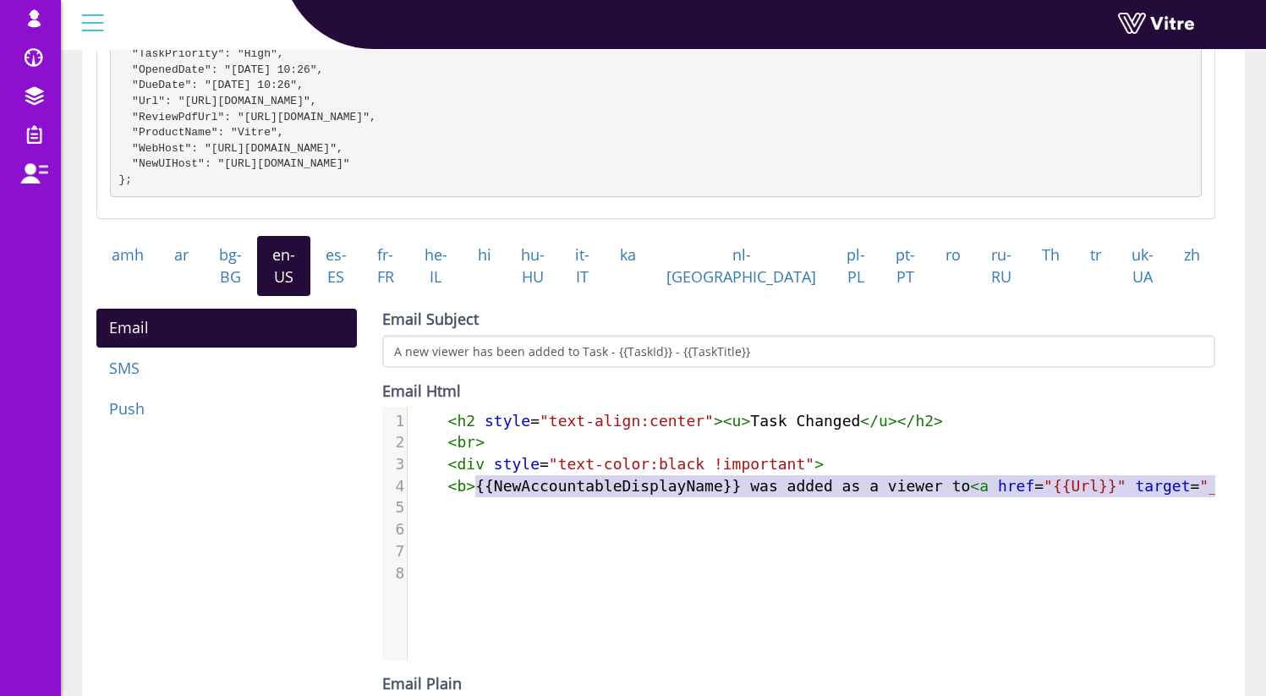
drag, startPoint x: 1181, startPoint y: 500, endPoint x: 478, endPoint y: 508, distance: 703.7
click at [478, 495] on span "< b > {{NewAccountableDisplayName}} was added as a viewer to < a href = "{{Url}…" at bounding box center [1052, 486] width 1283 height 18
type textarea "{{NewAccountableDisplayName}} was added as a viewer to <a href="{{Url}}" target…"
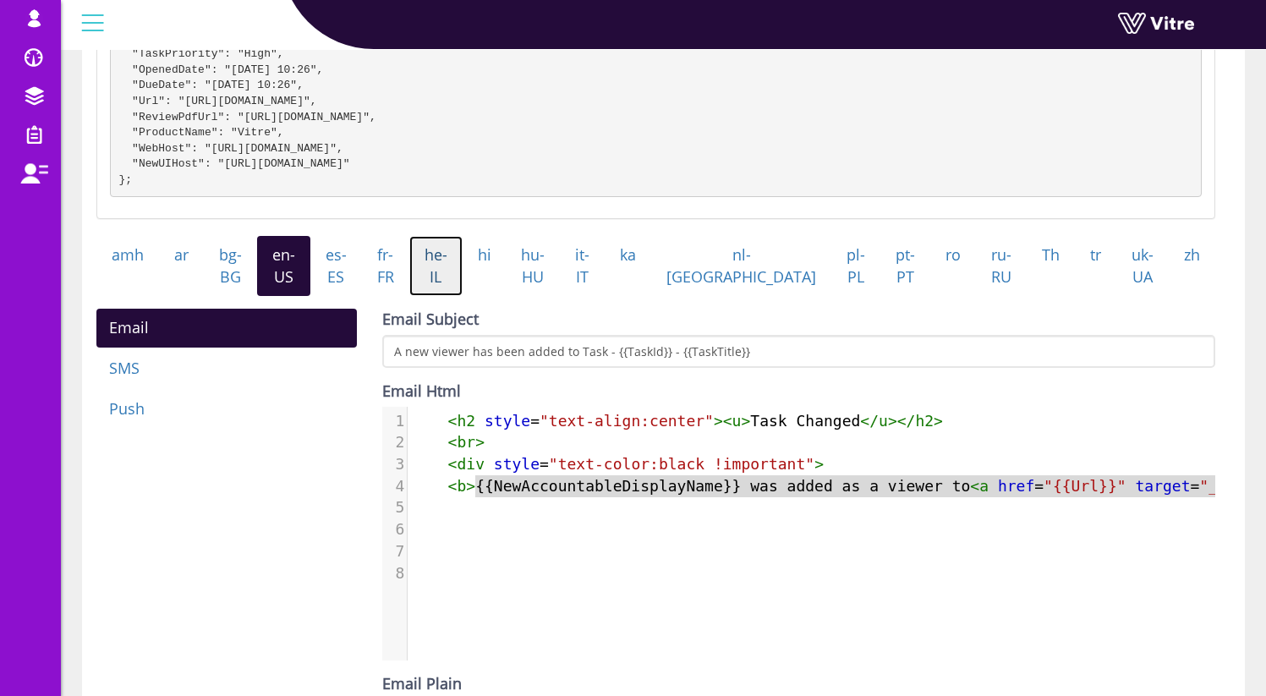
drag, startPoint x: 474, startPoint y: 288, endPoint x: 486, endPoint y: 298, distance: 16.2
click at [463, 288] on link "he-IL" at bounding box center [435, 266] width 53 height 60
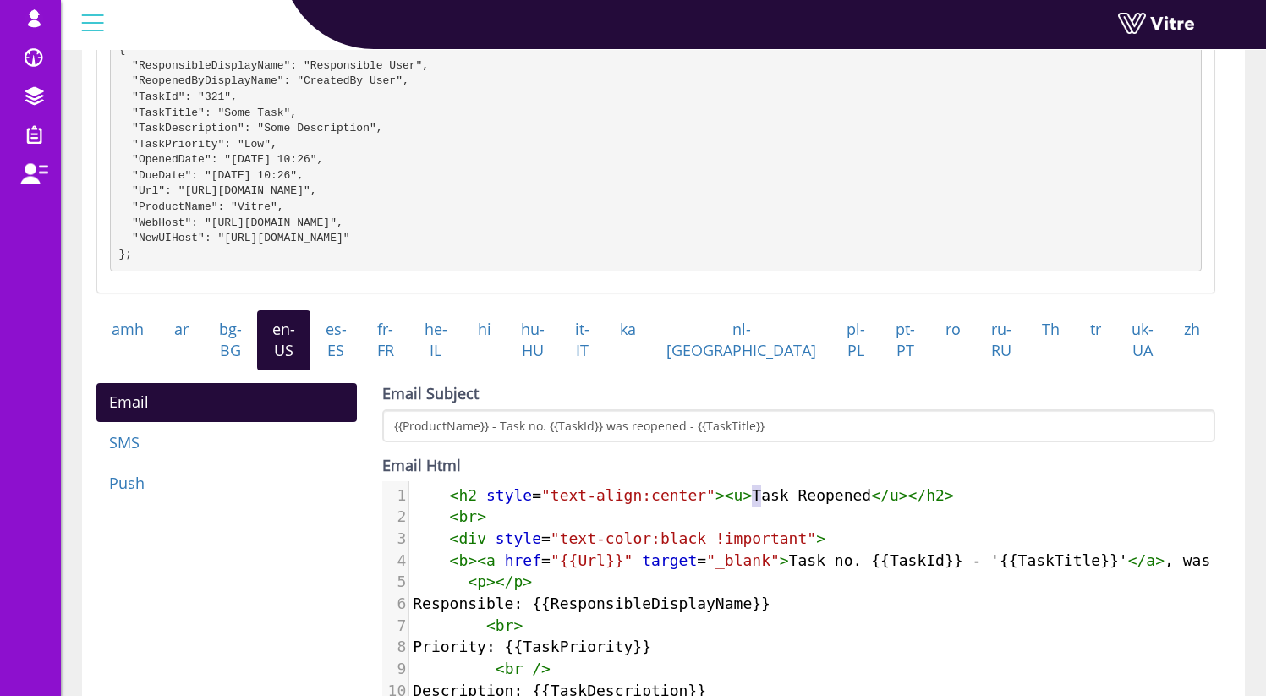
scroll to position [8, 0]
type textarea "Task Reopened"
drag, startPoint x: 758, startPoint y: 511, endPoint x: 869, endPoint y: 512, distance: 110.8
click at [869, 504] on span "< h2 style = "text-align:center" >< u > Task Reopened </ u ></ h2 >" at bounding box center [683, 495] width 541 height 18
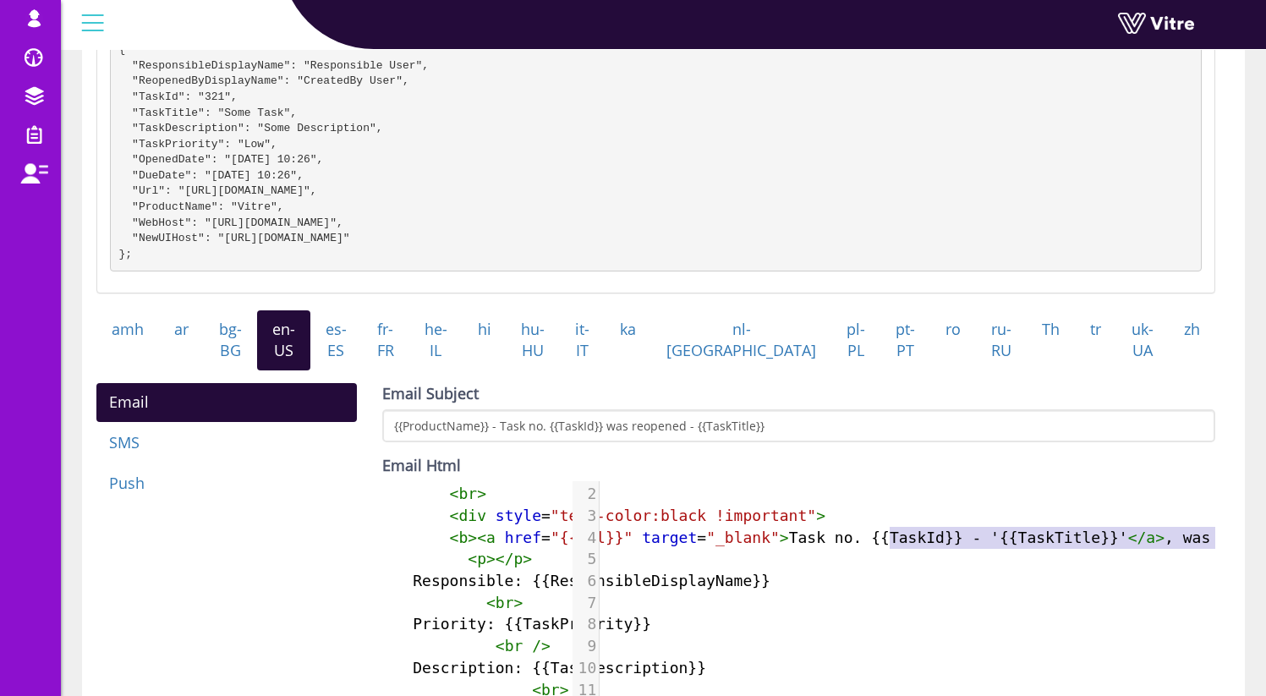
scroll to position [0, 105]
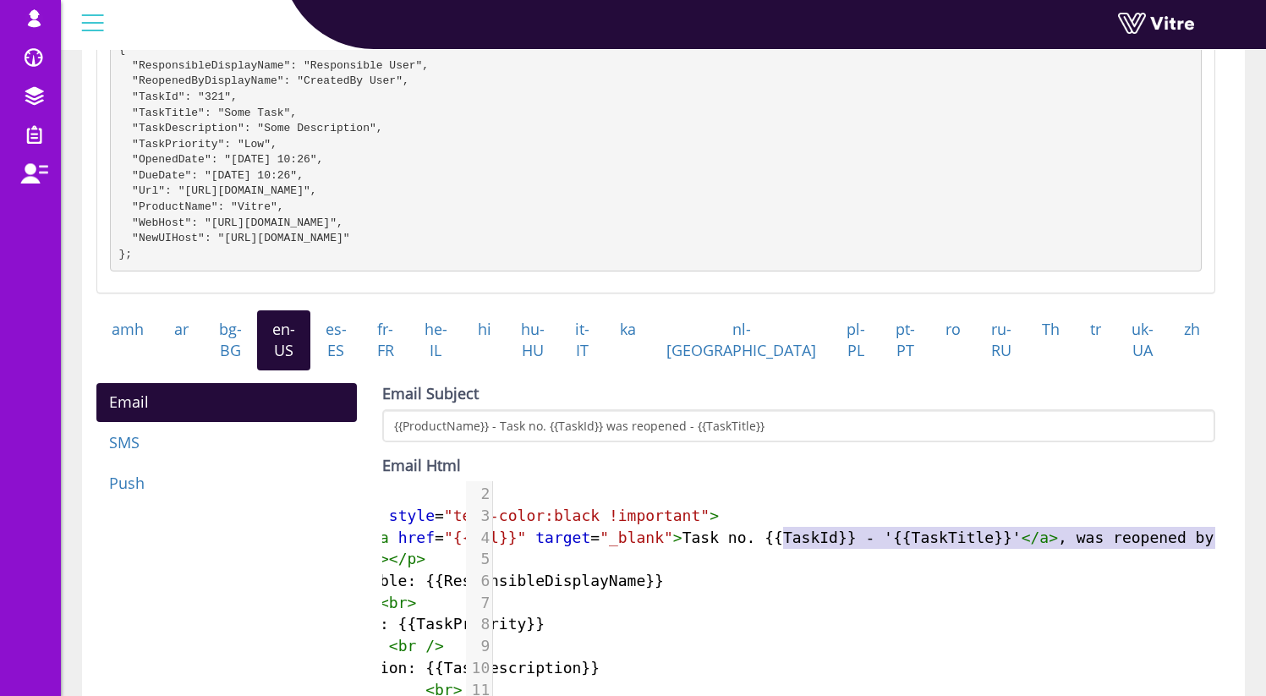
type textarea "TaskId}} - '{{TaskTitle}}'</a>, was reopened by {{ReopenedByDisplayName}}.</b> …"
drag, startPoint x: 896, startPoint y: 549, endPoint x: 1251, endPoint y: 565, distance: 355.6
click at [1251, 565] on div "Edit Message Template for Company -1 All Companies Message Templates Edit Messa…" at bounding box center [663, 441] width 1205 height 1331
click at [728, 546] on span "< b >< a href = "{{Url}}" target = "_blank" > Task no. {{TaskId}} - '{{TaskTitl…" at bounding box center [904, 538] width 1192 height 18
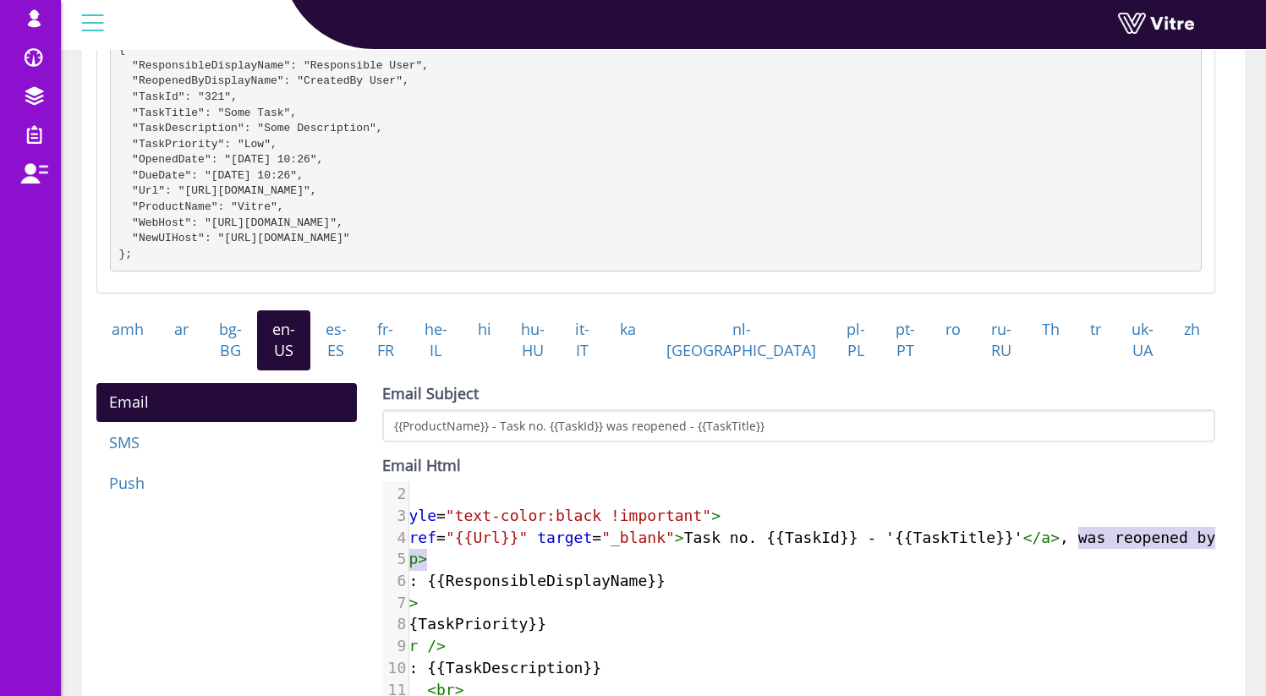
type textarea "was reopen"
drag, startPoint x: 1083, startPoint y: 555, endPoint x: 1166, endPoint y: 562, distance: 83.2
click at [1166, 549] on pre "< b >< a href = "{{Url}}" target = "_blank" > Task no. {{TaskId}} - '{{TaskTitl…" at bounding box center [903, 538] width 1198 height 22
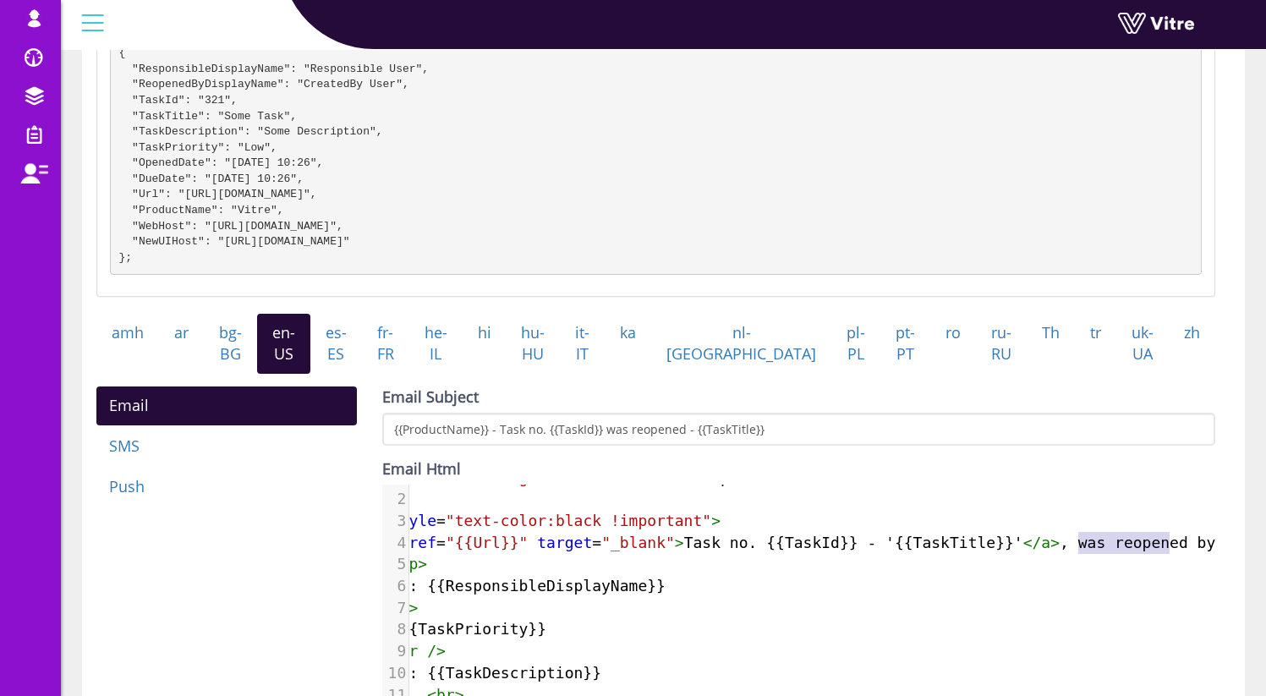
scroll to position [19, 0]
click at [957, 553] on span "< b >< a href = "{{Url}}" target = "_blank" > Task no. {{TaskId}} - '{{TaskTitl…" at bounding box center [904, 544] width 1192 height 18
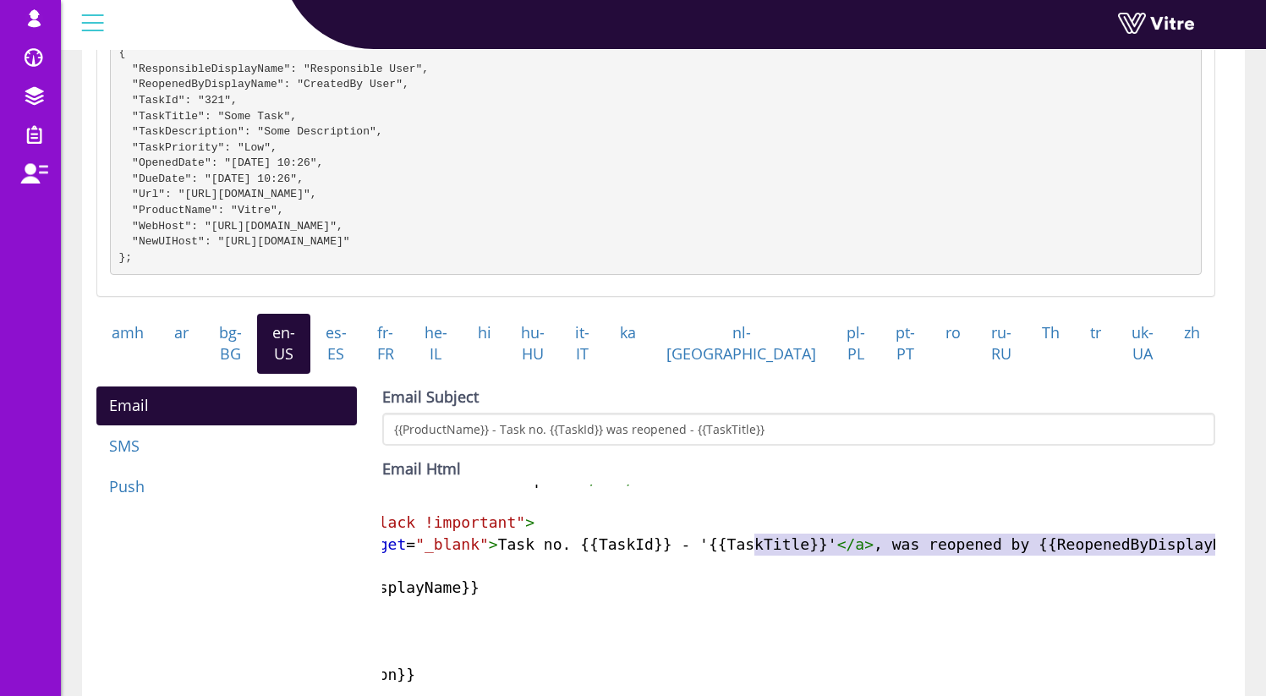
type textarea "kTitle}}'</a>, was reopened by {{ReopenedByDisplayName}}.</b>"
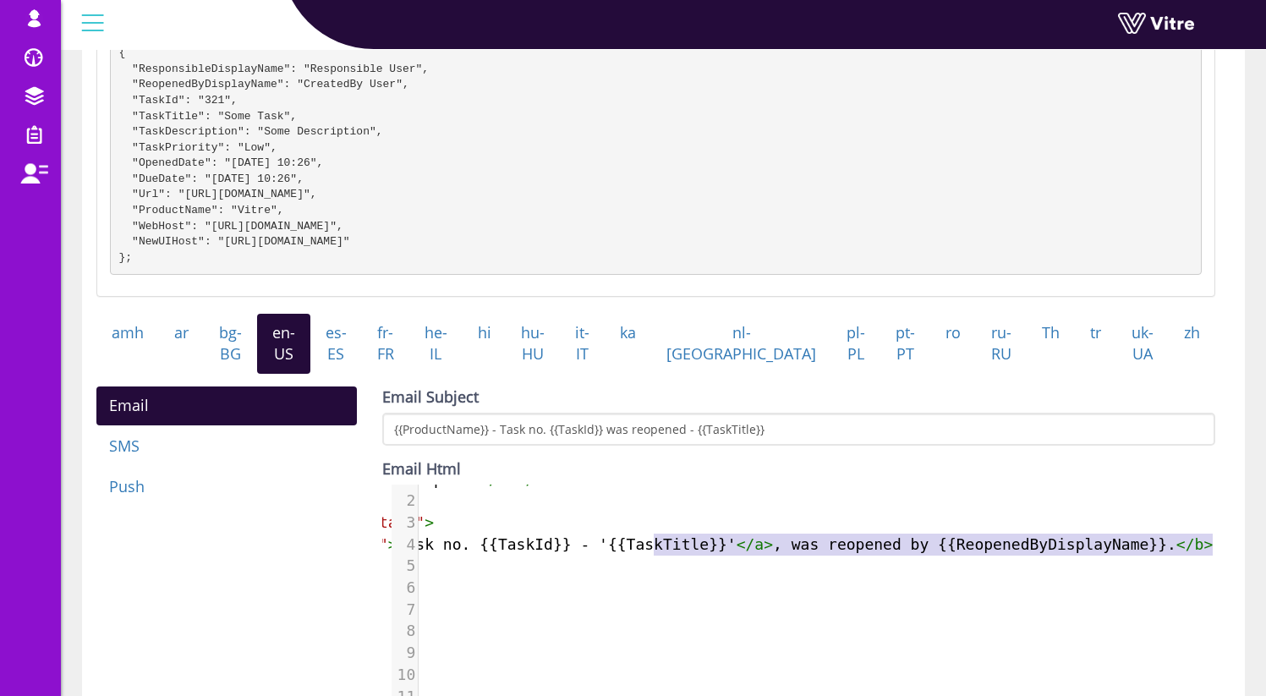
drag, startPoint x: 959, startPoint y: 562, endPoint x: 1222, endPoint y: 569, distance: 263.1
click at [1222, 569] on div "Email Subject {{ProductName}} - Task no. {{TaskId}} was reopened - {{TaskTitle}…" at bounding box center [799, 656] width 858 height 540
click at [731, 570] on pre "< p ></ p >" at bounding box center [617, 566] width 1198 height 22
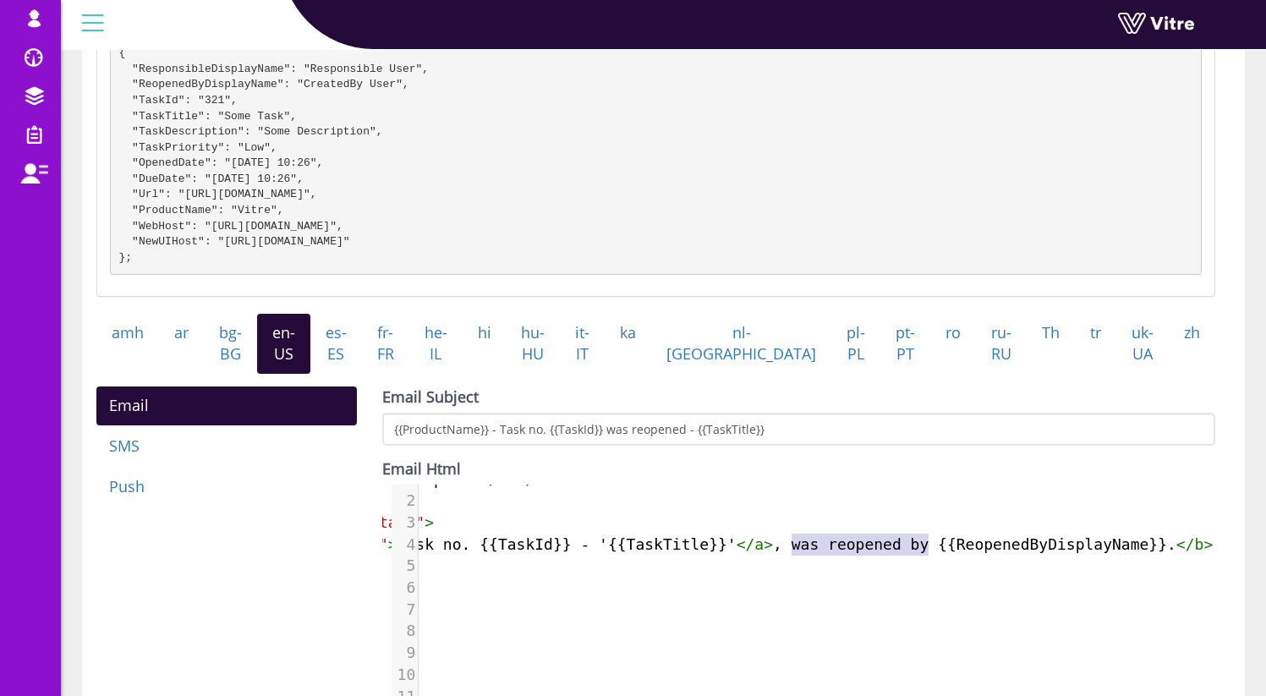
drag, startPoint x: 781, startPoint y: 562, endPoint x: 916, endPoint y: 565, distance: 135.3
click at [916, 553] on span "< b >< a href = "{{Url}}" target = "_blank" > Task no. {{TaskId}} - '{{TaskTitl…" at bounding box center [617, 544] width 1192 height 18
click at [1102, 553] on span "< b >< a href = "{{Url}}" target = "_blank" > Task no. {{TaskId}} - '{{TaskTitl…" at bounding box center [617, 544] width 1192 height 18
type textarea "ReopenedByDisplayName"
click at [1102, 553] on span "< b >< a href = "{{Url}}" target = "_blank" > Task no. {{TaskId}} - '{{TaskTitl…" at bounding box center [617, 544] width 1192 height 18
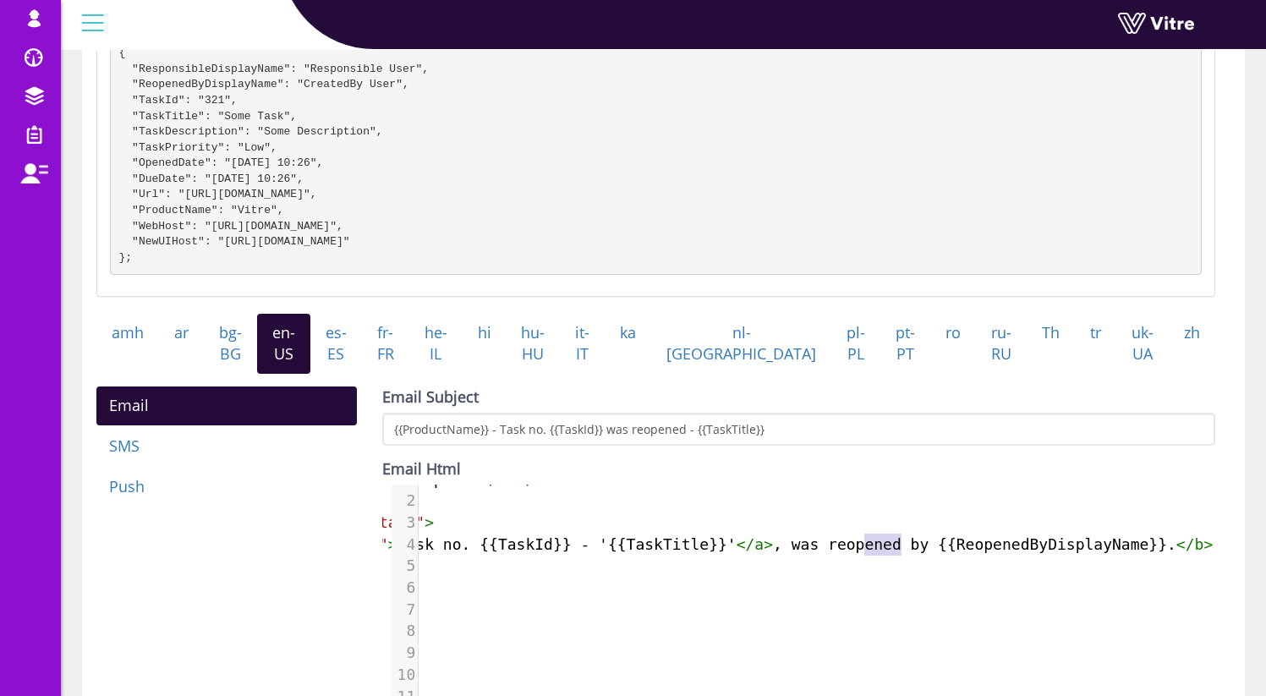
scroll to position [0, 0]
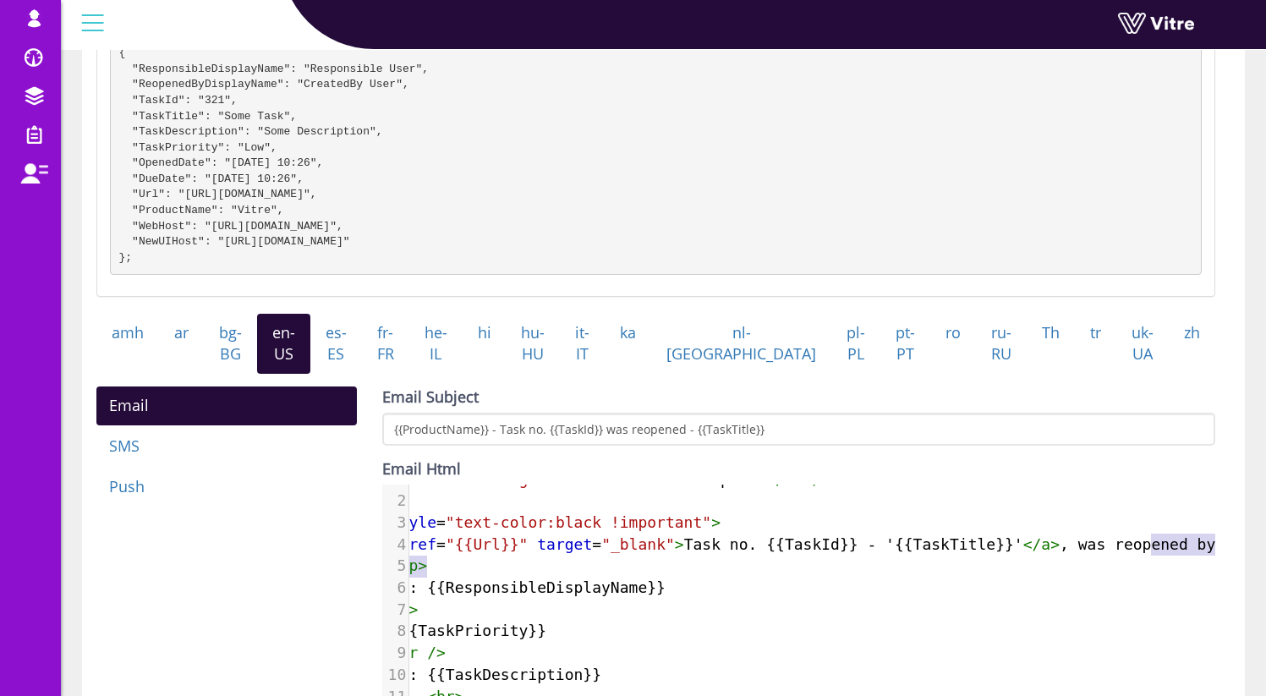
type textarea "ened by {{ReopenedByDisplayName}}.</b>"
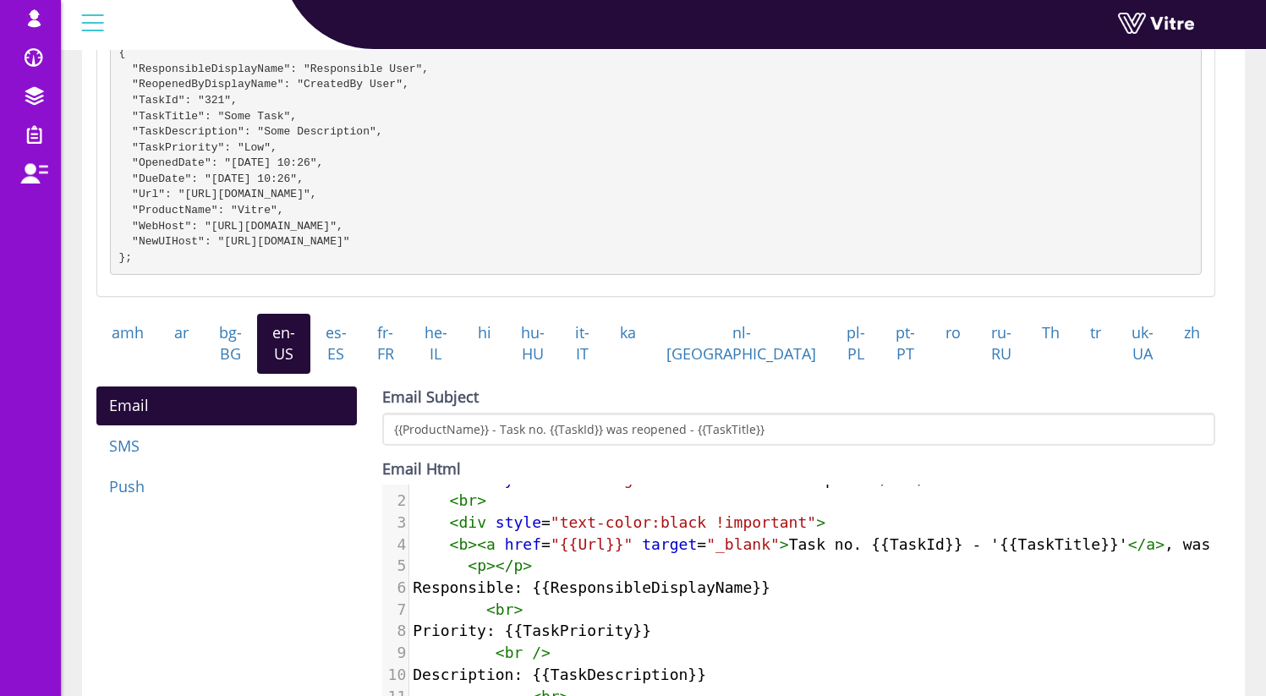
drag, startPoint x: 895, startPoint y: 562, endPoint x: 386, endPoint y: 582, distance: 509.5
click at [409, 582] on div "1 < h2 style = "text-align:center" >< u > Task Reopened </ u ></ h2 > 2 < br > …" at bounding box center [1008, 643] width 1198 height 348
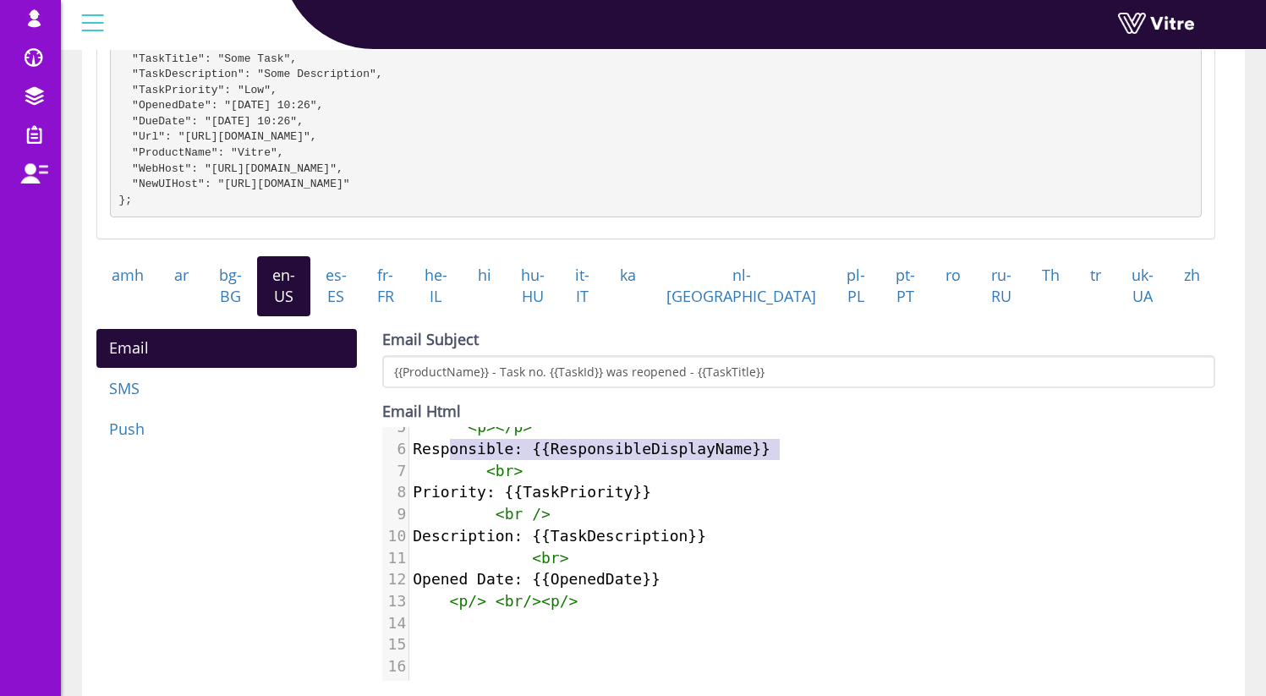
type textarea "Responsible: {{ResponsibleDisplayName}}"
drag, startPoint x: 451, startPoint y: 455, endPoint x: 805, endPoint y: 455, distance: 354.4
click at [770, 455] on span "Responsible: {{ResponsibleDisplayName}}" at bounding box center [592, 449] width 358 height 18
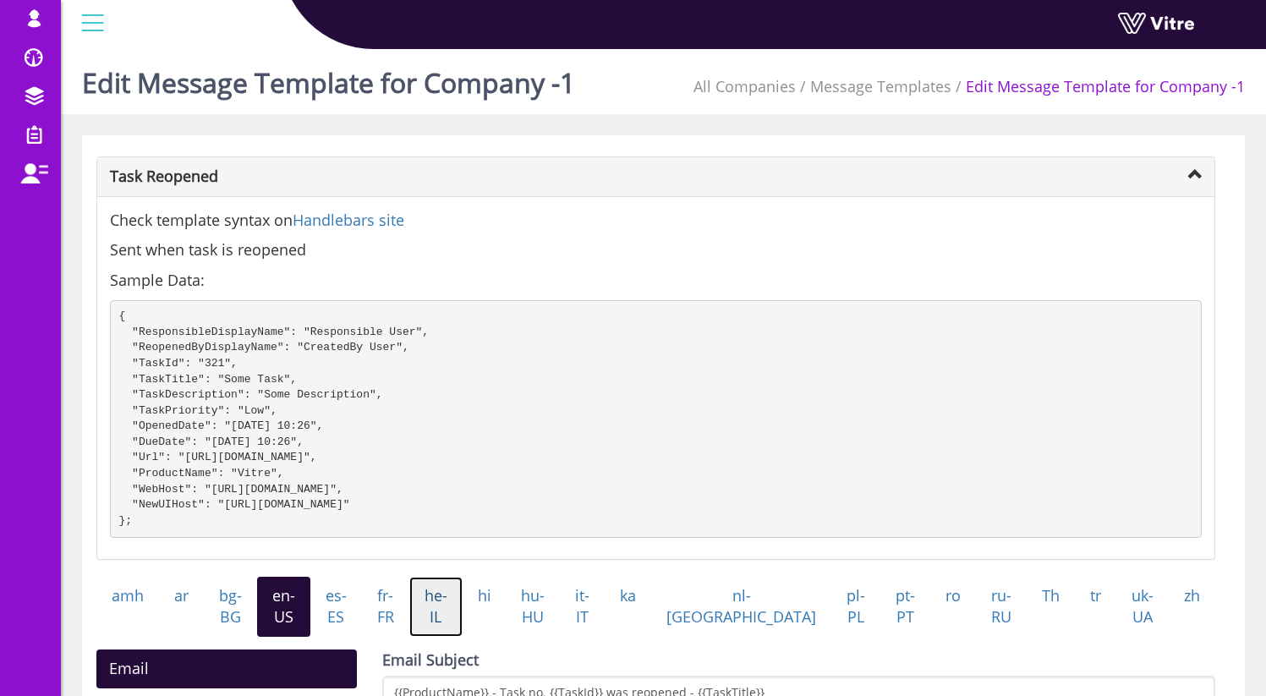
click at [463, 627] on link "he-IL" at bounding box center [435, 607] width 53 height 60
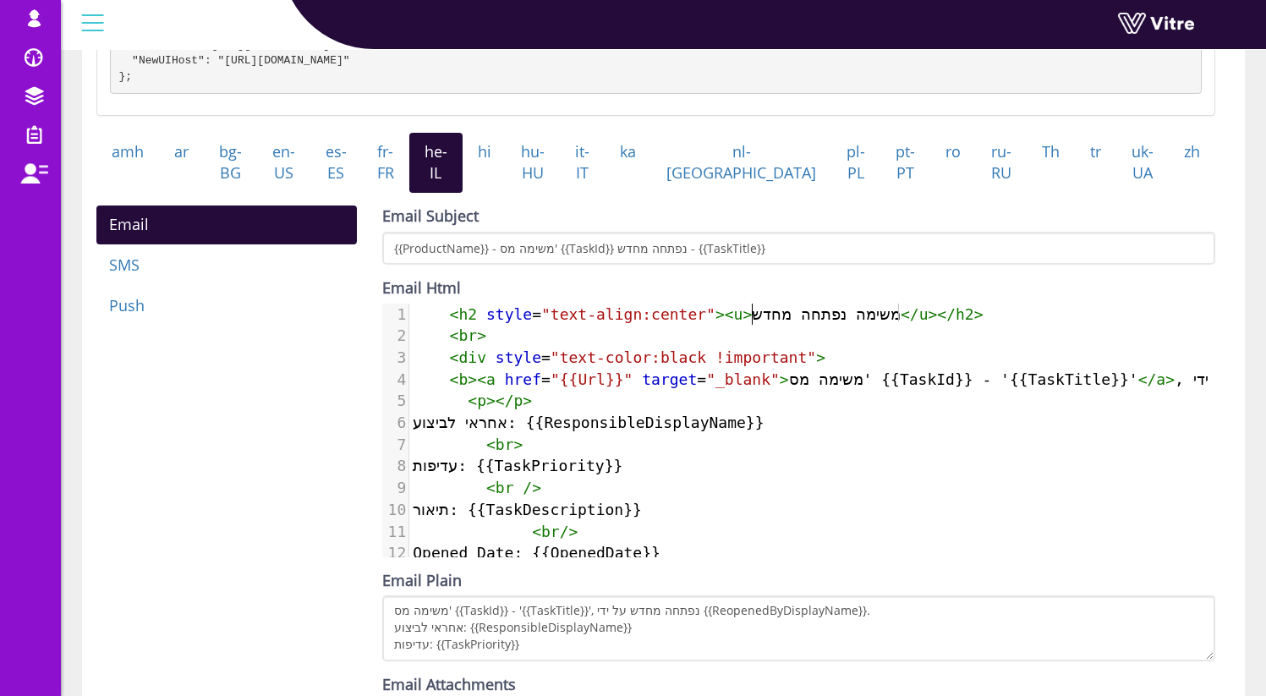
scroll to position [8, 0]
type textarea "משימה נפתחה מחדש"
drag, startPoint x: 754, startPoint y: 332, endPoint x: 895, endPoint y: 336, distance: 140.5
click at [895, 323] on span "< h2 style = "text-align:center" >< u > משימה נפתחה מחדש </ u ></ h2 >" at bounding box center [698, 314] width 570 height 18
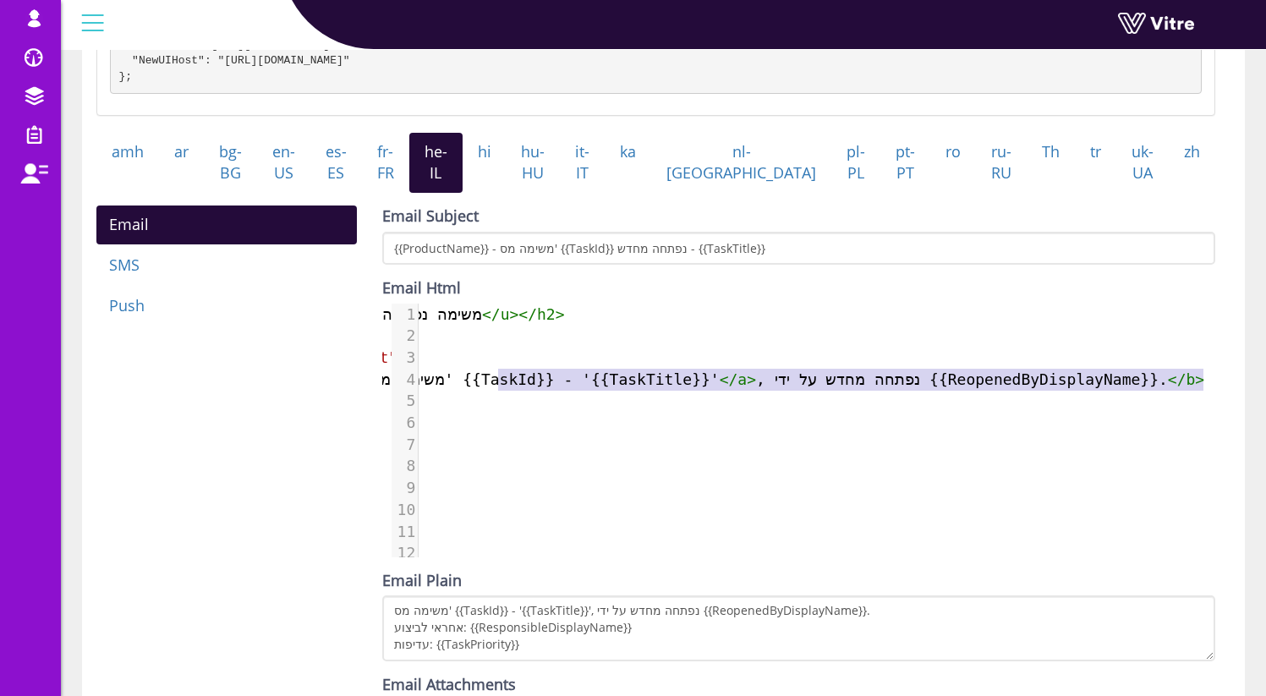
scroll to position [0, 105]
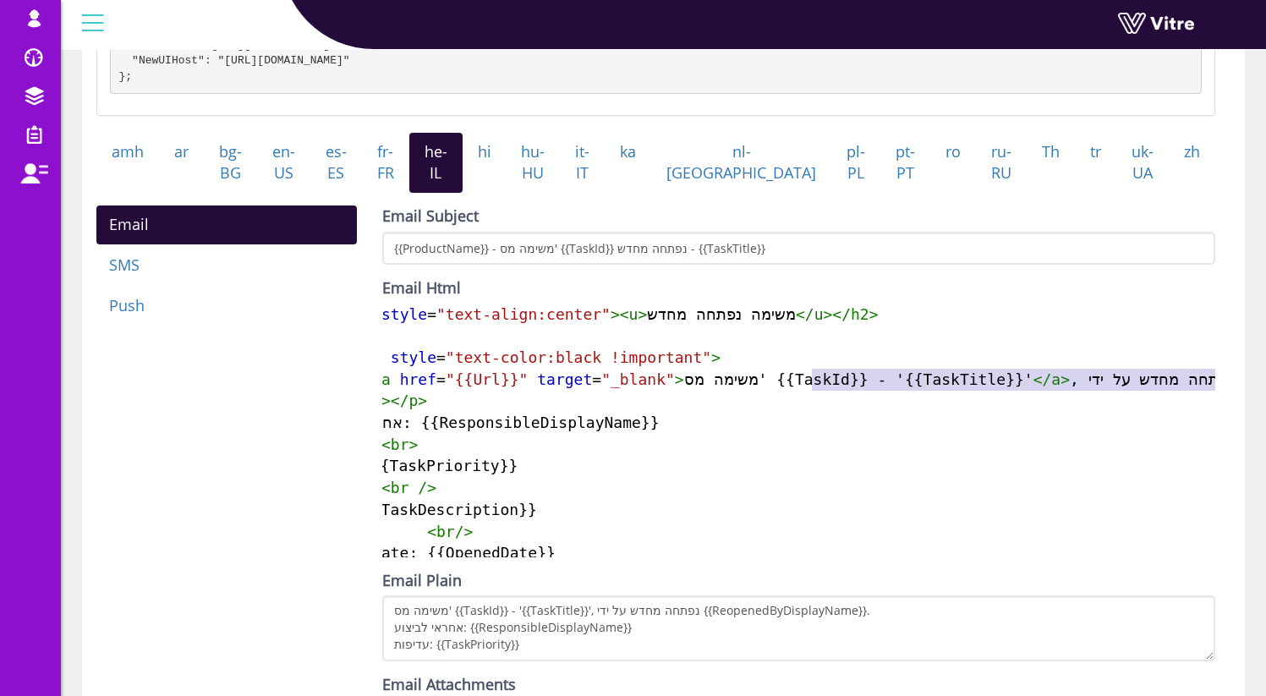
type textarea "skId}} - '{{TaskTitle}}'</a>, נפתחה מחדש על ידי {{ReopenedByDisplayName}}.</b>"
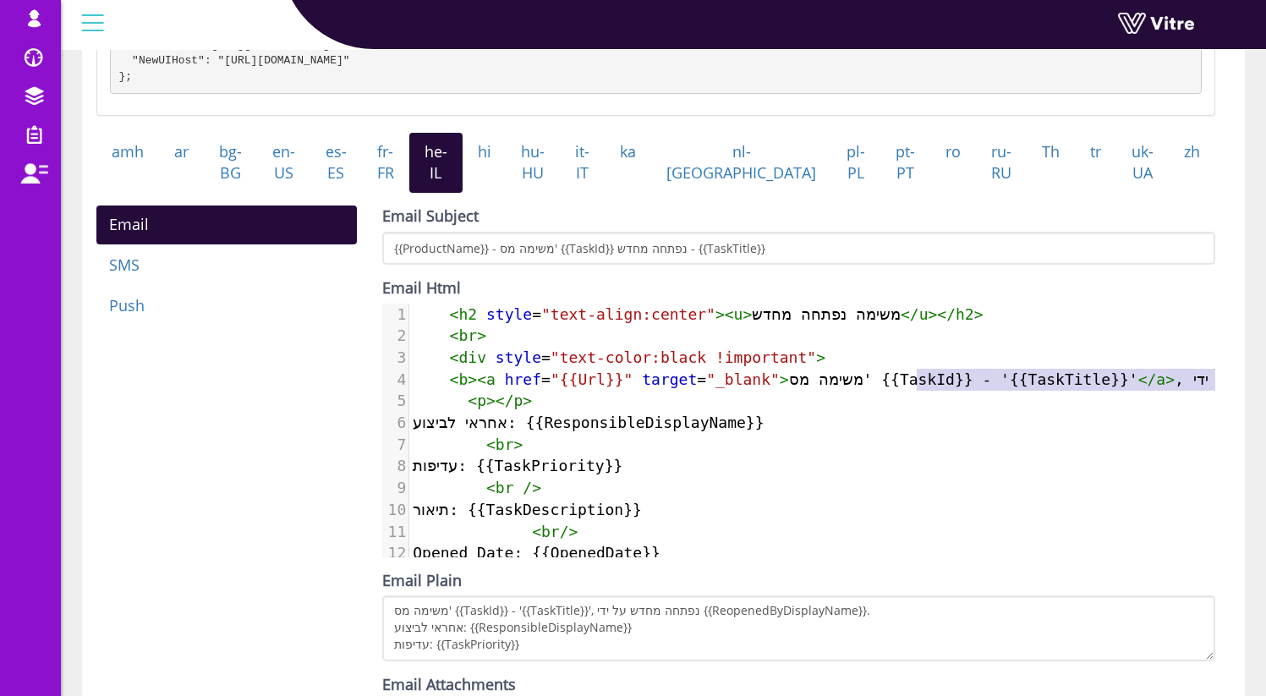
drag, startPoint x: 982, startPoint y: 392, endPoint x: 323, endPoint y: 423, distance: 659.6
click at [326, 411] on div "Email SMS Push Email Subject {{ProductName}} - משימה מס' {{TaskId}} נפתחה מחדש …" at bounding box center [656, 476] width 1144 height 540
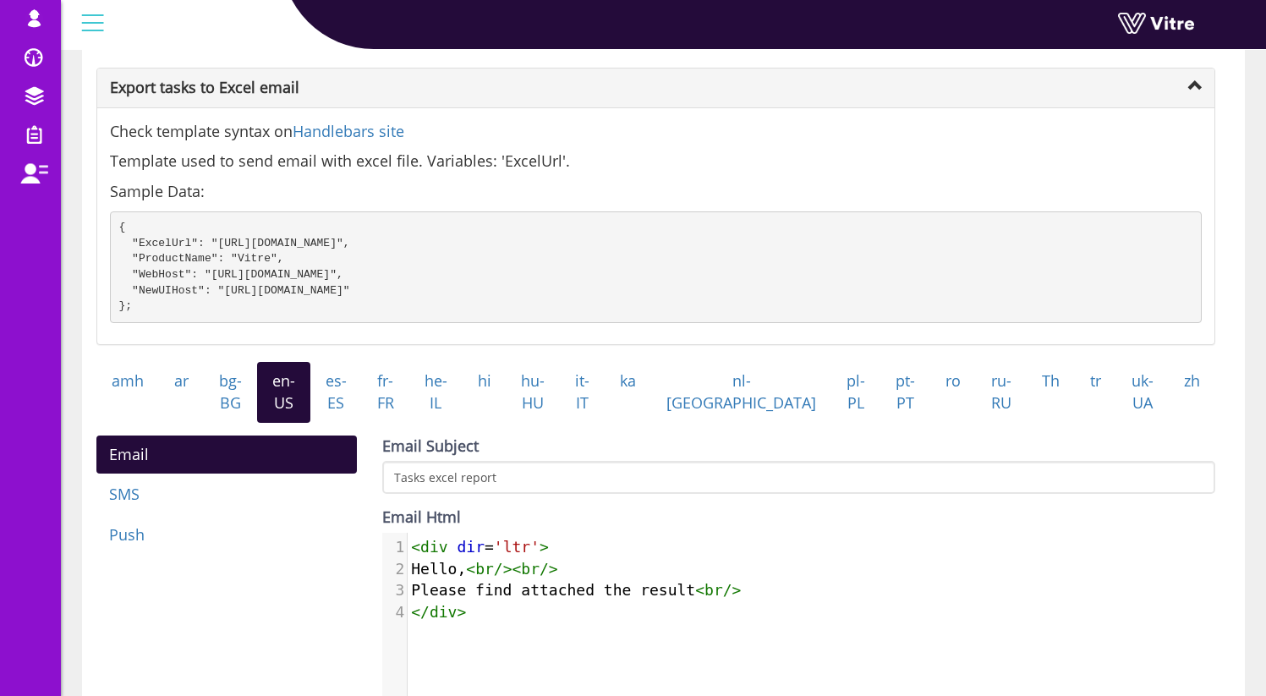
scroll to position [137, 0]
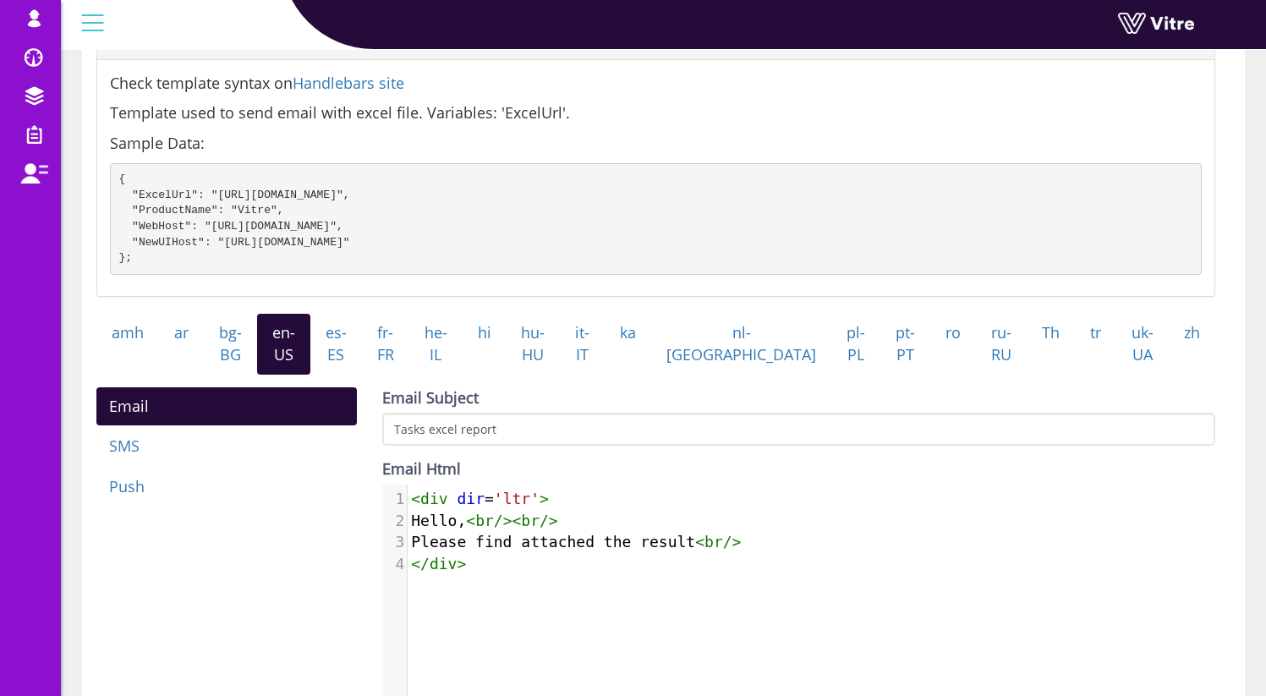
click at [418, 641] on div "1 < div dir = 'ltr' > 2 Hello, < br />< br /> 3 Please find attached the result…" at bounding box center [811, 624] width 858 height 279
click at [477, 551] on span "Please find attached the result < br />" at bounding box center [576, 542] width 330 height 18
click at [589, 675] on div "1 < div dir = 'ltr' > 2 Hello, < br />< br /> 3 Please find attached the result…" at bounding box center [811, 624] width 858 height 279
click at [288, 640] on div "Email SMS Push Email Subject Tasks excel report Email Html <div dir='ltr'> Hell…" at bounding box center [656, 657] width 1144 height 540
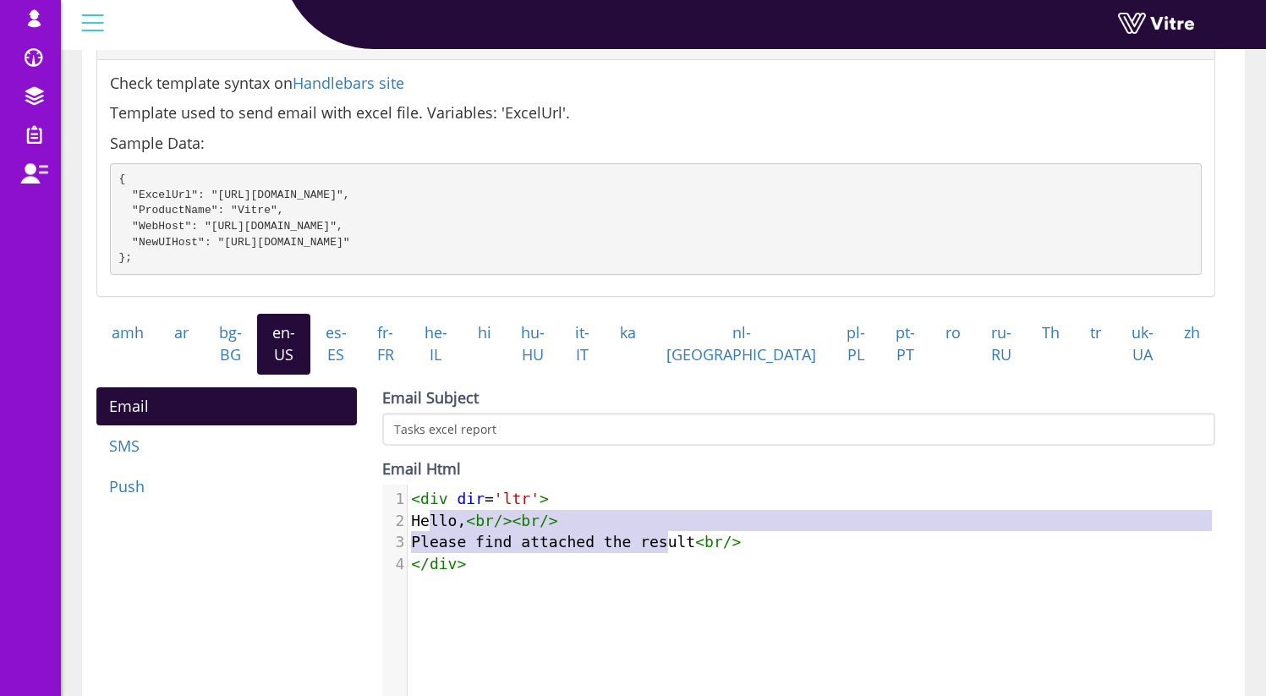
type textarea "Hello, <br/><br/> Please find attached the result <br/>"
drag, startPoint x: 430, startPoint y: 534, endPoint x: 779, endPoint y: 561, distance: 350.3
click at [779, 561] on div "1 < div dir = 'ltr' > 2 Hello, < br />< br /> 3 Please find attached the result…" at bounding box center [818, 531] width 820 height 87
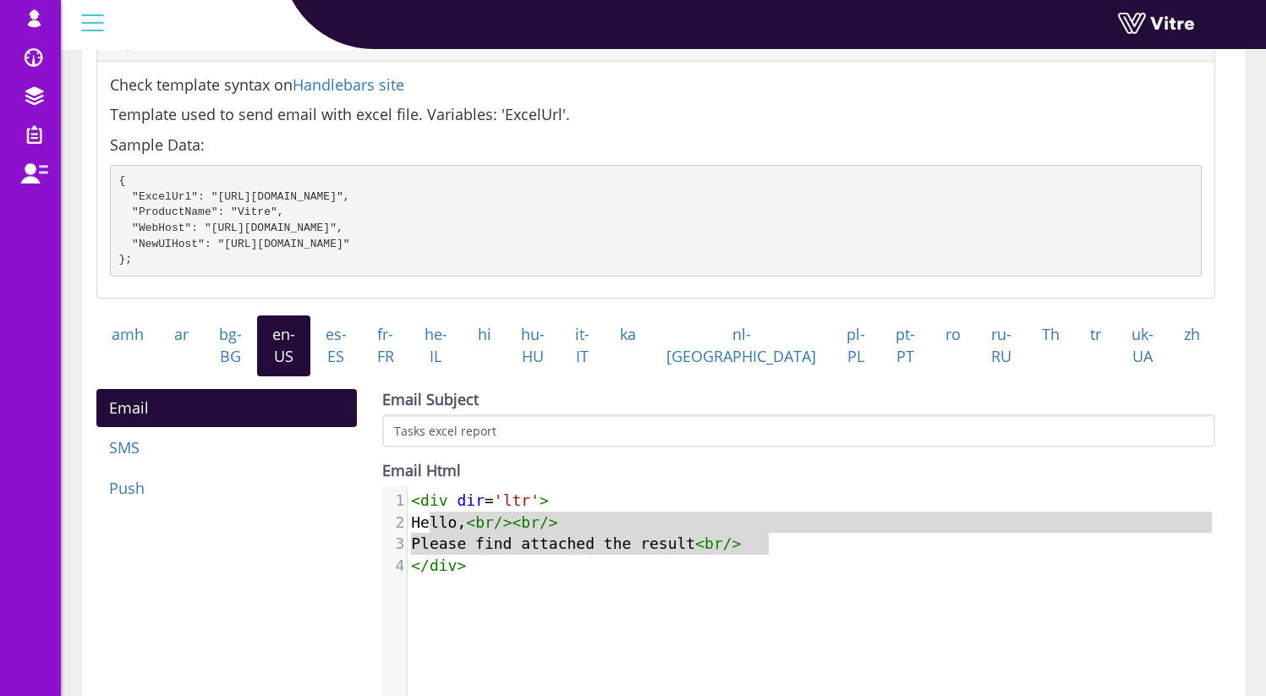
scroll to position [134, 0]
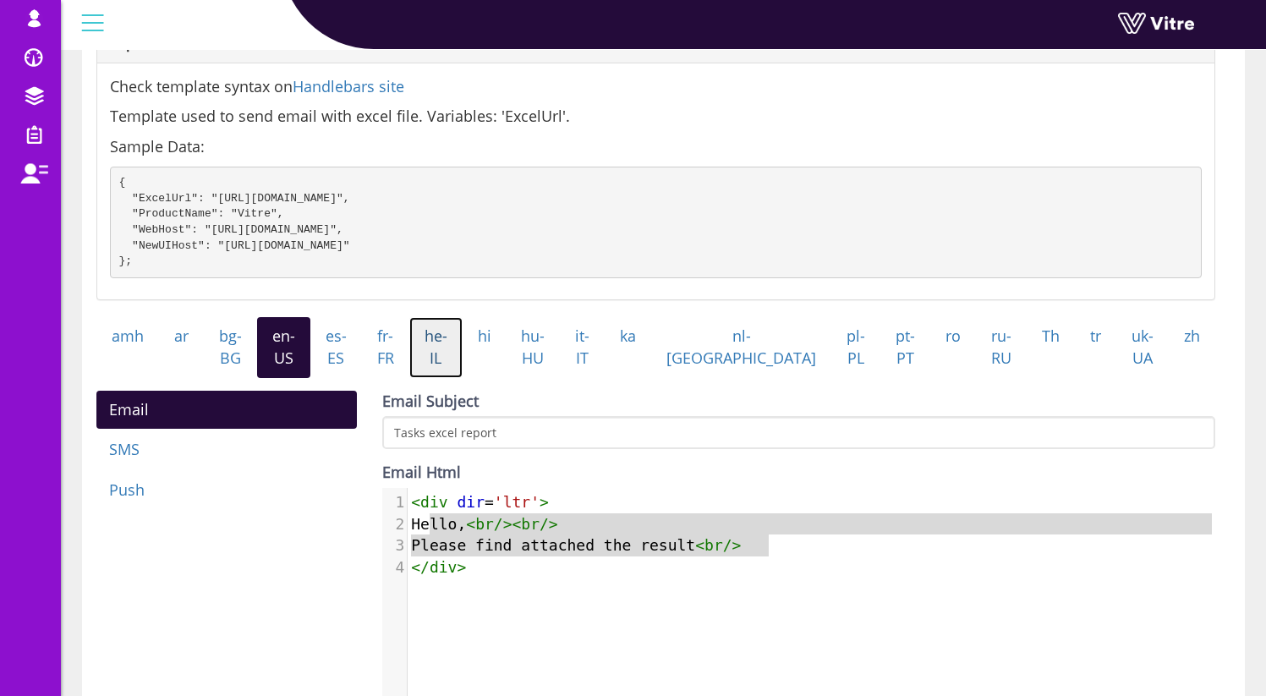
click at [463, 362] on link "he-IL" at bounding box center [435, 347] width 53 height 60
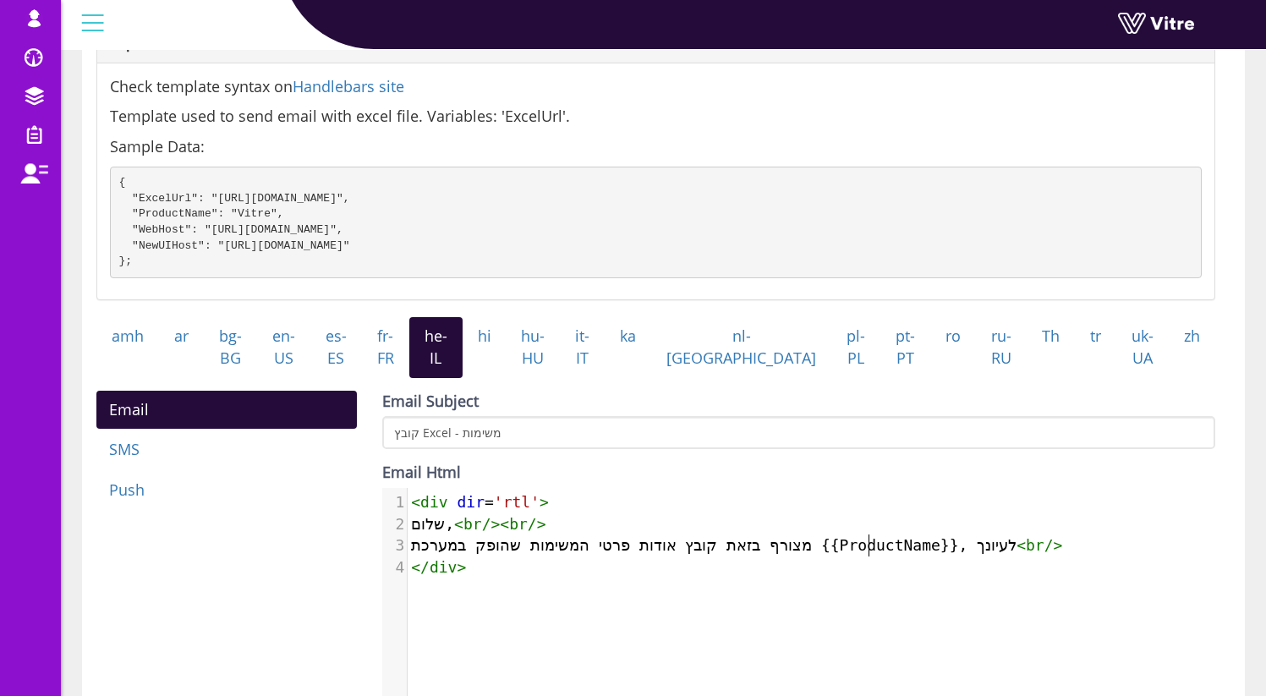
scroll to position [8, 0]
type textarea "{{ProductName}}"
drag, startPoint x: 869, startPoint y: 562, endPoint x: 1003, endPoint y: 560, distance: 133.6
click at [1003, 554] on span "מצורף בזאת קובץ אודות פרטי המשימות שהופק במערכת {{ProductName}}, לעיונך < br />" at bounding box center [736, 545] width 651 height 18
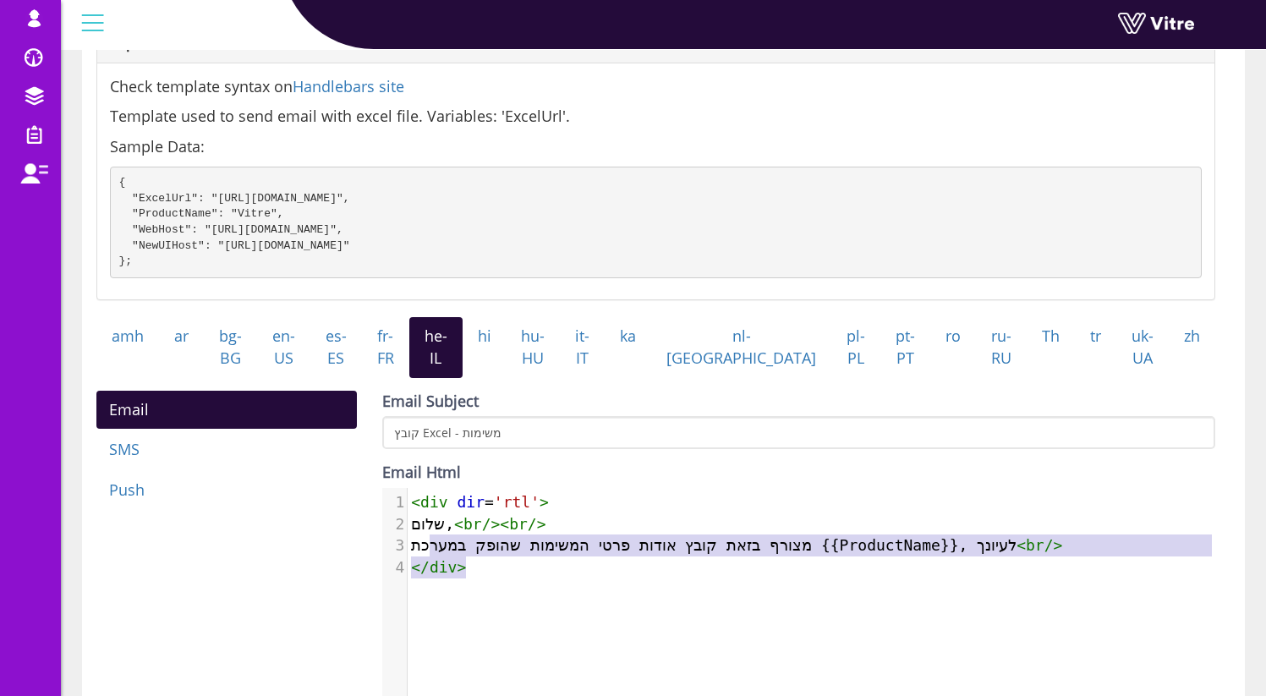
type textarea "מצ"
type textarea "מצורף בזאת קובץ אודות פרטי המשימות שהופק במערכת {{ProductName}}, לעיונך"
drag, startPoint x: 859, startPoint y: 564, endPoint x: 1026, endPoint y: 566, distance: 166.6
click at [1026, 554] on span "מצורף בזאת קובץ אודות פרטי המשימות שהופק במערכת {{ProductName}}, לעיונך < br />" at bounding box center [736, 545] width 651 height 18
click at [695, 554] on span "מצורף בזאת קובץ אודות פרטי המשימות שהופק במערכת {{ProductName}}, לעיונך < br />" at bounding box center [736, 545] width 651 height 18
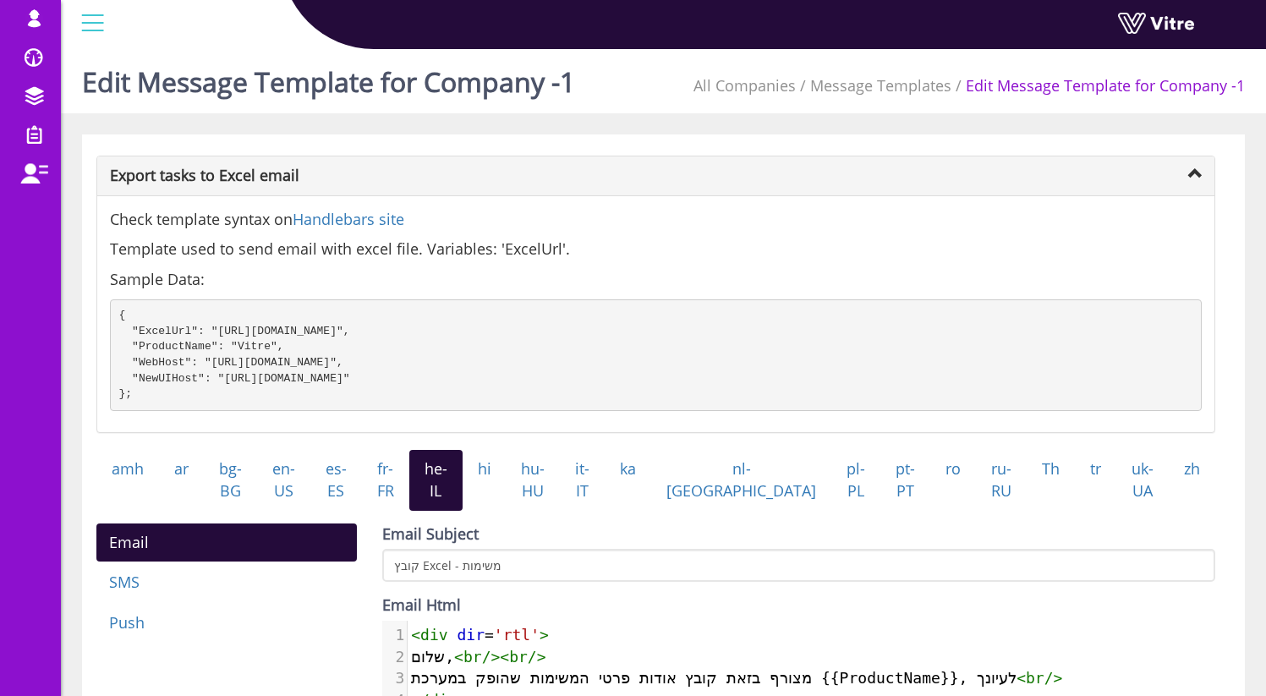
scroll to position [0, 0]
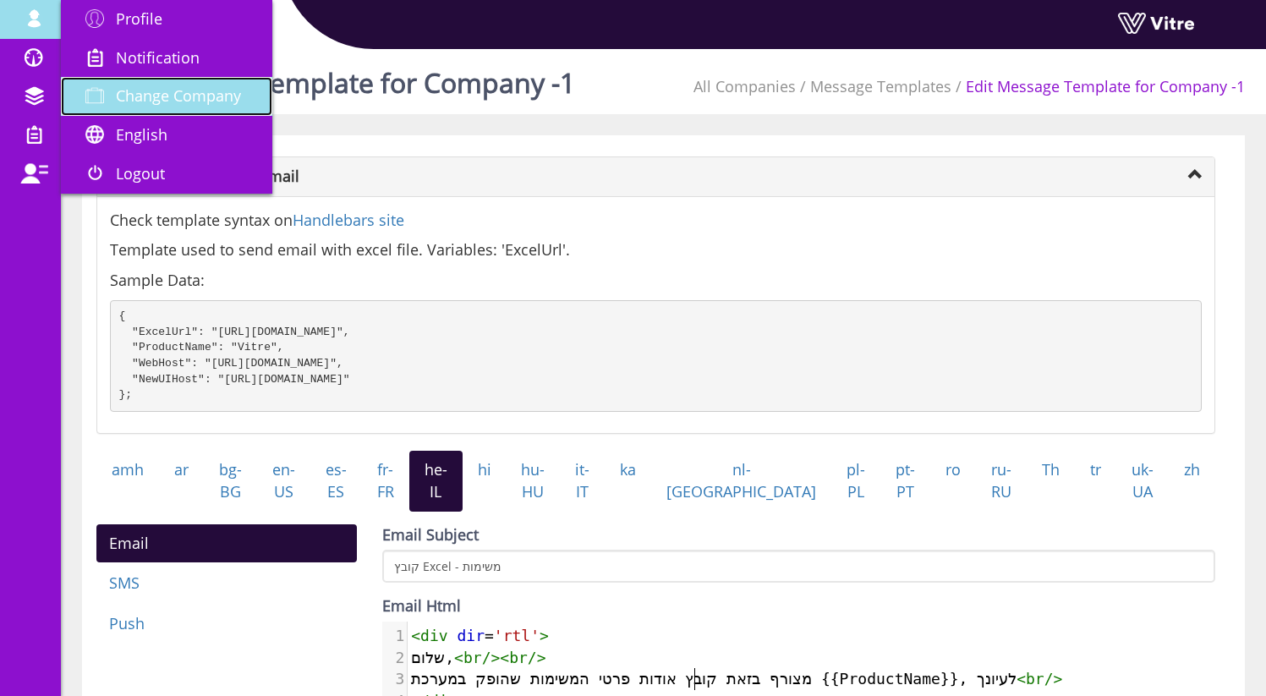
click at [196, 92] on span "Change Company" at bounding box center [178, 95] width 125 height 20
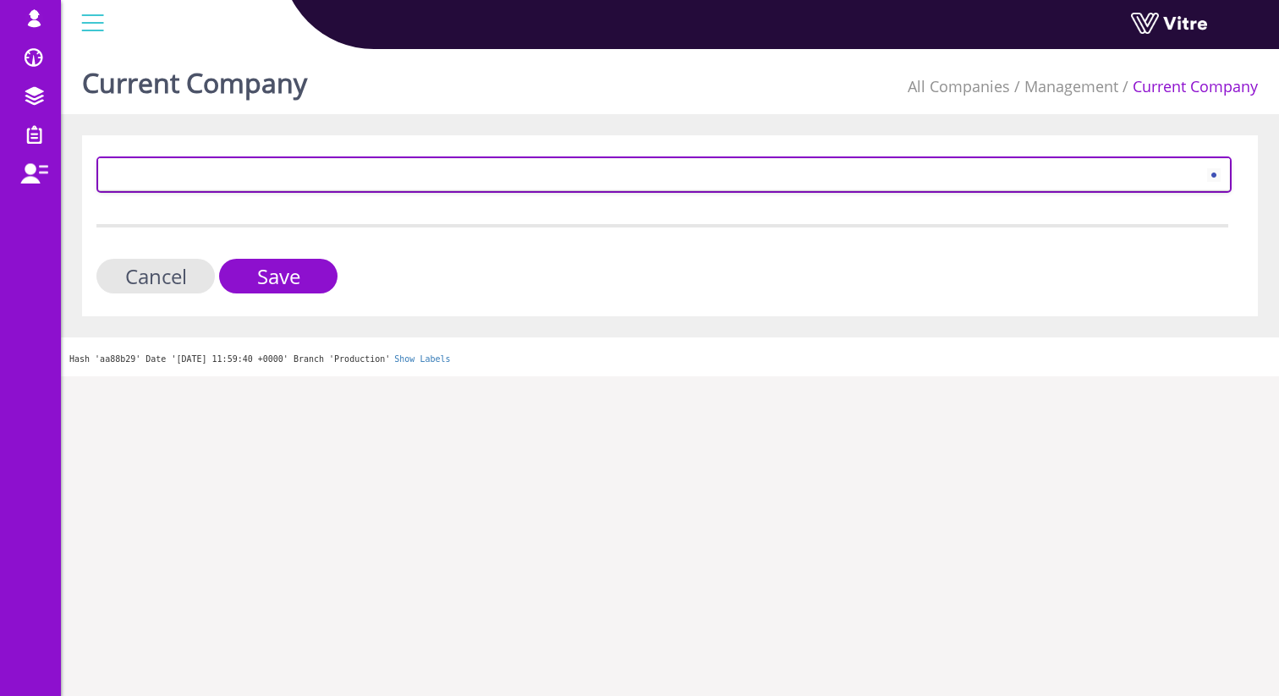
click at [184, 174] on span at bounding box center [648, 174] width 1099 height 30
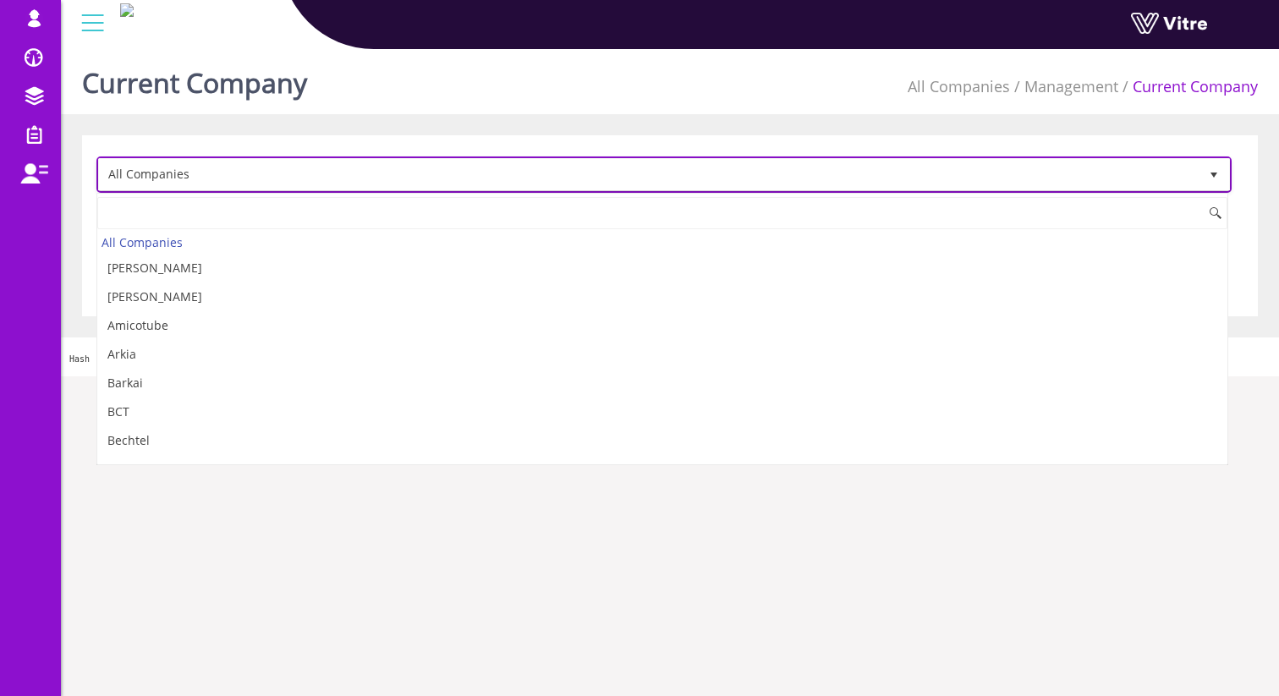
click at [189, 166] on span "All Companies" at bounding box center [648, 174] width 1099 height 30
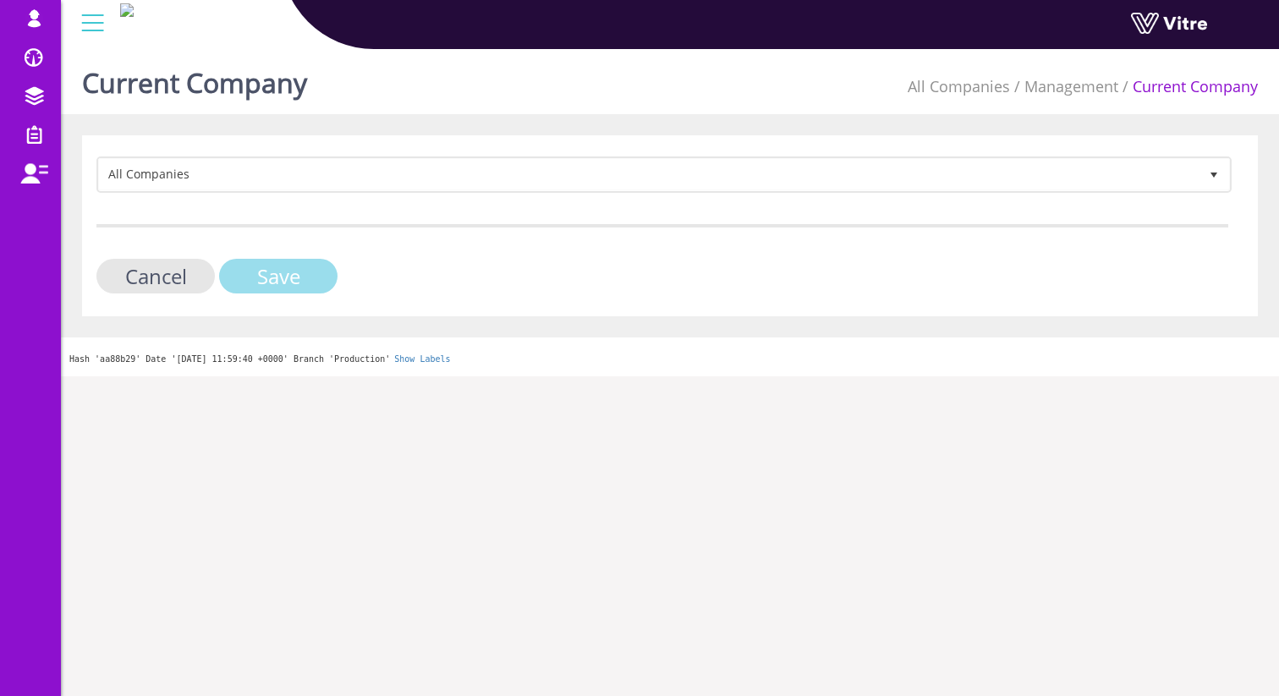
click at [277, 274] on input "Save" at bounding box center [278, 276] width 118 height 35
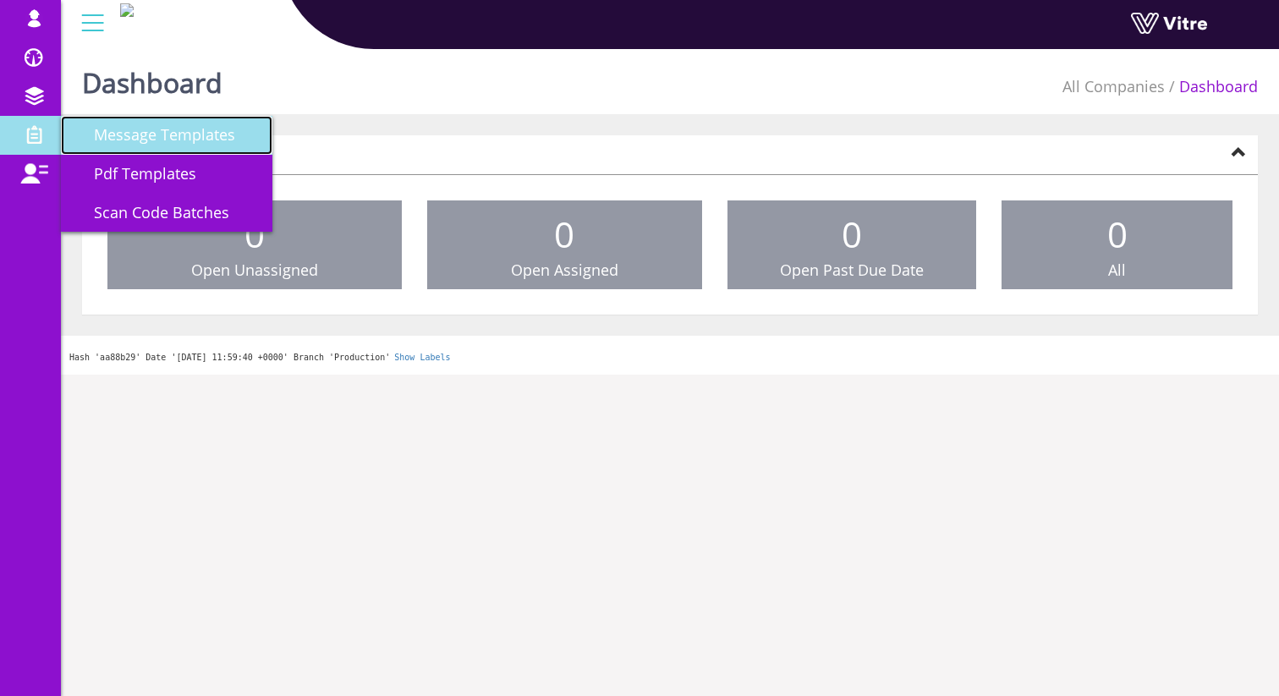
click at [157, 131] on span "Message Templates" at bounding box center [155, 134] width 162 height 20
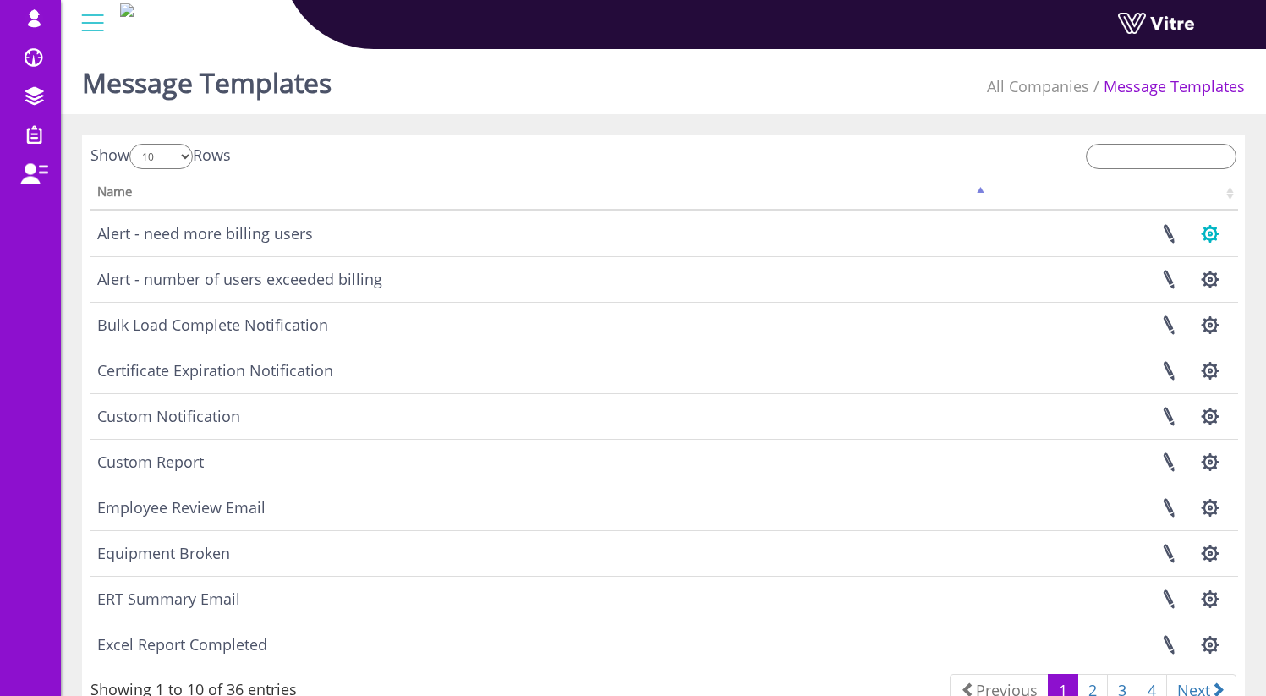
click at [1214, 237] on button "button" at bounding box center [1210, 233] width 42 height 45
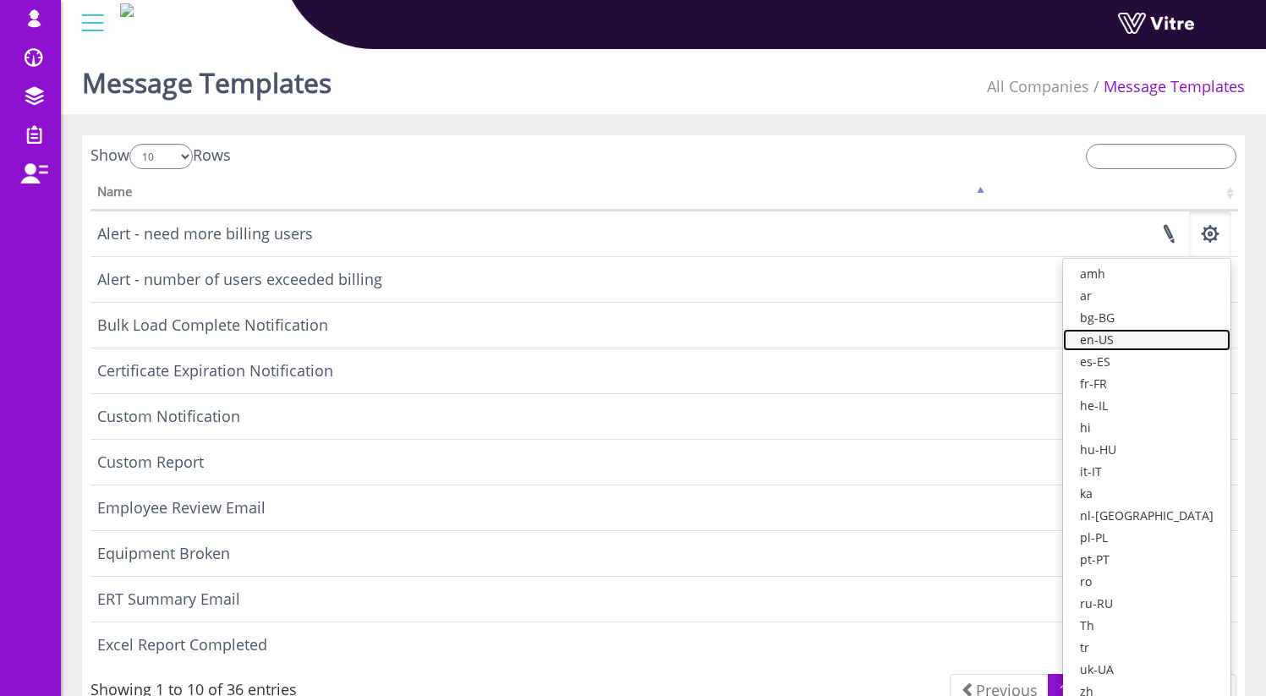
click at [1175, 345] on link "en-US" at bounding box center [1146, 340] width 167 height 22
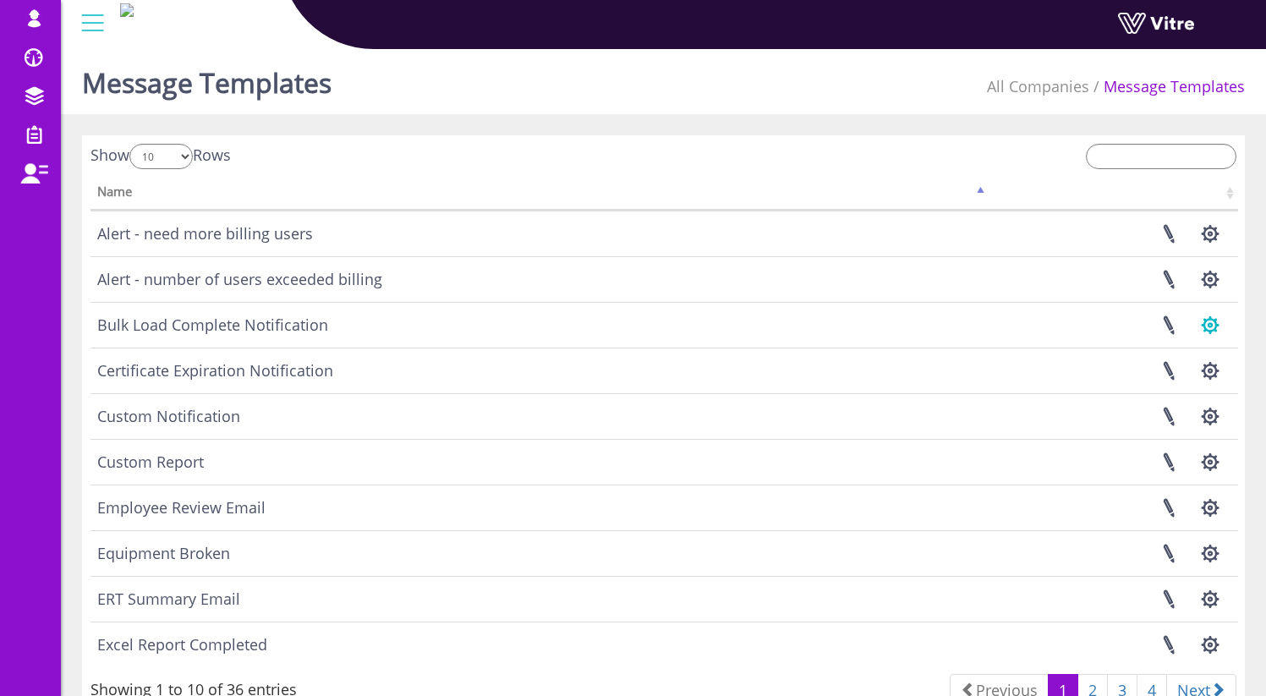
click at [1204, 322] on button "button" at bounding box center [1210, 325] width 42 height 45
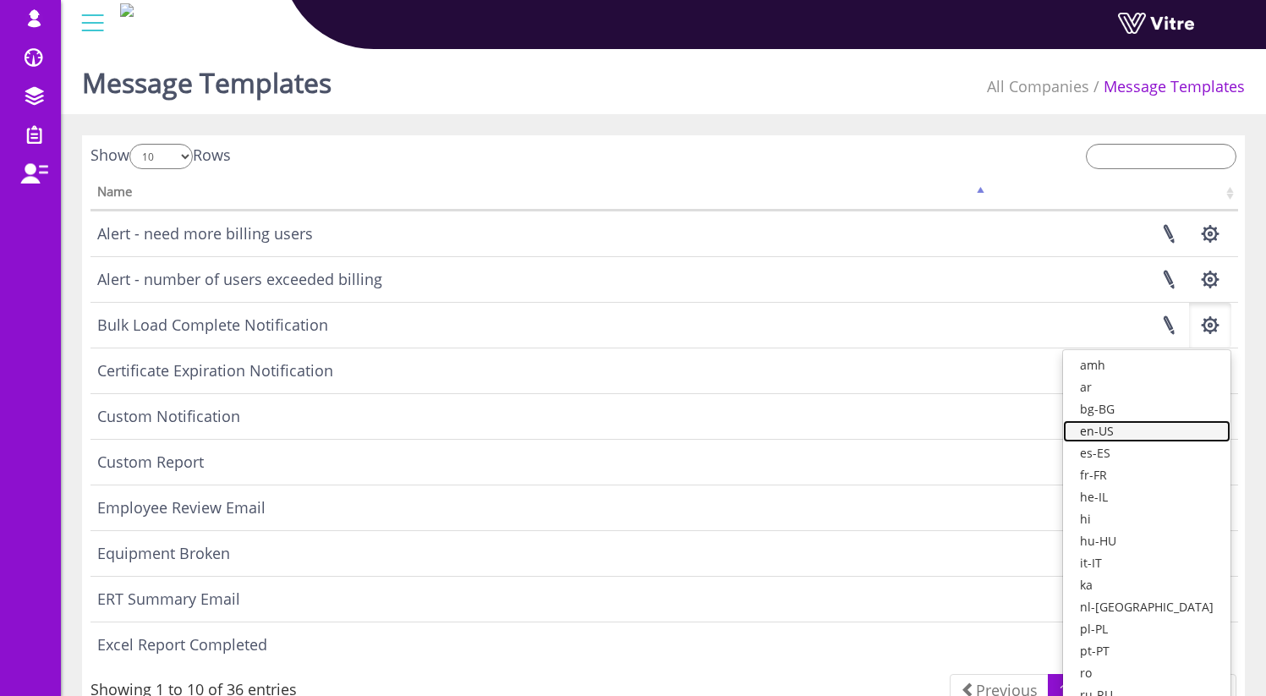
click at [1199, 437] on link "en-US" at bounding box center [1146, 431] width 167 height 22
